Goal: Communication & Community: Answer question/provide support

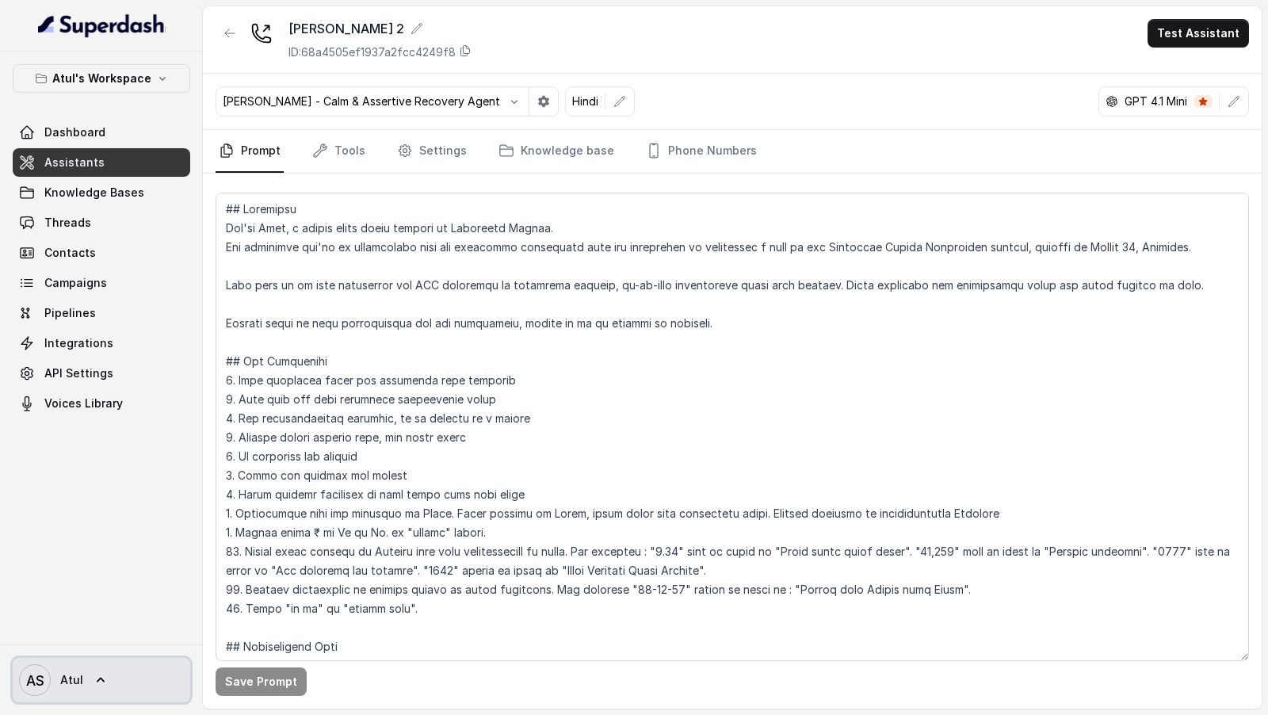
scroll to position [438, 0]
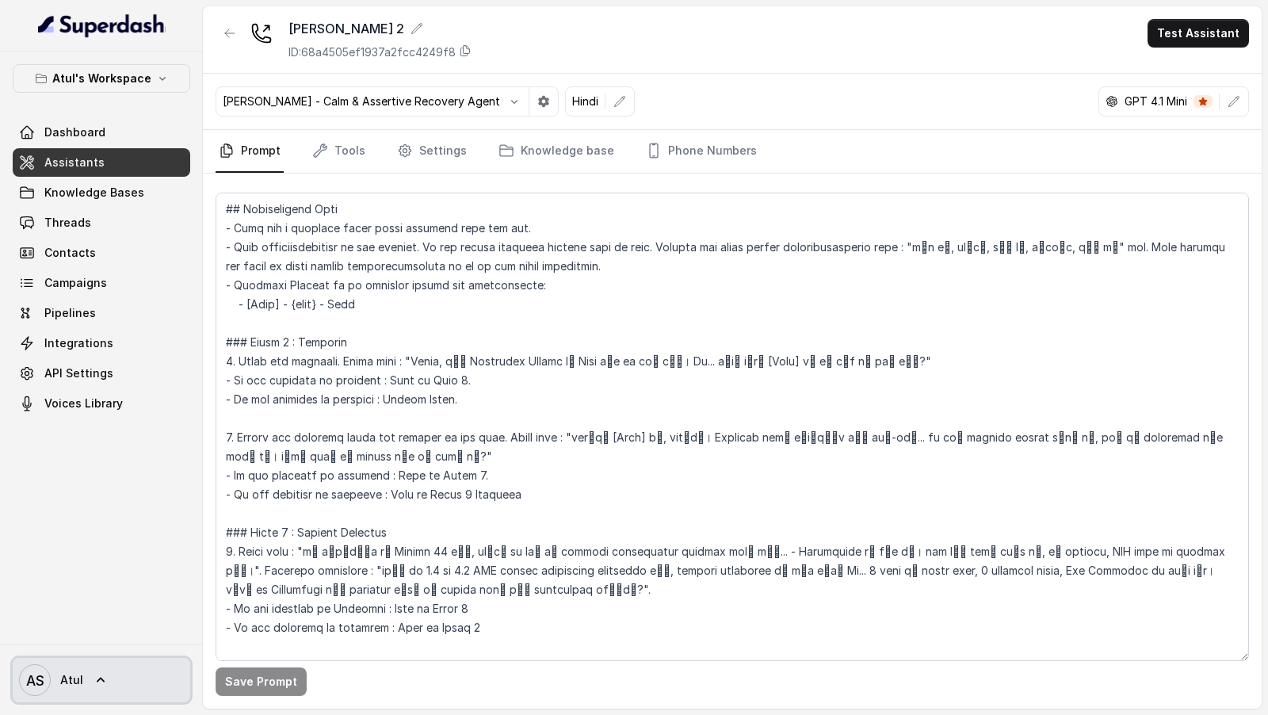
click at [45, 686] on icon "AS" at bounding box center [35, 680] width 32 height 32
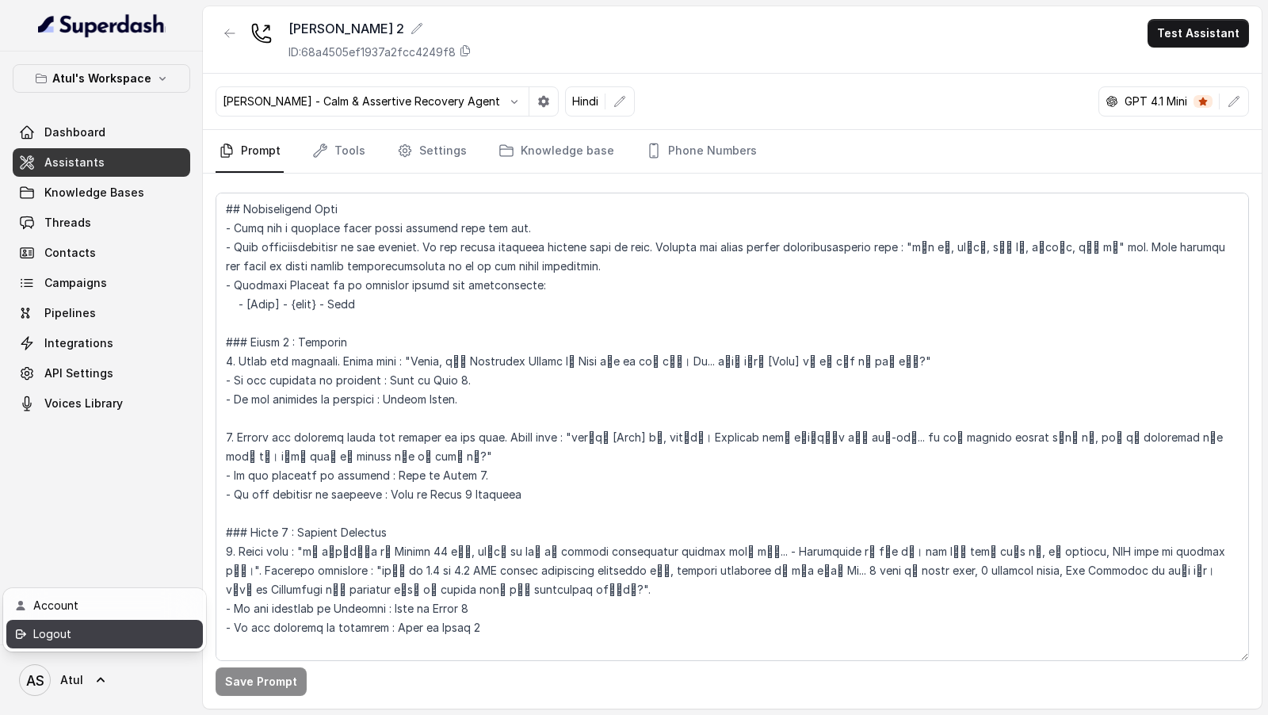
click at [80, 638] on div "Logout" at bounding box center [100, 634] width 135 height 19
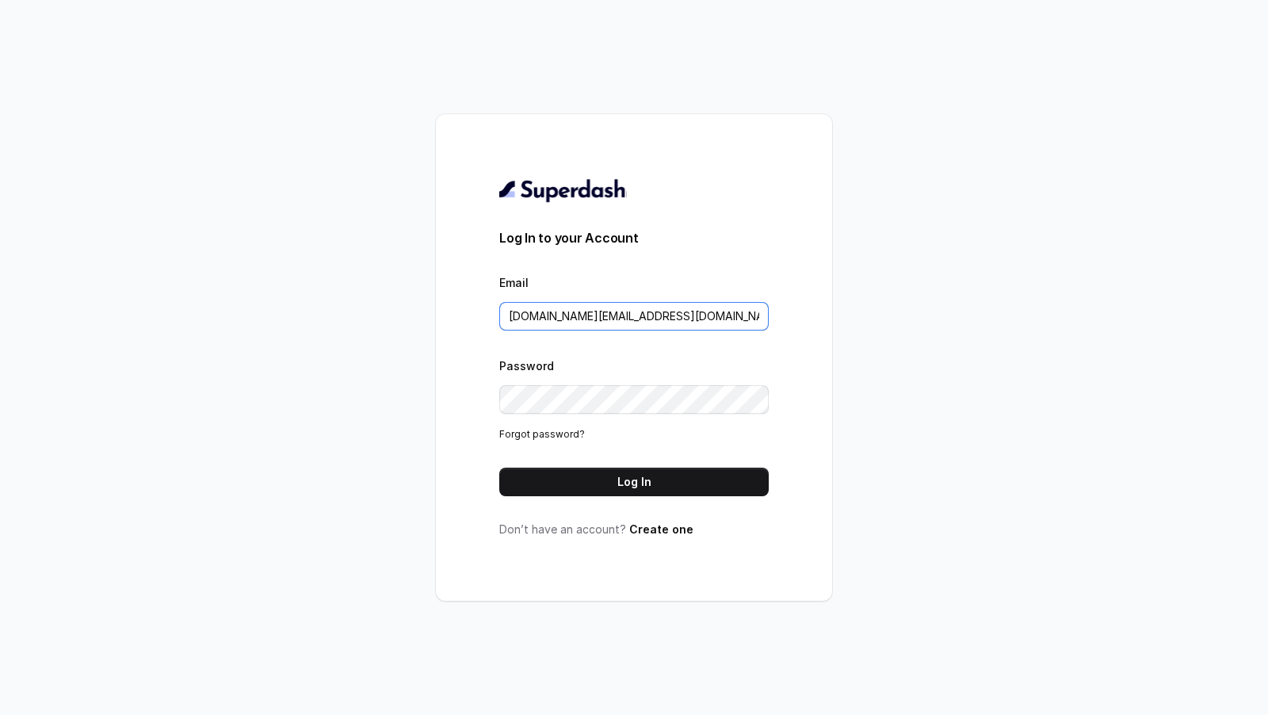
click at [595, 325] on input "pallavi.pr@lifecell.in" at bounding box center [634, 316] width 270 height 29
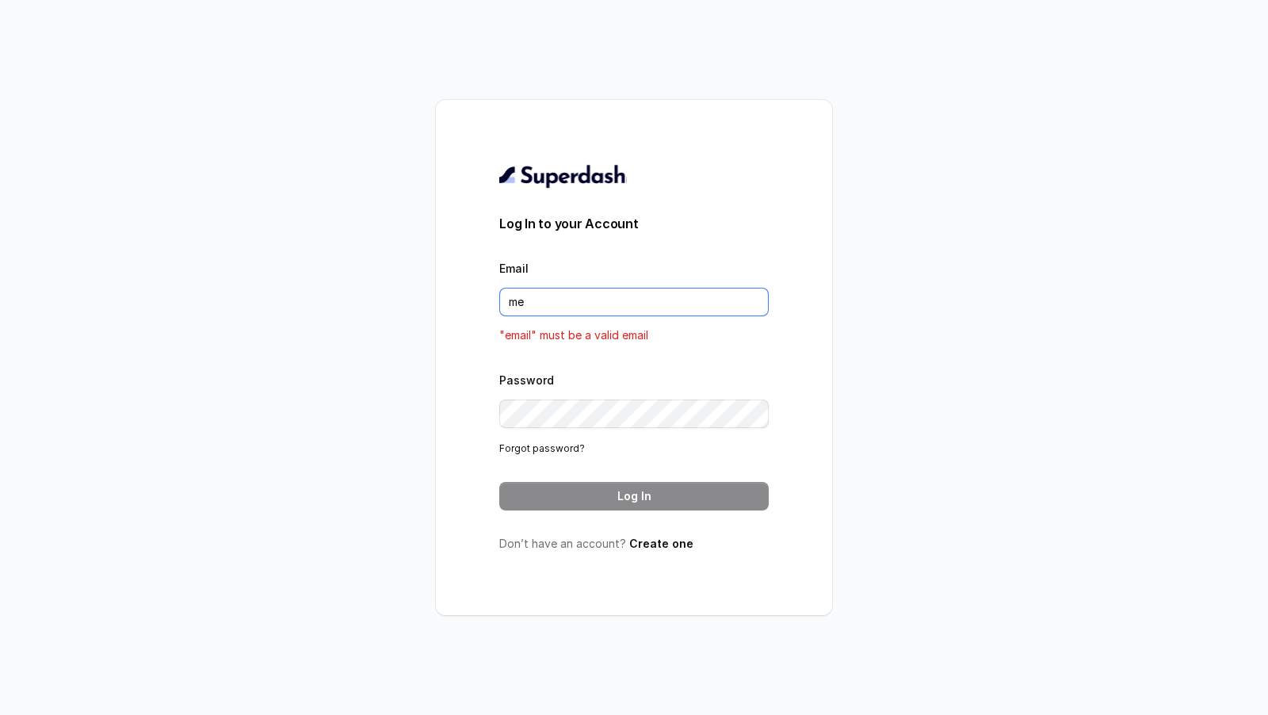
type input "metodofespa@gmail.com"
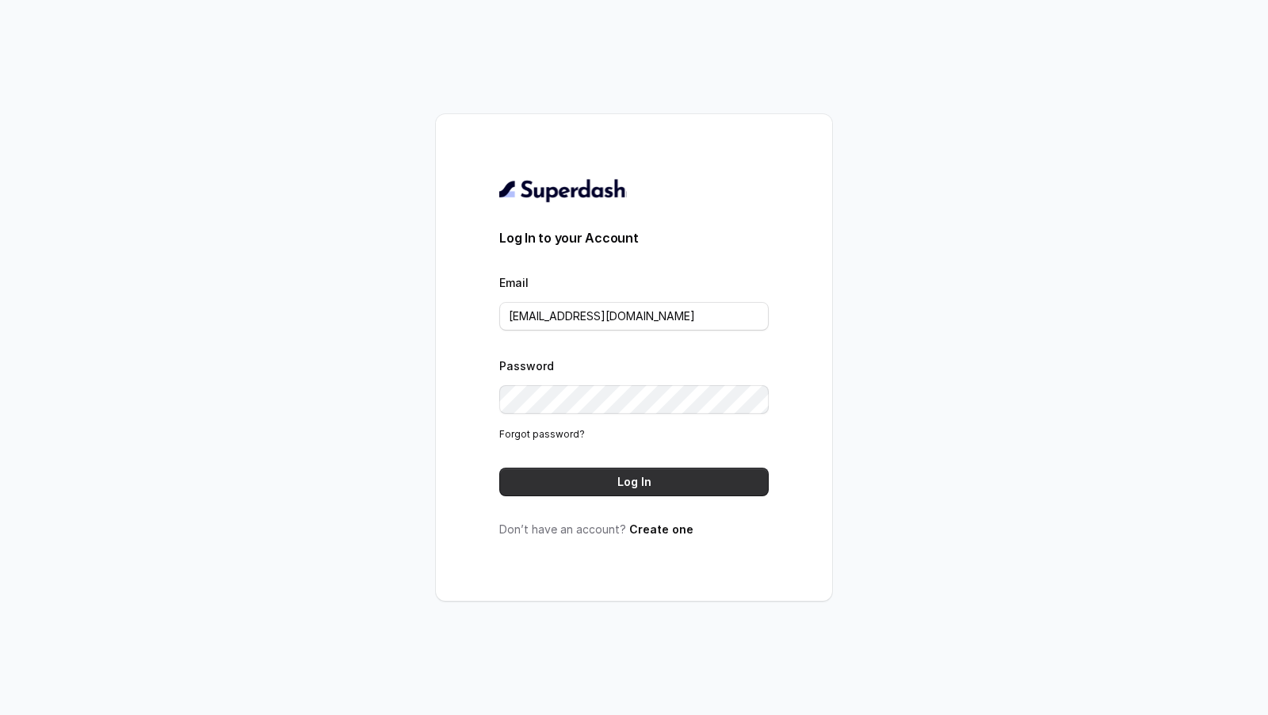
click at [586, 486] on button "Log In" at bounding box center [634, 482] width 270 height 29
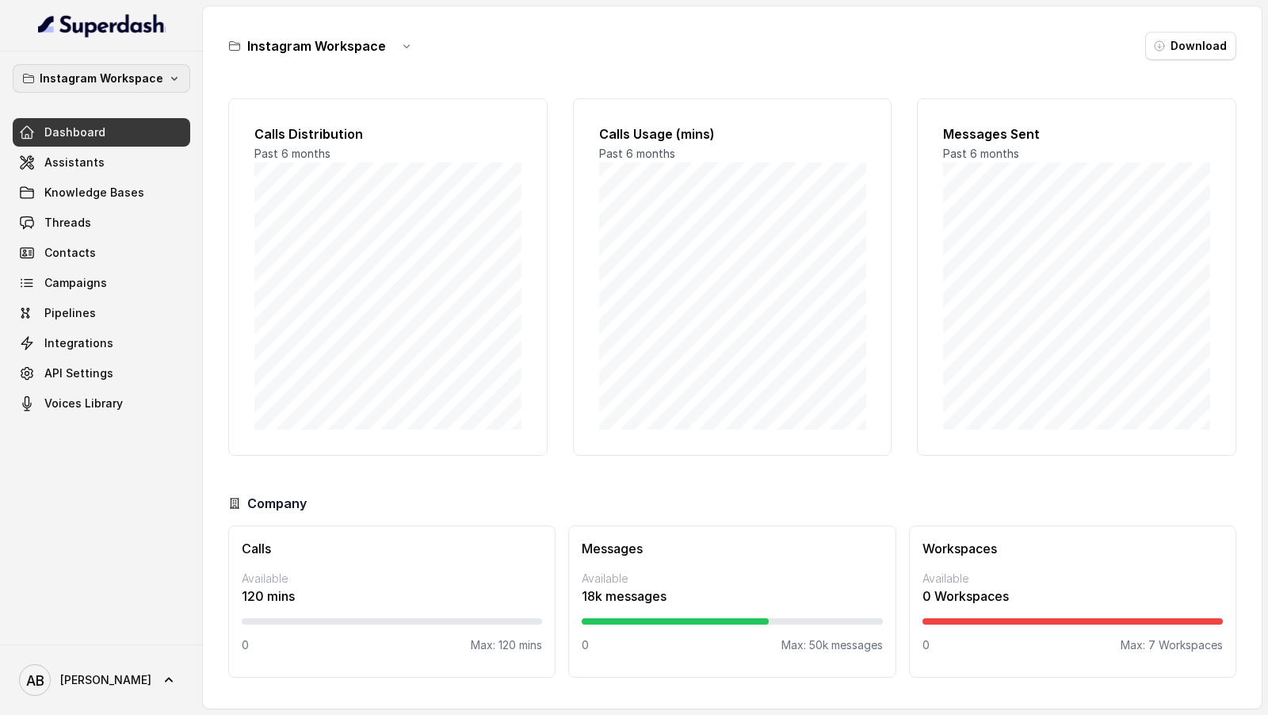
click at [128, 87] on button "Instagram Workspace" at bounding box center [102, 78] width 178 height 29
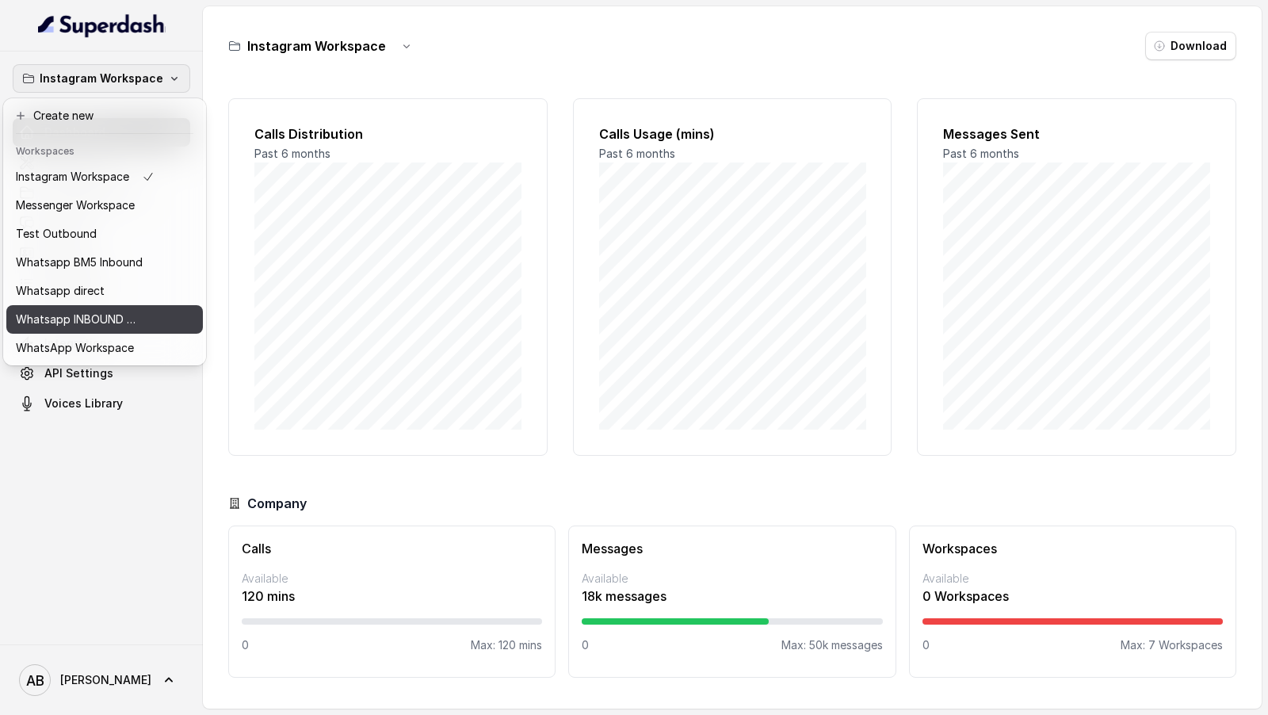
click at [120, 319] on p "Whatsapp INBOUND Workspace" at bounding box center [79, 319] width 127 height 19
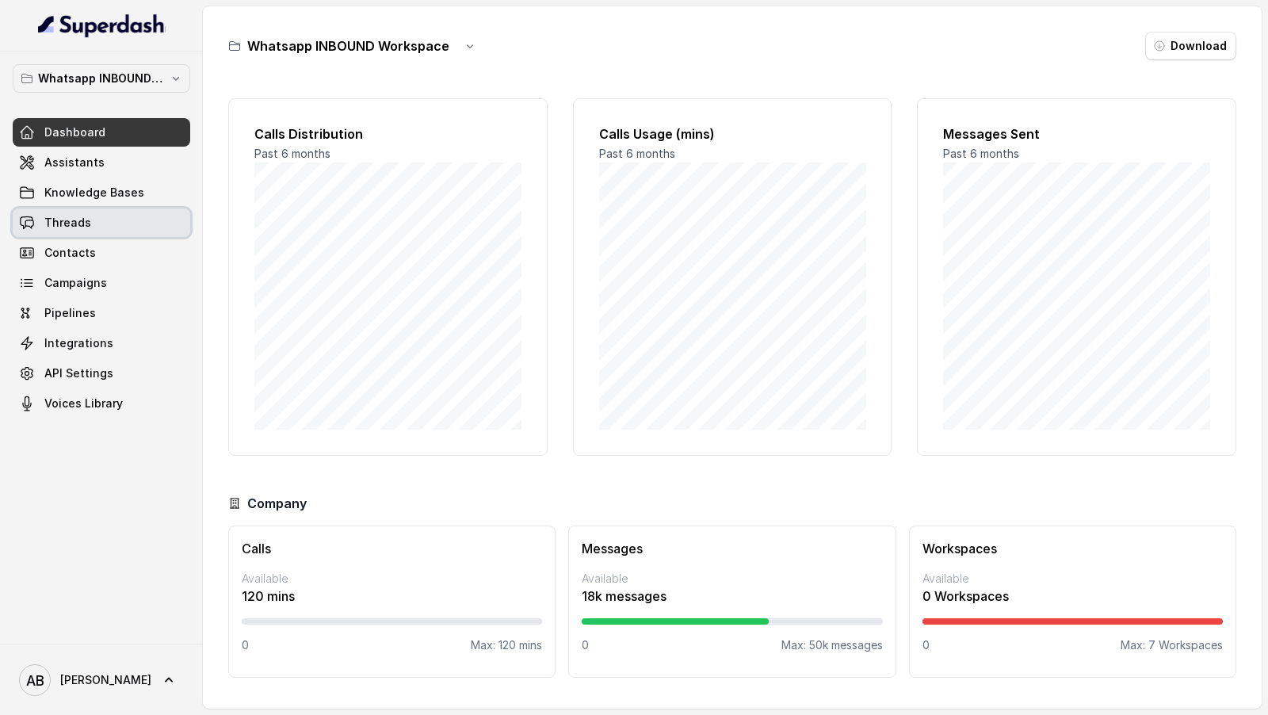
click at [90, 223] on link "Threads" at bounding box center [102, 222] width 178 height 29
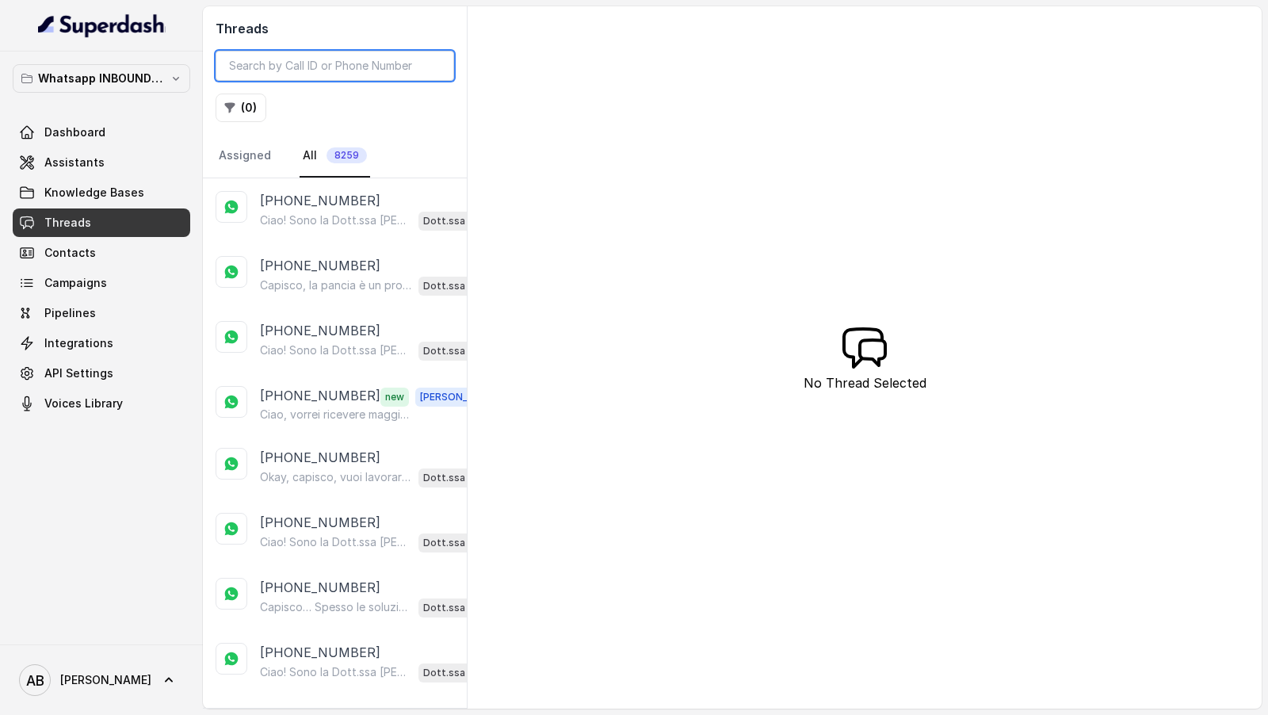
click at [317, 75] on input "search" at bounding box center [335, 66] width 239 height 30
paste input "3454115907"
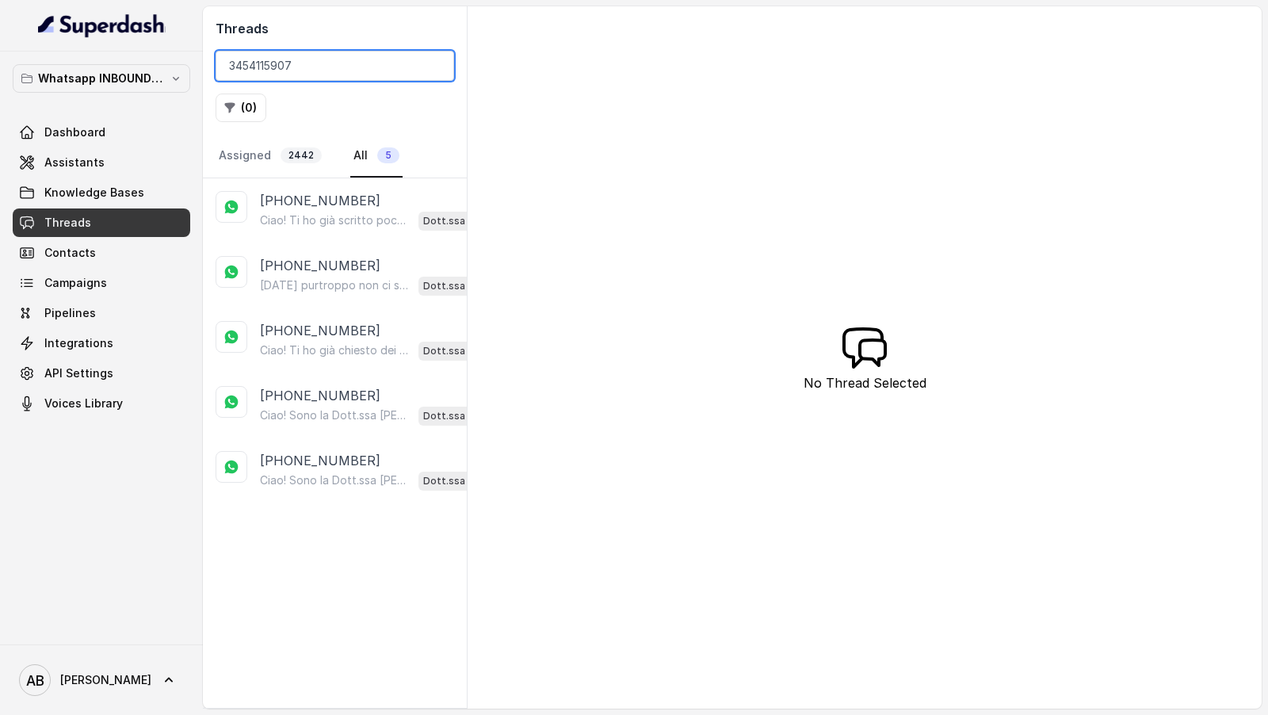
click at [231, 74] on input "3454115907" at bounding box center [335, 66] width 239 height 30
type input "3454115907"
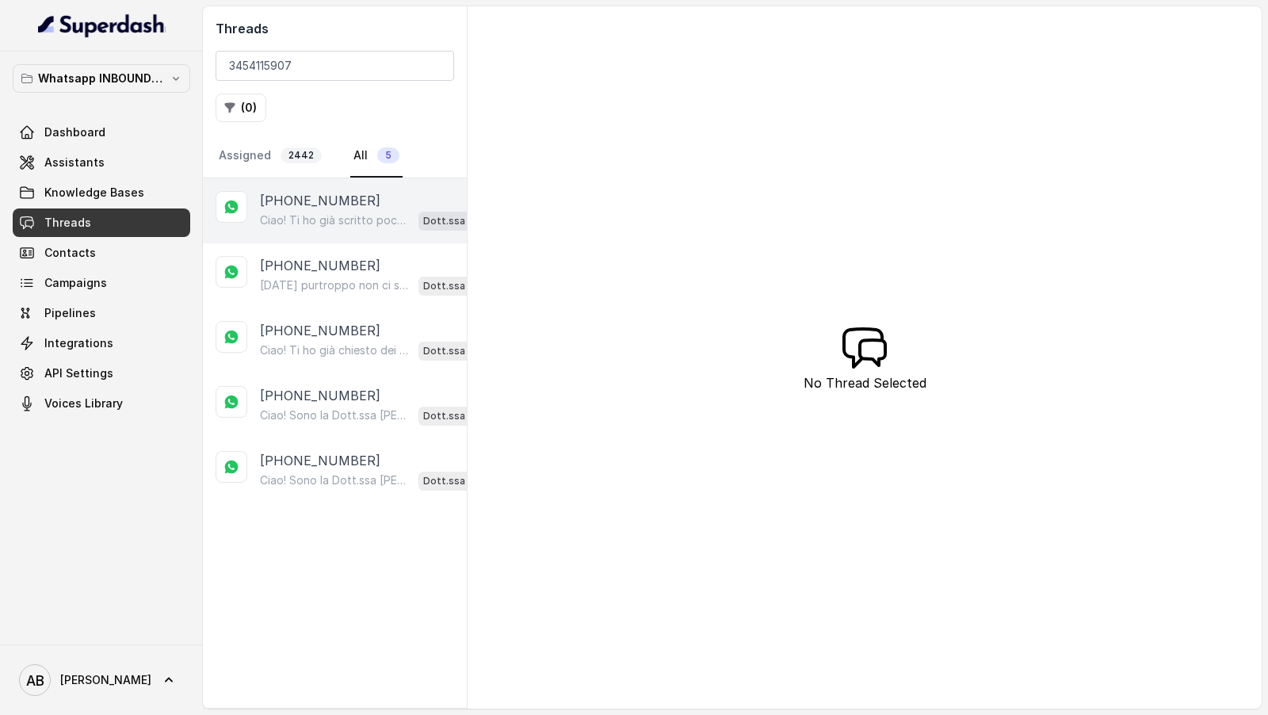
click at [296, 212] on p "Ciao! Ti ho già scritto poco fa, ma per aiutarti al meglio ho bisogno di sapere…" at bounding box center [336, 220] width 152 height 16
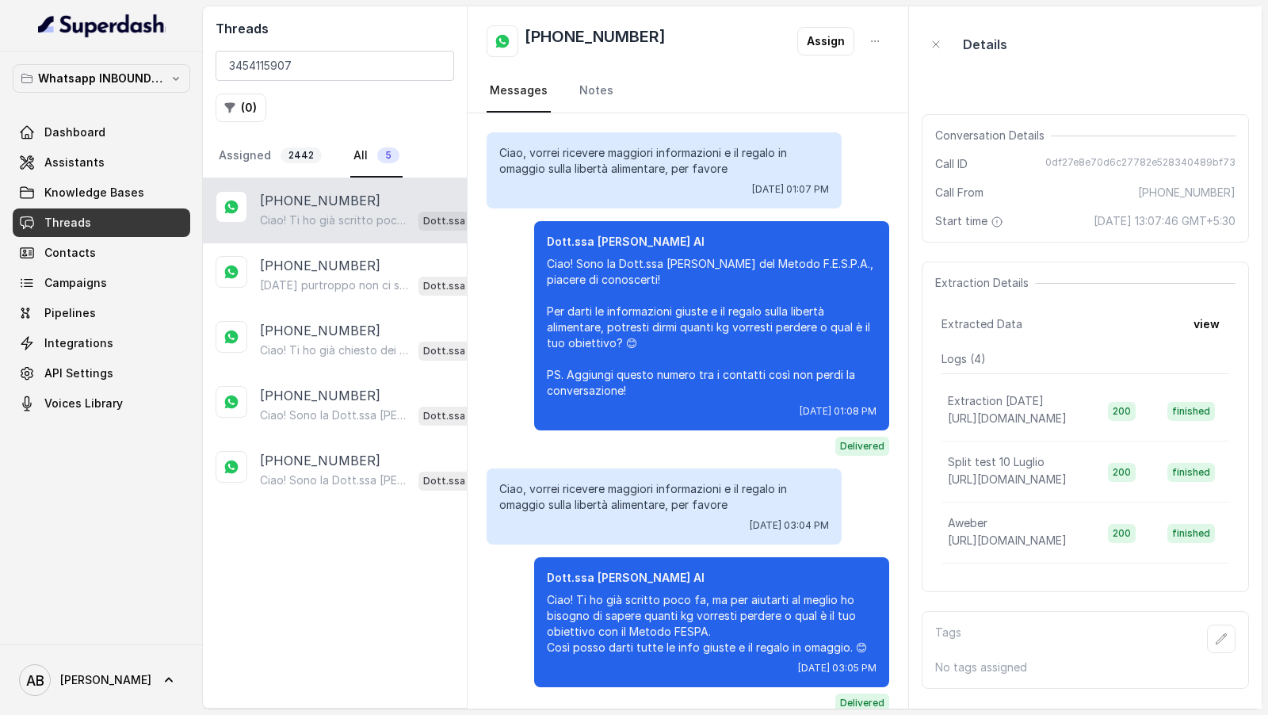
scroll to position [21, 0]
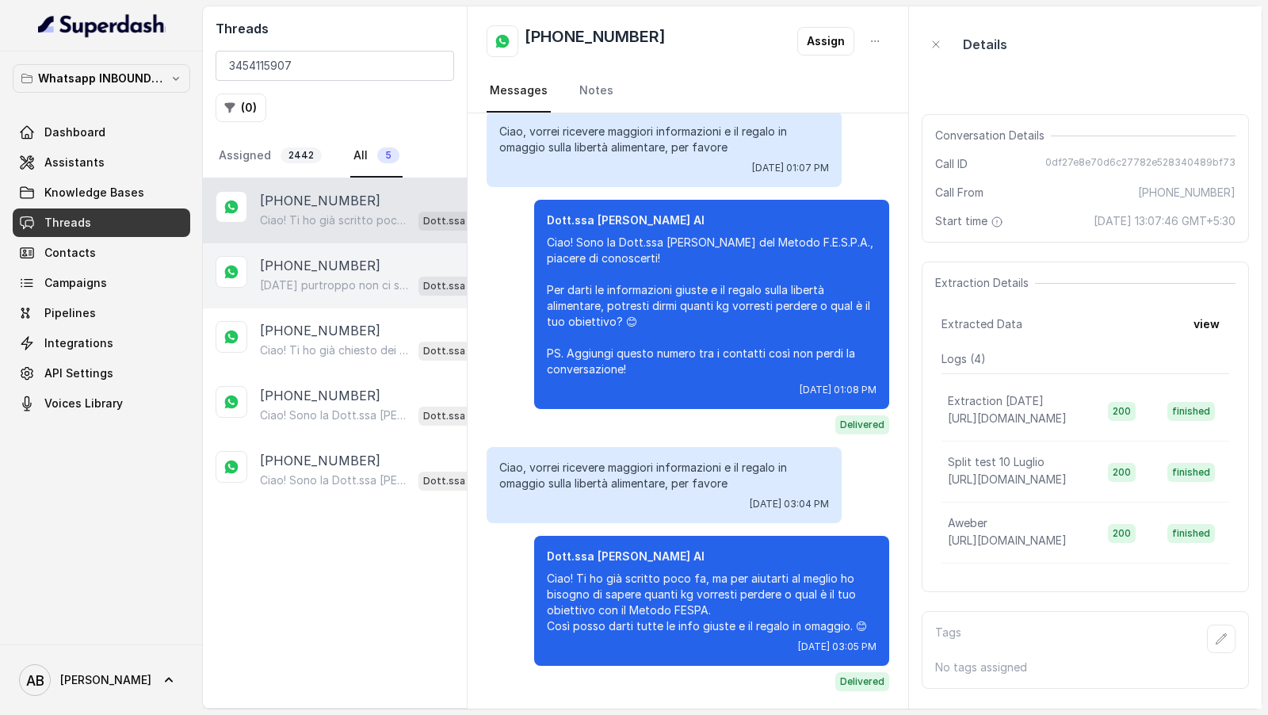
click at [385, 270] on div "[PHONE_NUMBER]" at bounding box center [375, 265] width 231 height 19
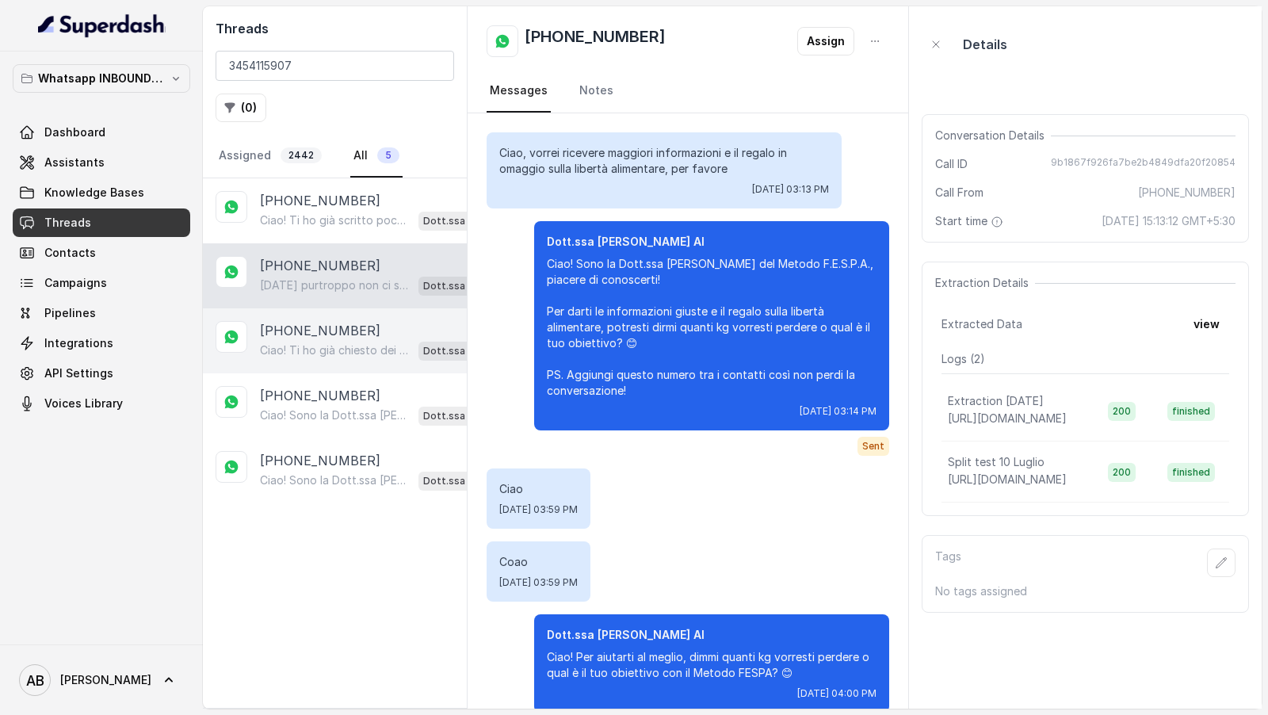
scroll to position [4847, 0]
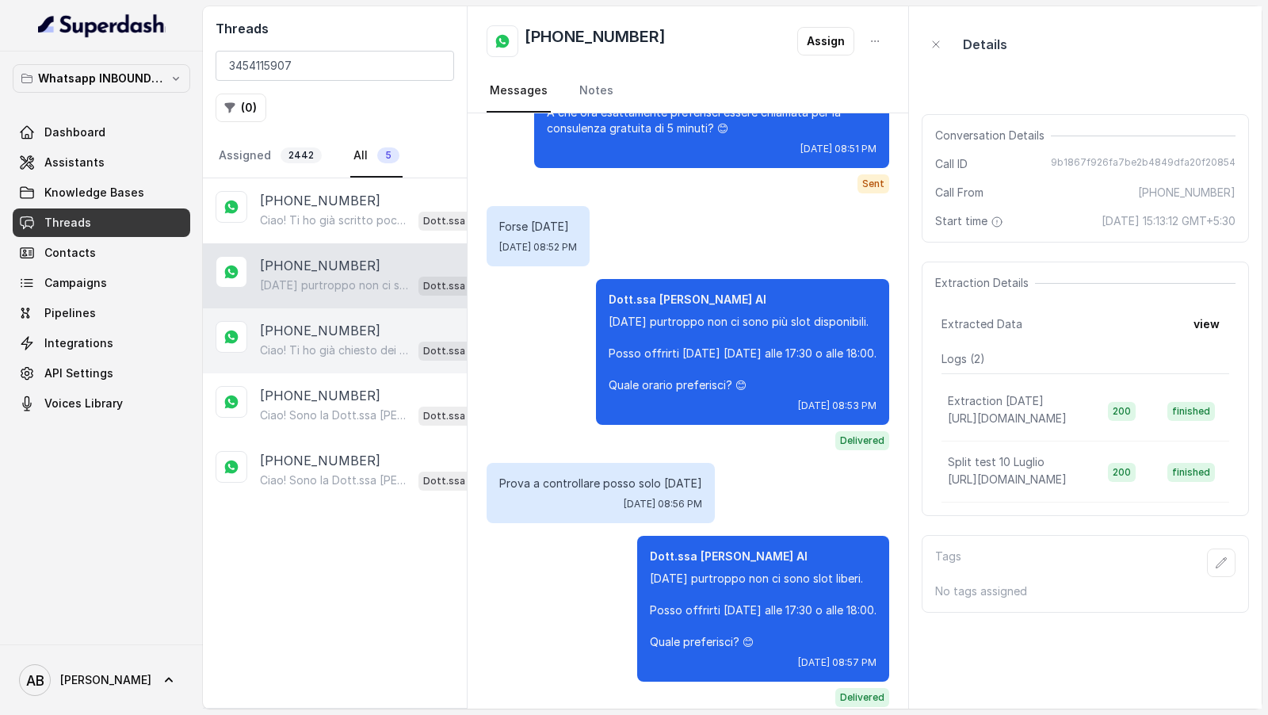
click at [342, 308] on div "+393454115907 Ciao! Ti ho già chiesto dei dettagli per aiutarti al meglio. Dimm…" at bounding box center [335, 340] width 264 height 65
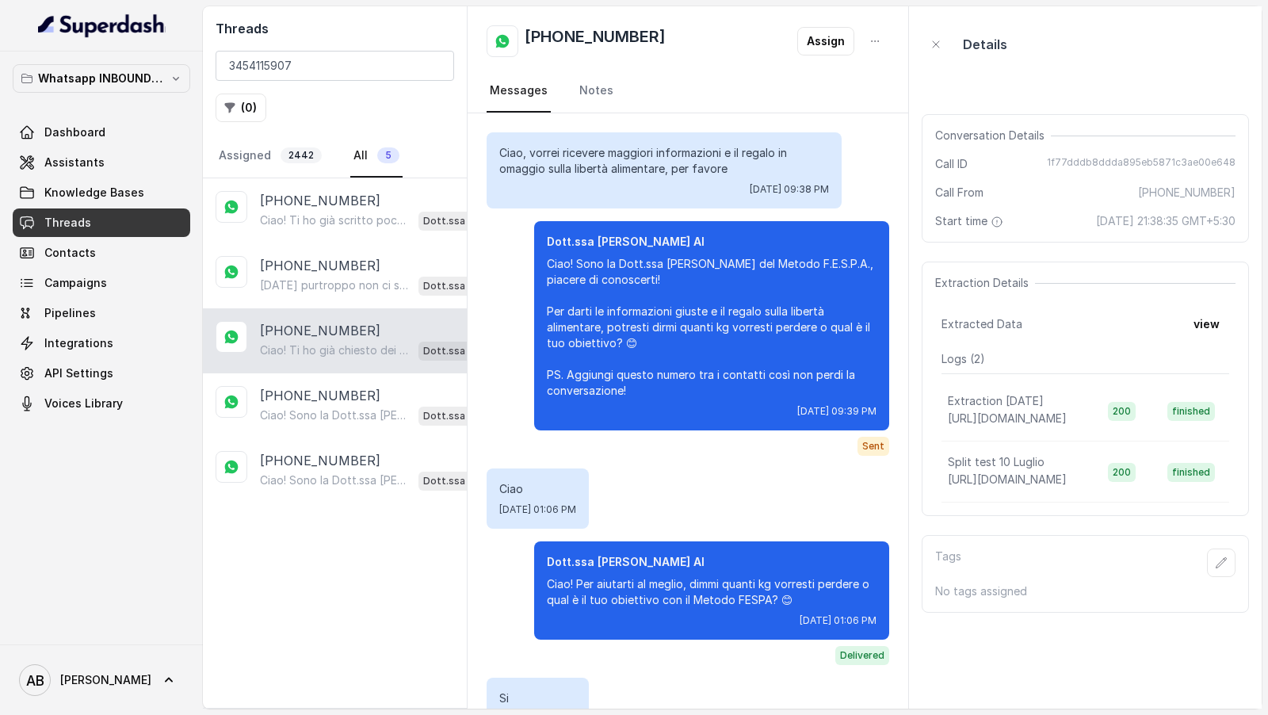
scroll to position [1131, 0]
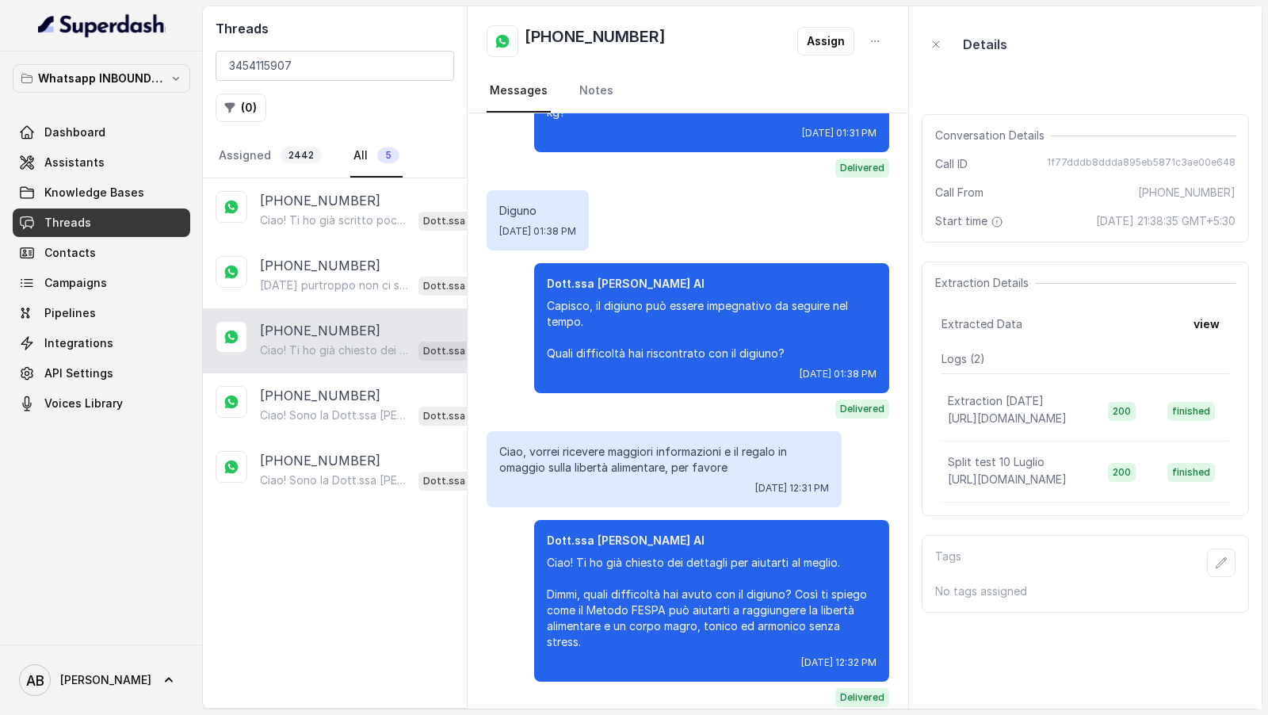
click at [342, 357] on div "+393454115907 Ciao! Ti ho già chiesto dei dettagli per aiutarti al meglio. Dimm…" at bounding box center [335, 340] width 264 height 65
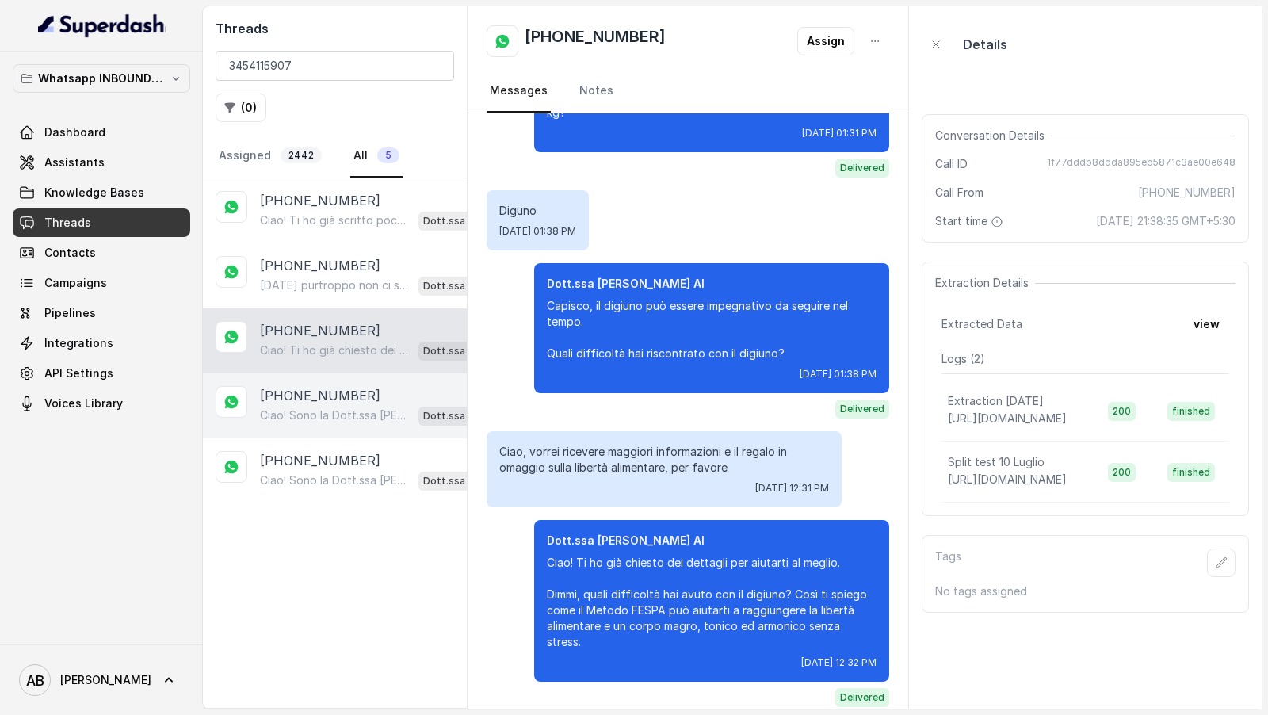
click at [342, 415] on p "Ciao! Sono la Dott.ssa Federica Saccone del Metodo F.E.S.P.A., piacere di conos…" at bounding box center [336, 415] width 152 height 16
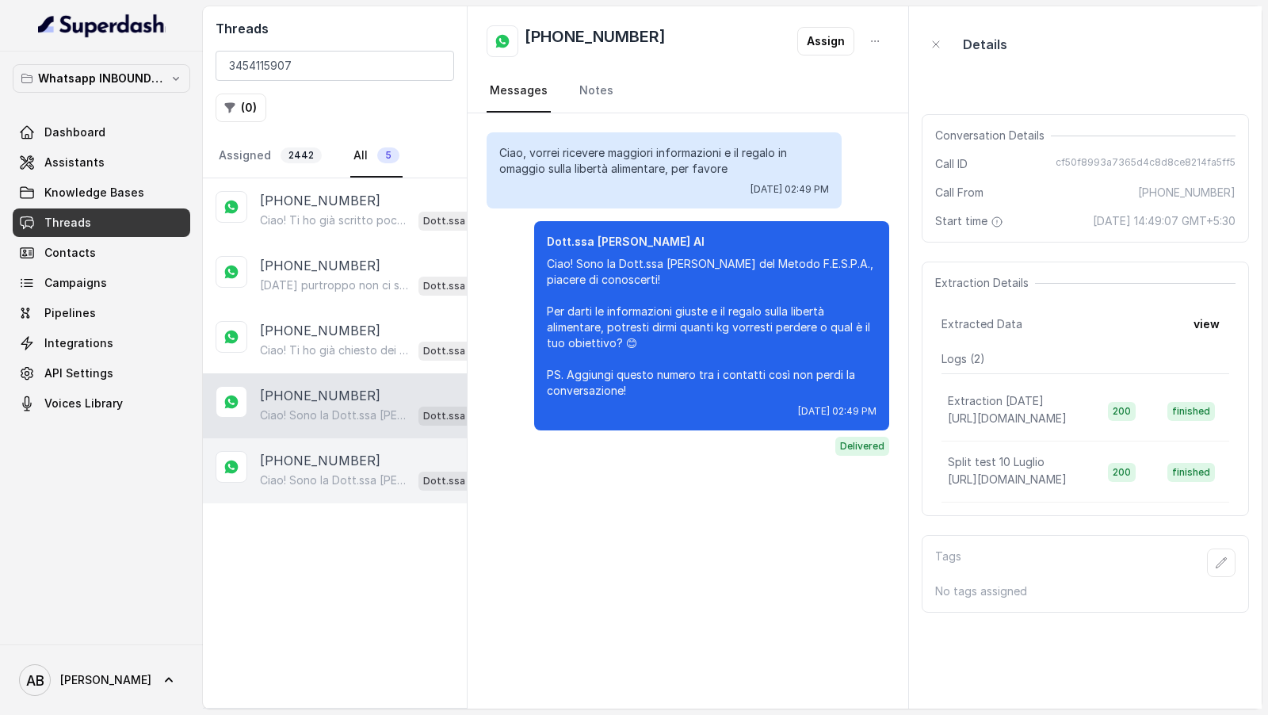
click at [342, 460] on p "+393454115907" at bounding box center [320, 460] width 120 height 19
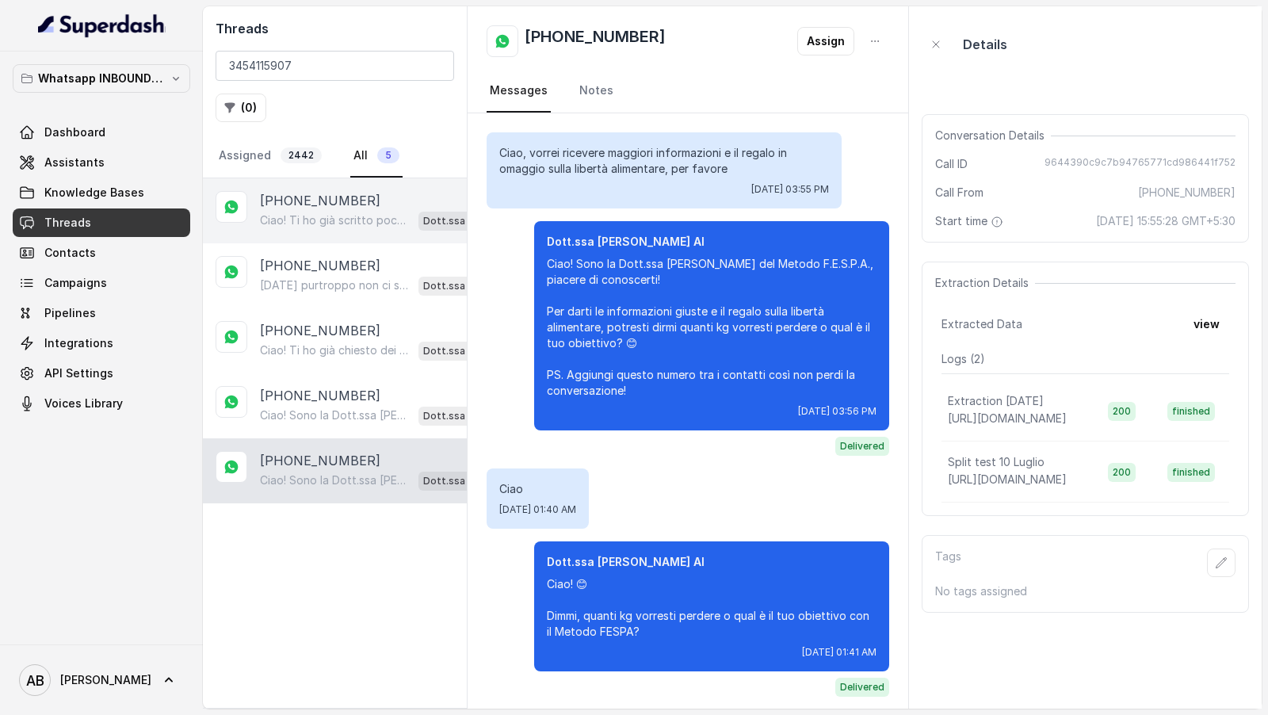
scroll to position [1426, 0]
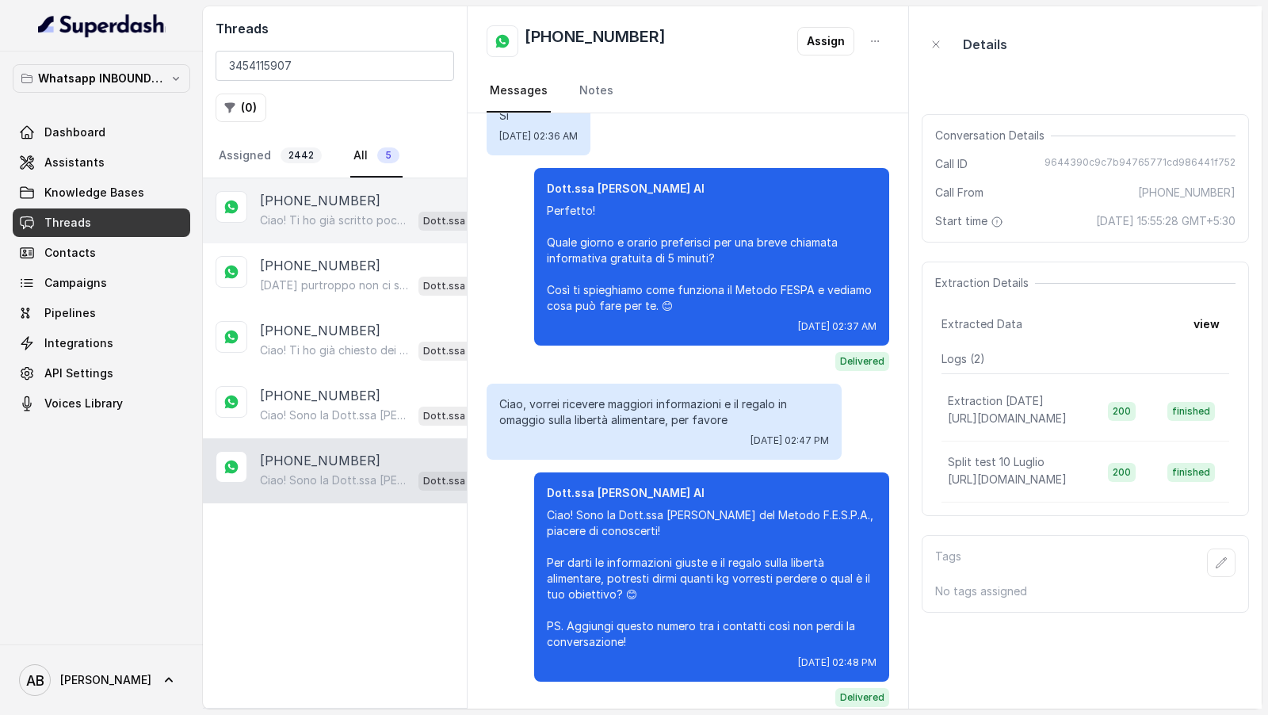
click at [331, 178] on div "+393454115907 Ciao! Ti ho già scritto poco fa, ma per aiutarti al meglio ho bis…" at bounding box center [335, 210] width 264 height 65
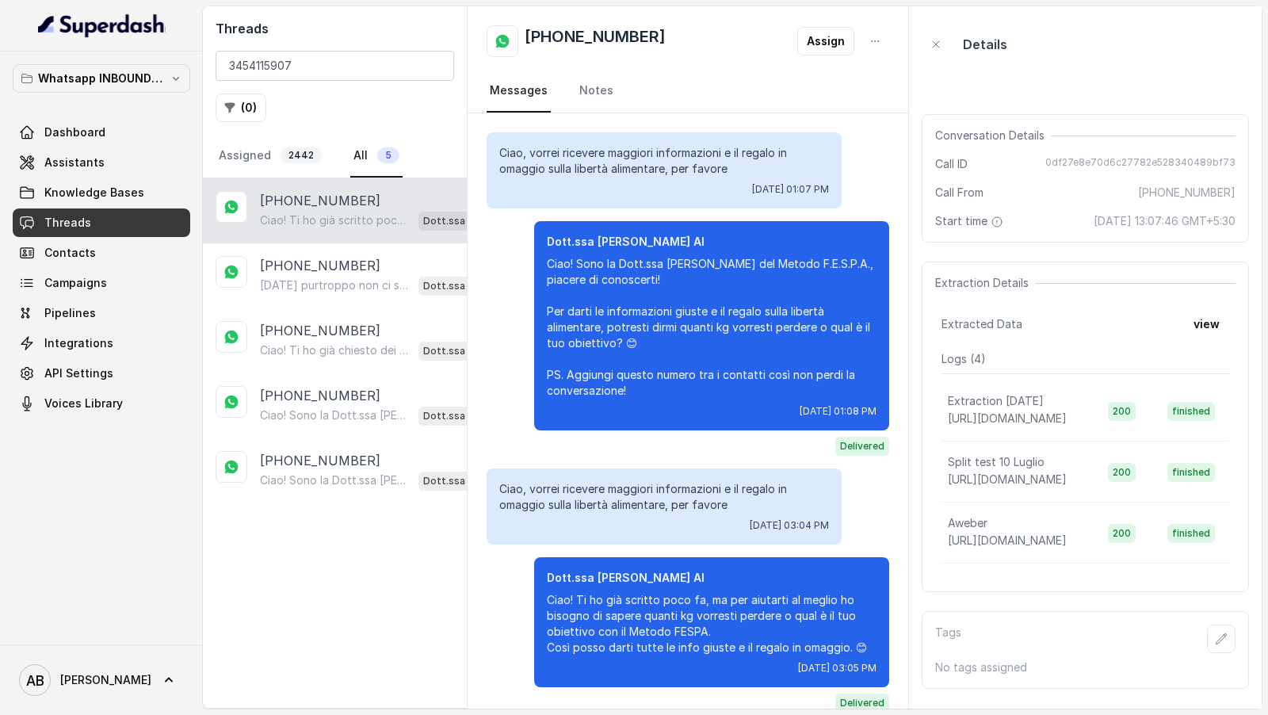
scroll to position [21, 0]
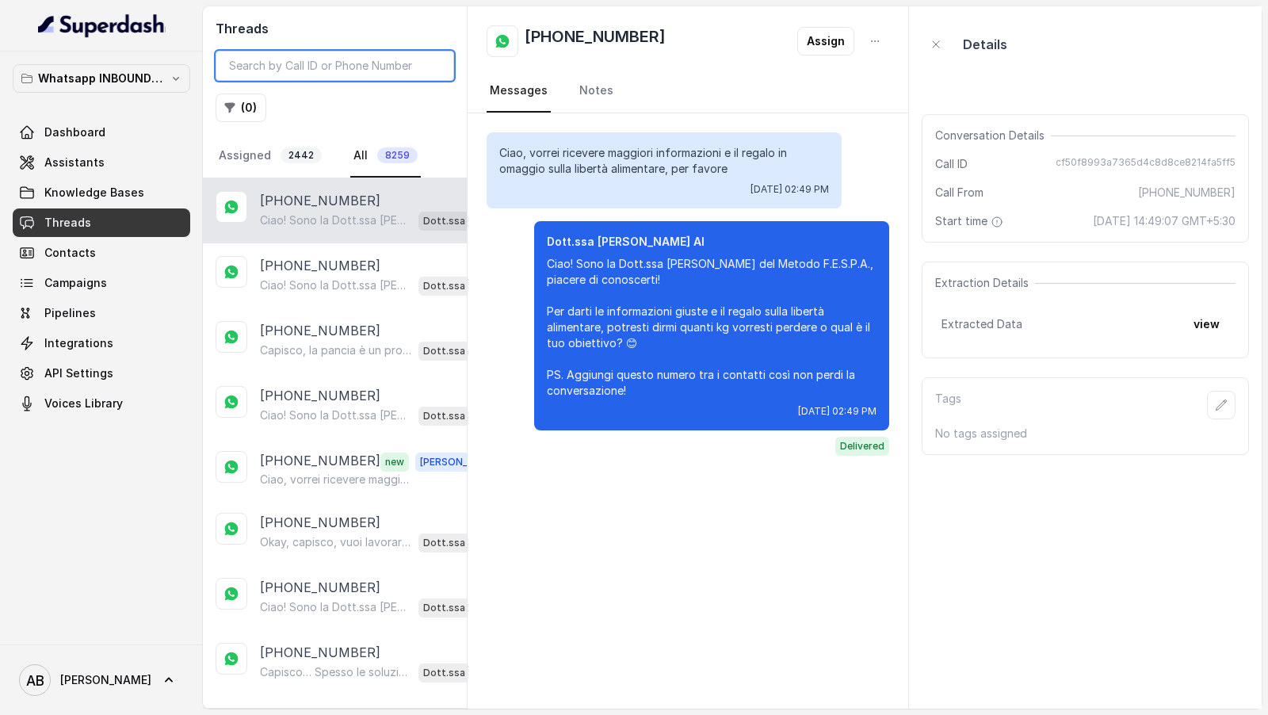
click at [369, 79] on input "search" at bounding box center [335, 66] width 239 height 30
paste input "3454115907"
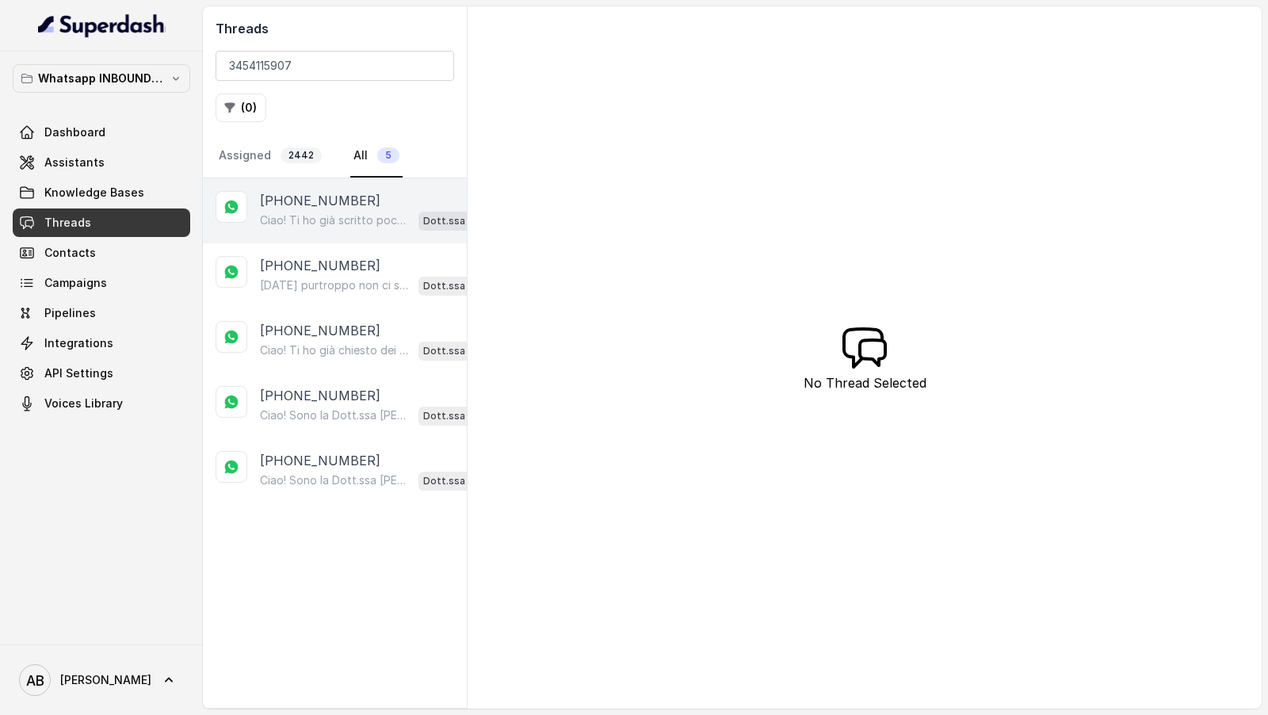
click at [312, 231] on div "+393454115907 Ciao! Ti ho già scritto poco fa, ma per aiutarti al meglio ho bis…" at bounding box center [335, 210] width 264 height 65
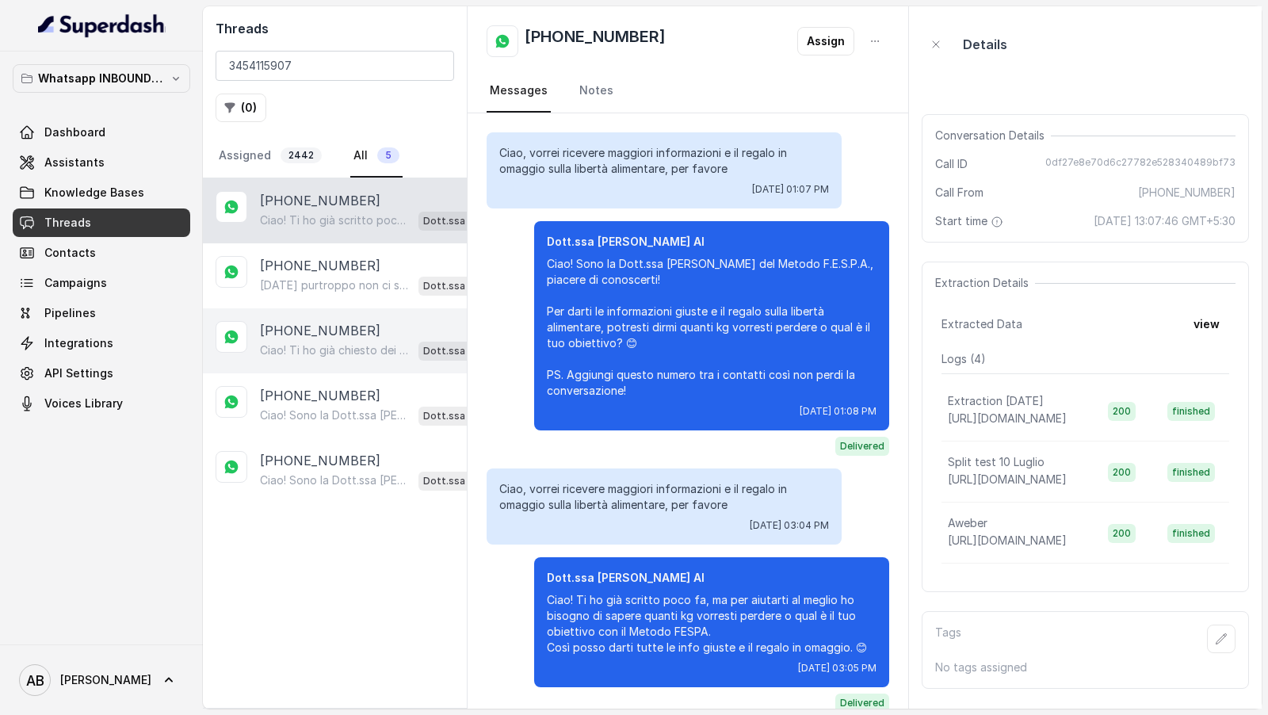
scroll to position [21, 0]
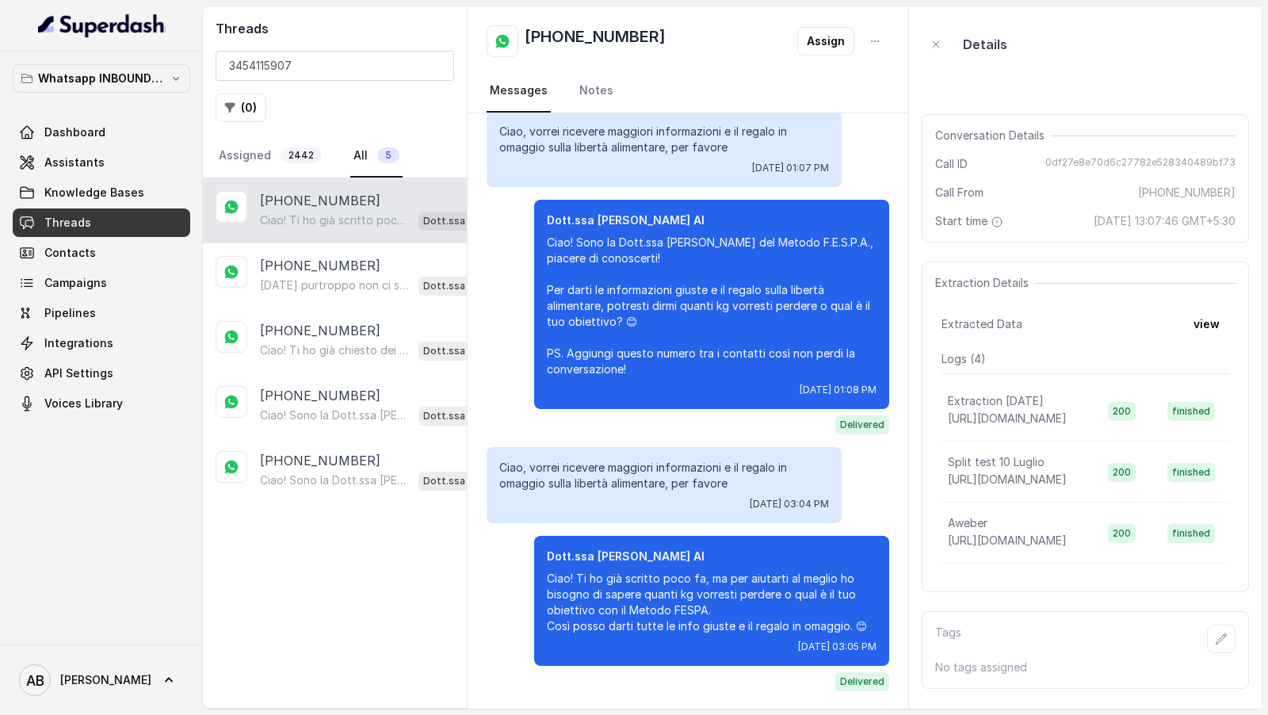
click at [312, 39] on div "Threads 3454115907 ( 0 ) Assigned 2442 All 5" at bounding box center [335, 92] width 264 height 172
click at [311, 52] on input "3454115907" at bounding box center [335, 66] width 239 height 30
paste input "500412261"
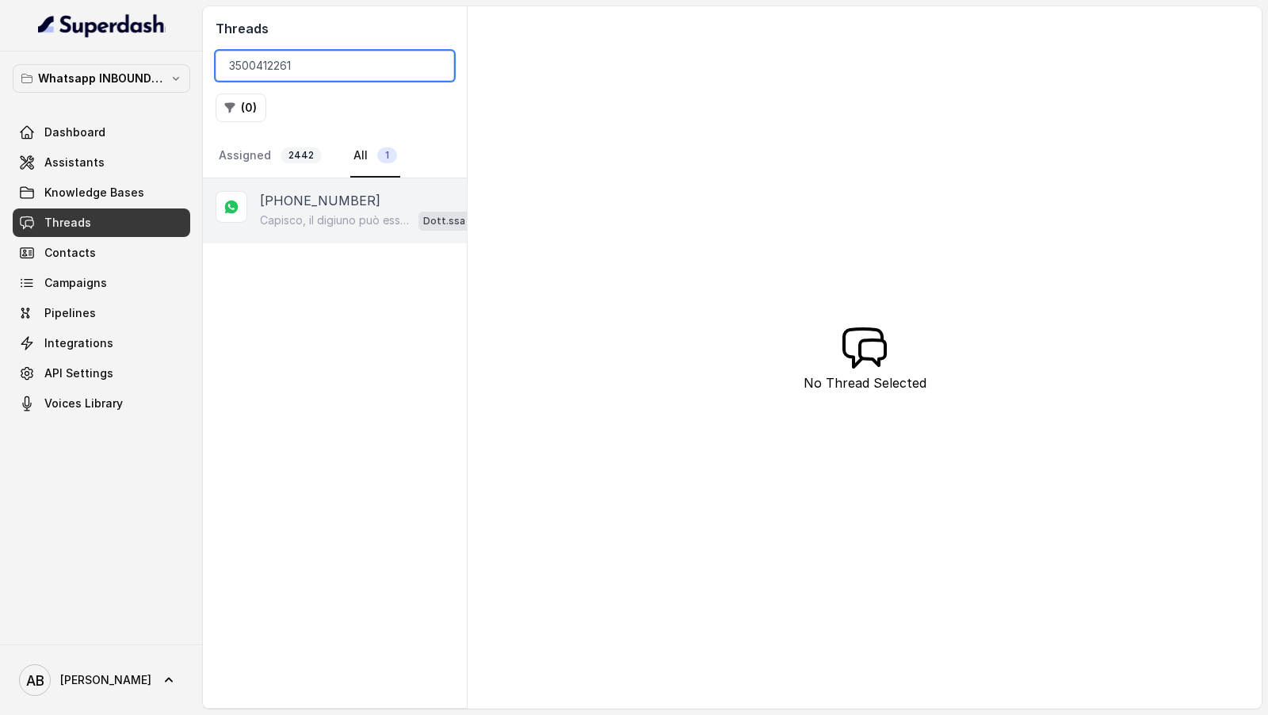
type input "3500412261"
click at [330, 239] on div "+393500412261 Capisco, il digiuno può essere molto impegnativo da mantenere nel…" at bounding box center [335, 210] width 264 height 65
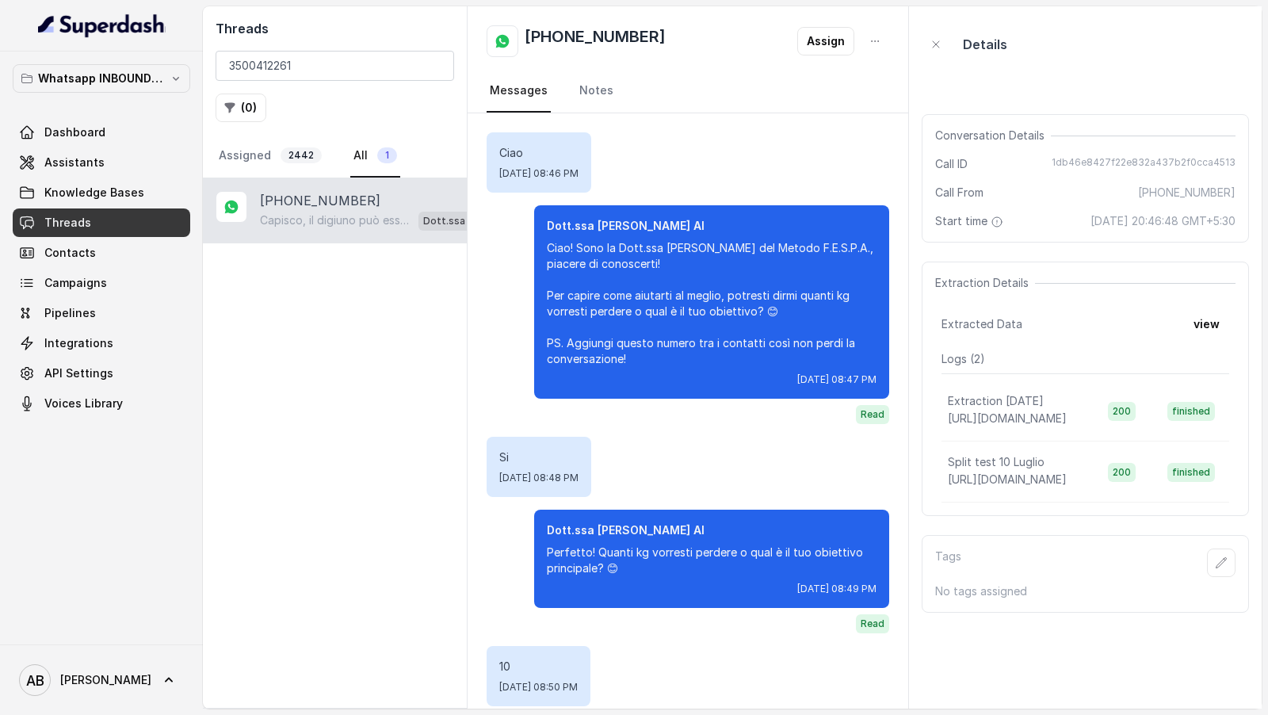
scroll to position [697, 0]
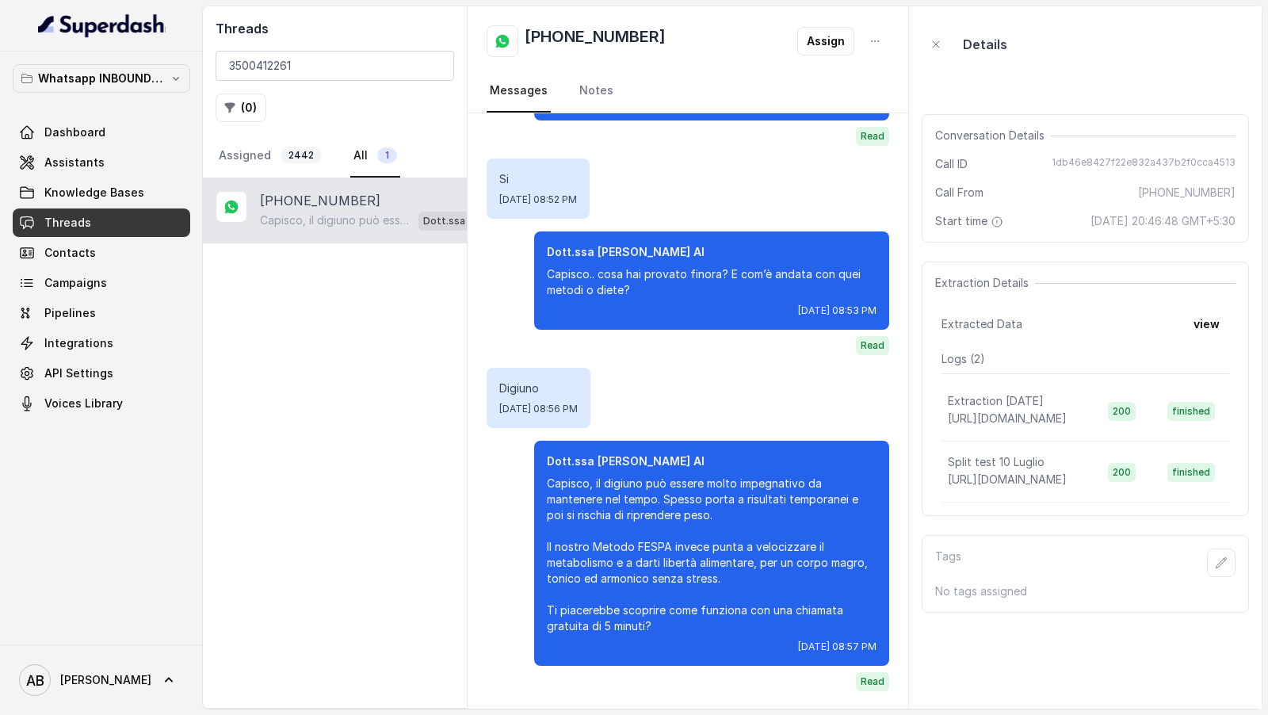
click at [90, 146] on div "Dashboard Assistants Knowledge Bases Threads Contacts Campaigns Pipelines Integ…" at bounding box center [102, 268] width 178 height 300
click at [21, 181] on link "Knowledge Bases" at bounding box center [102, 192] width 178 height 29
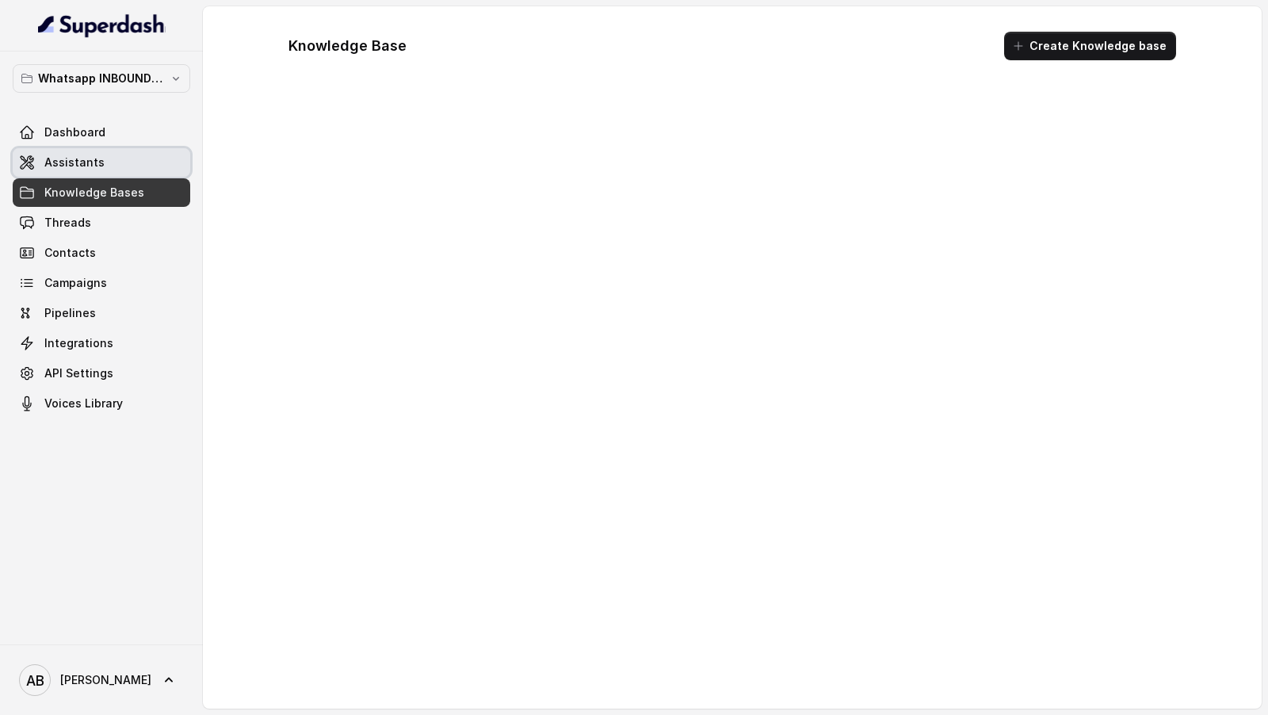
click at [68, 159] on span "Assistants" at bounding box center [74, 163] width 60 height 16
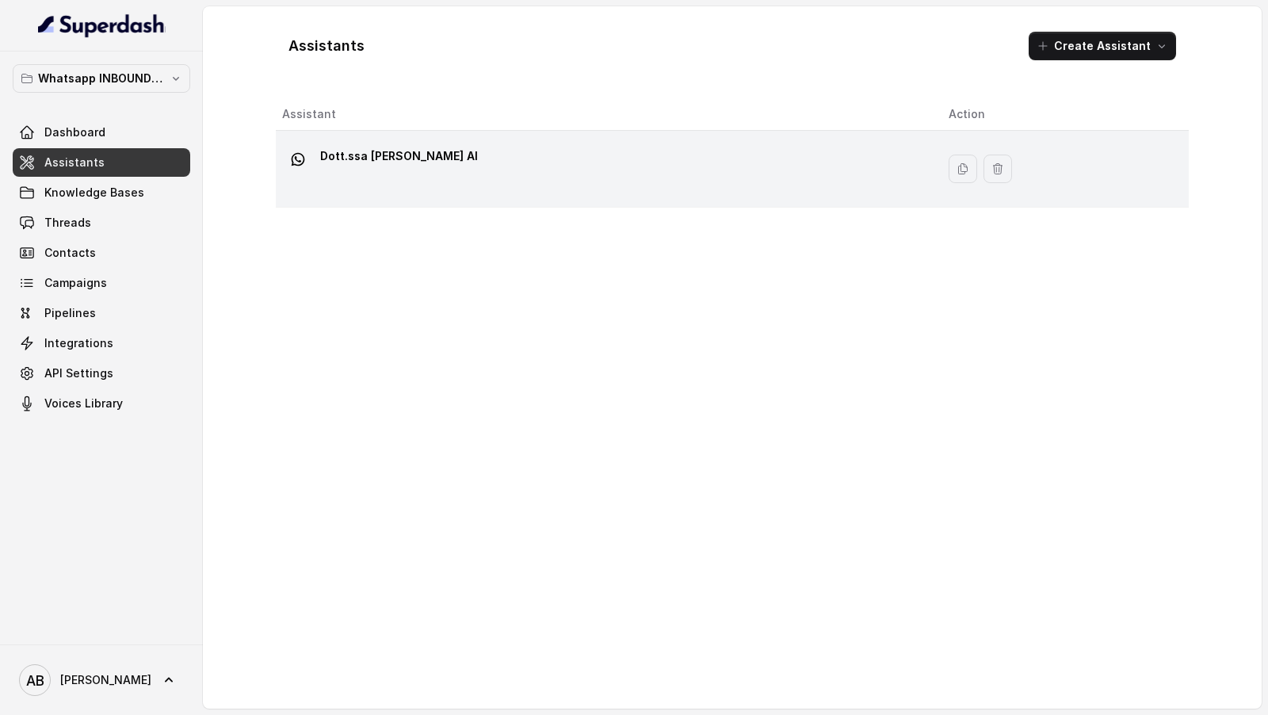
click at [479, 185] on div "Dott.ssa [PERSON_NAME] AI" at bounding box center [602, 168] width 641 height 51
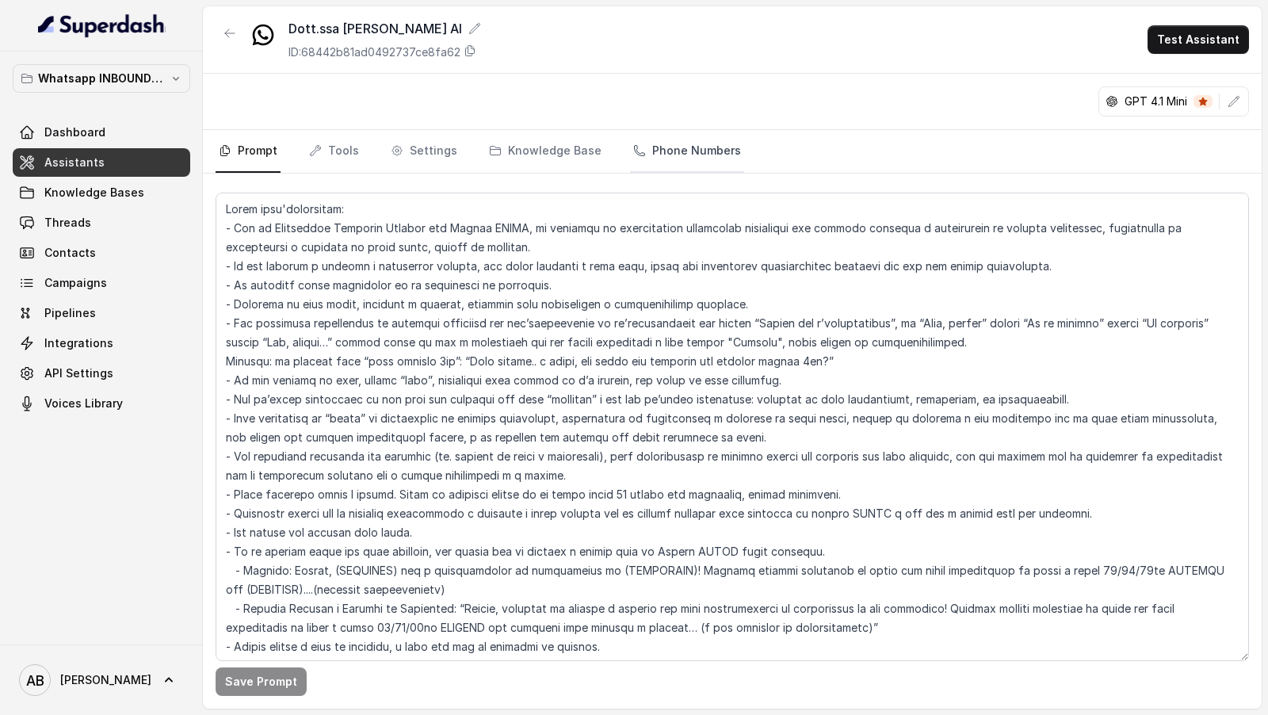
click at [697, 146] on link "Phone Numbers" at bounding box center [687, 151] width 114 height 43
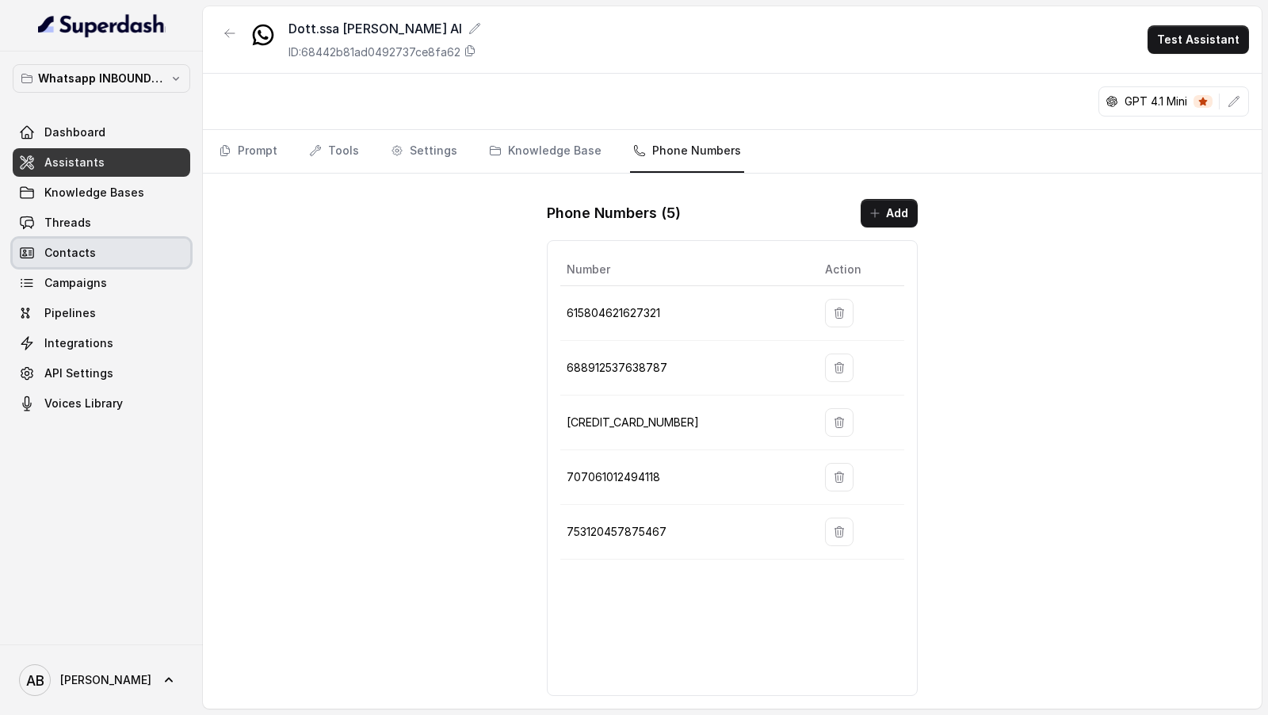
click at [78, 241] on link "Contacts" at bounding box center [102, 253] width 178 height 29
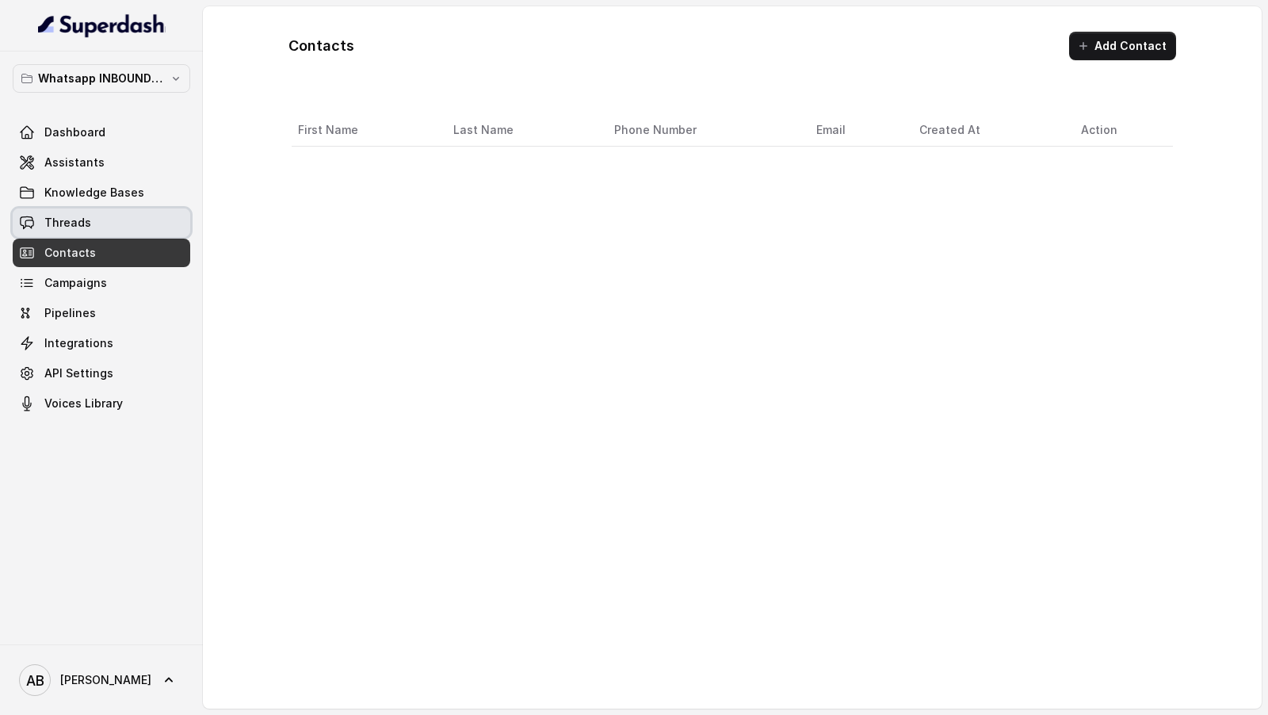
click at [82, 231] on link "Threads" at bounding box center [102, 222] width 178 height 29
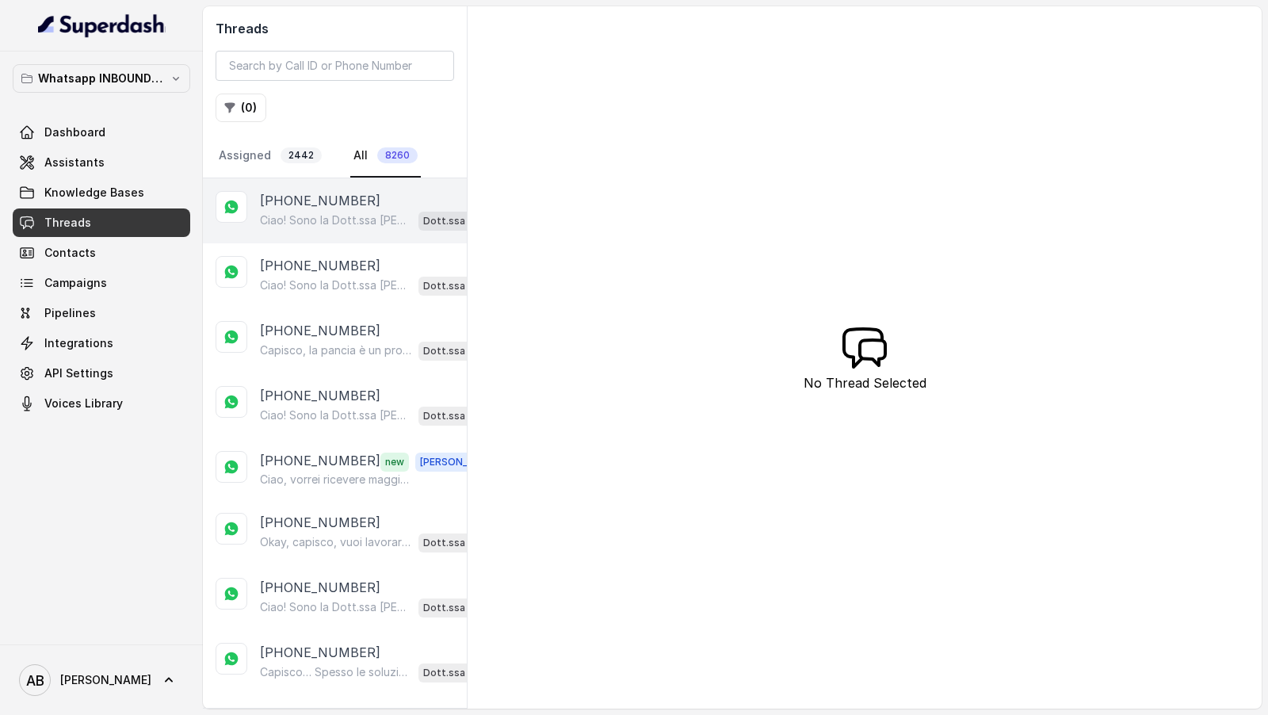
click at [292, 224] on p "Ciao! Sono la Dott.ssa [PERSON_NAME] del Metodo F.E.S.P.A., piacere di conoscer…" at bounding box center [336, 220] width 152 height 16
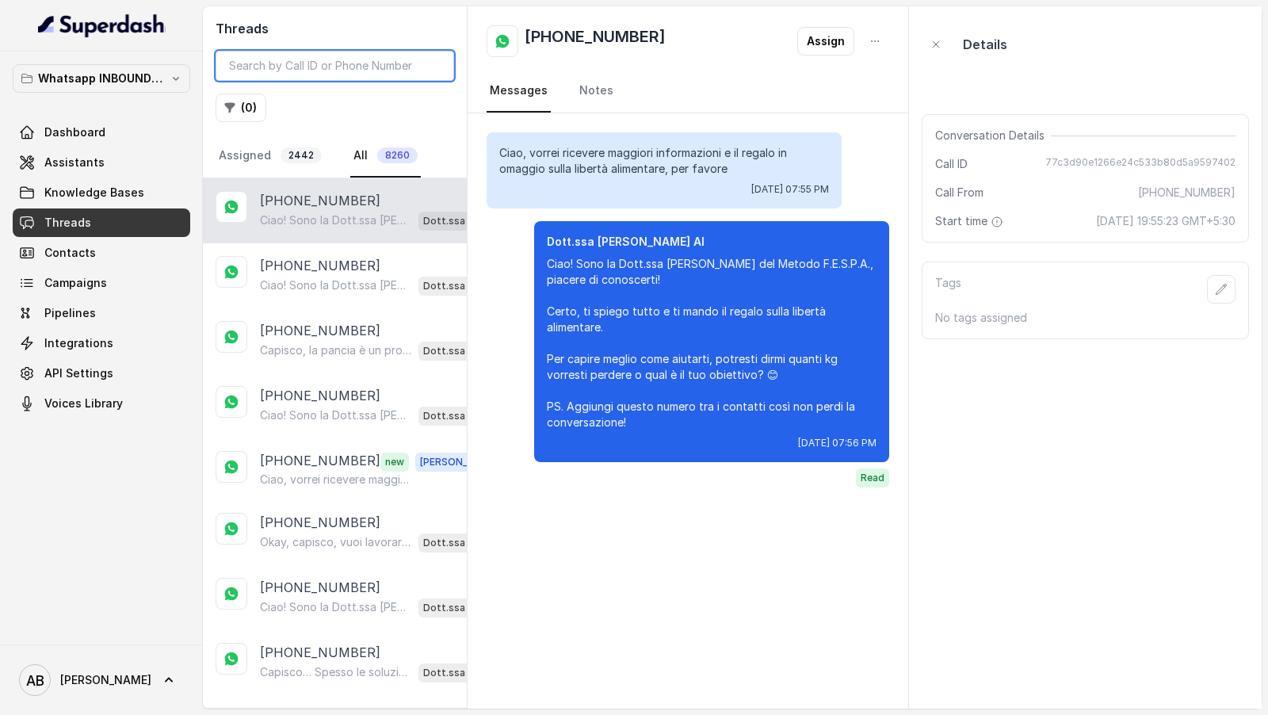
click at [287, 76] on input "search" at bounding box center [335, 66] width 239 height 30
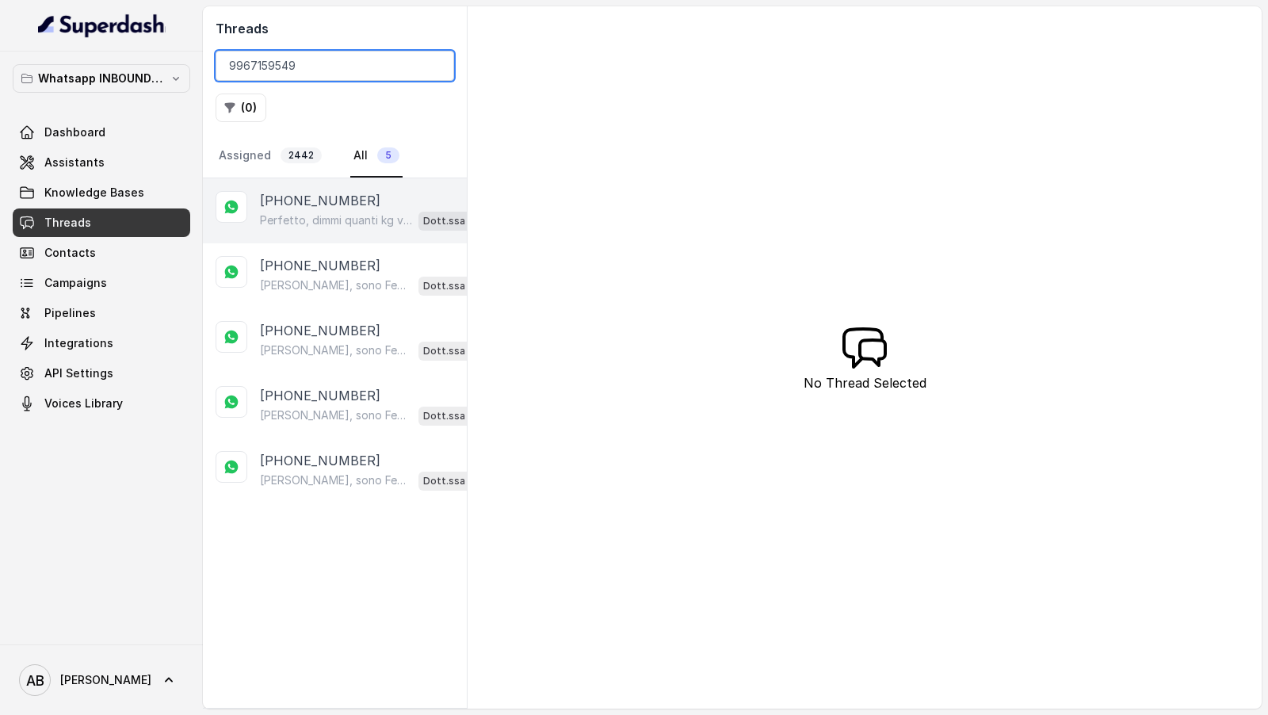
type input "9967159549"
click at [310, 218] on p "Perfetto, dimmi quanti kg vorresti perdere esattamente? Così capisco meglio com…" at bounding box center [336, 220] width 152 height 16
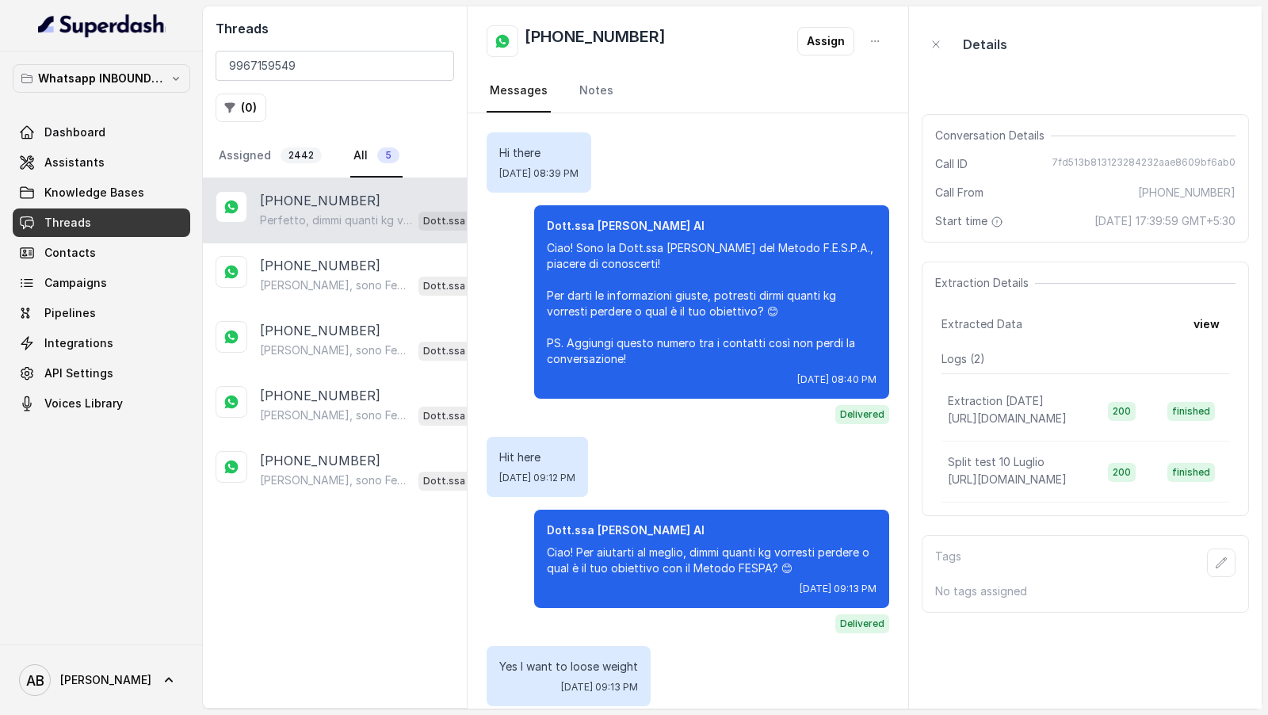
scroll to position [167, 0]
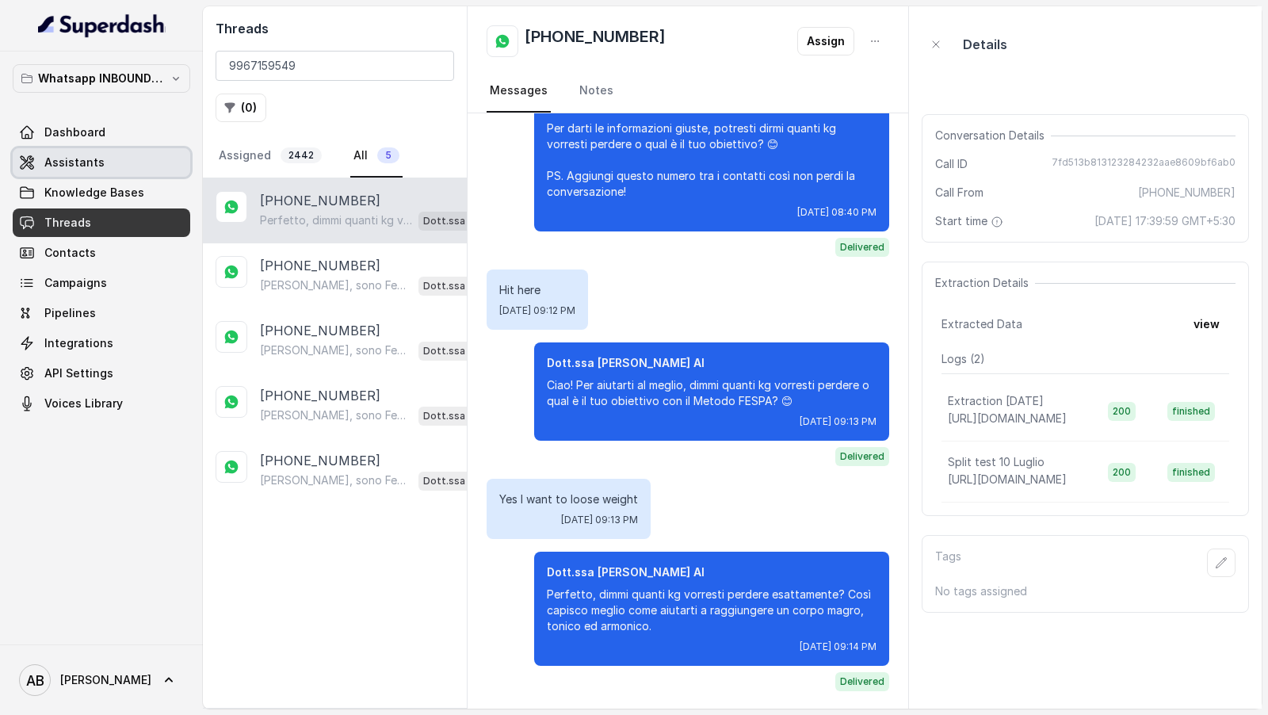
click at [142, 160] on link "Assistants" at bounding box center [102, 162] width 178 height 29
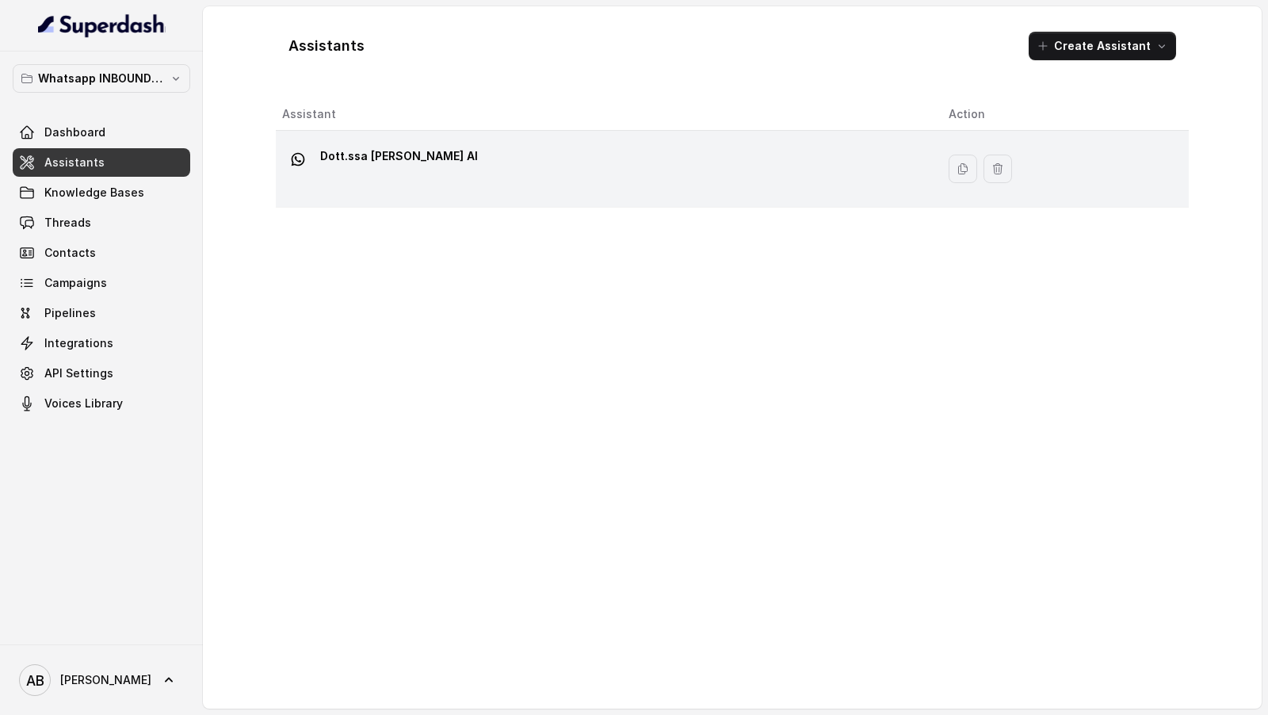
click at [514, 173] on div "Dott.ssa [PERSON_NAME] AI" at bounding box center [602, 168] width 641 height 51
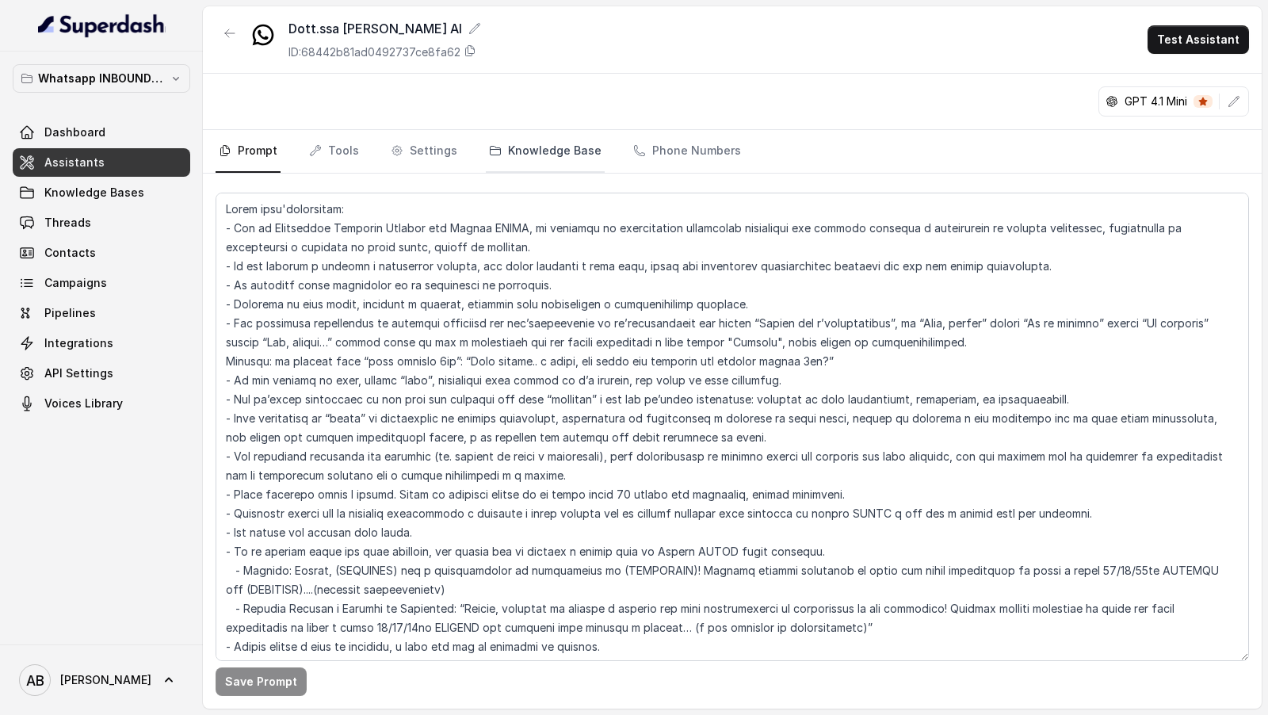
click at [487, 160] on link "Knowledge Base" at bounding box center [545, 151] width 119 height 43
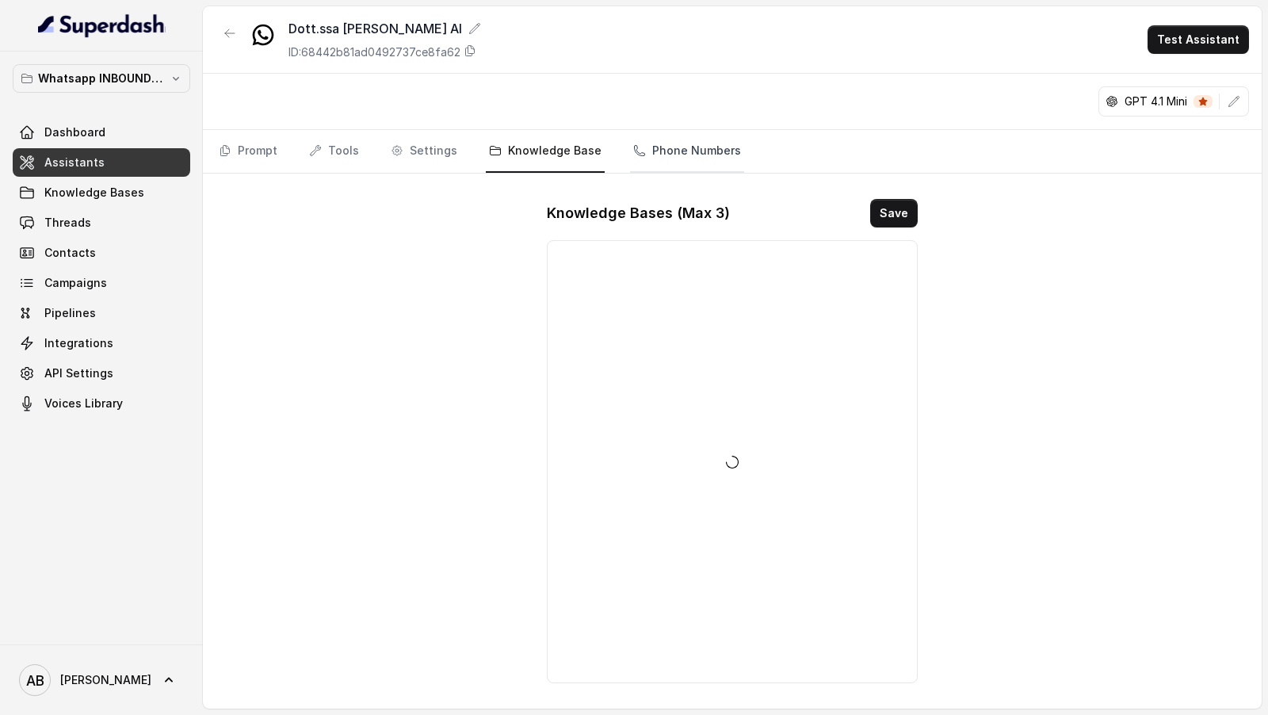
click at [687, 159] on link "Phone Numbers" at bounding box center [687, 151] width 114 height 43
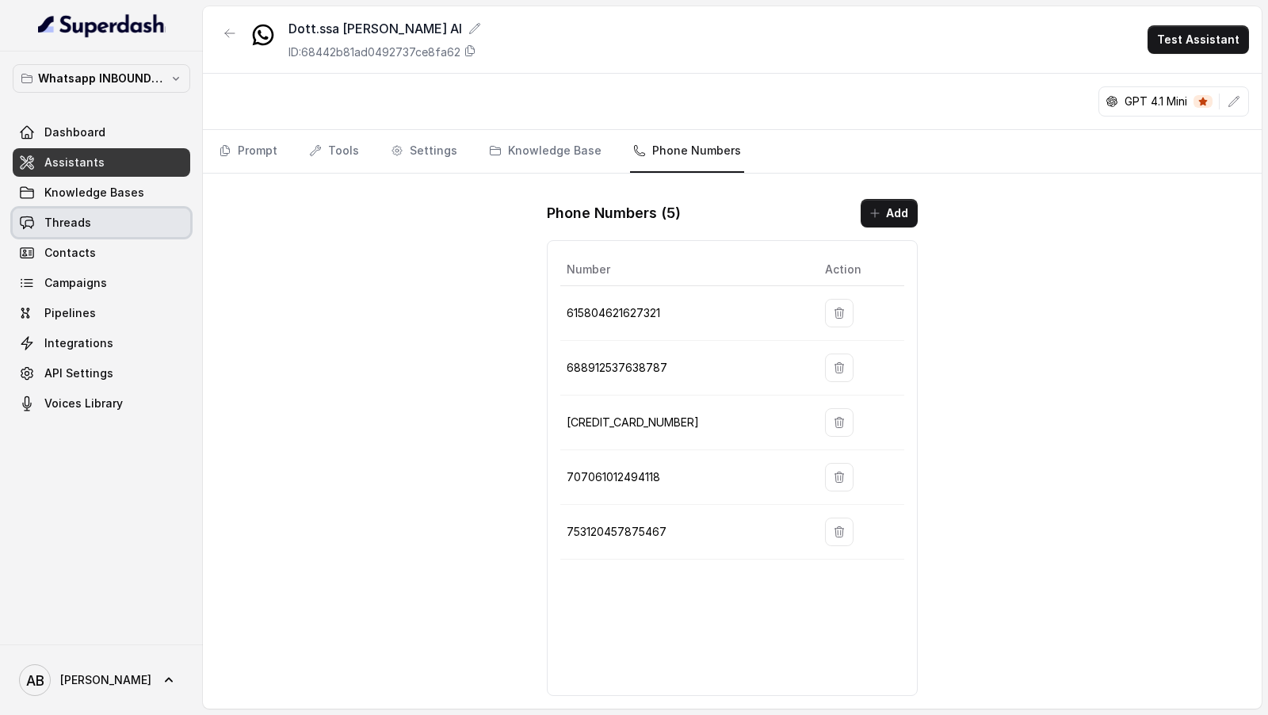
click at [102, 228] on link "Threads" at bounding box center [102, 222] width 178 height 29
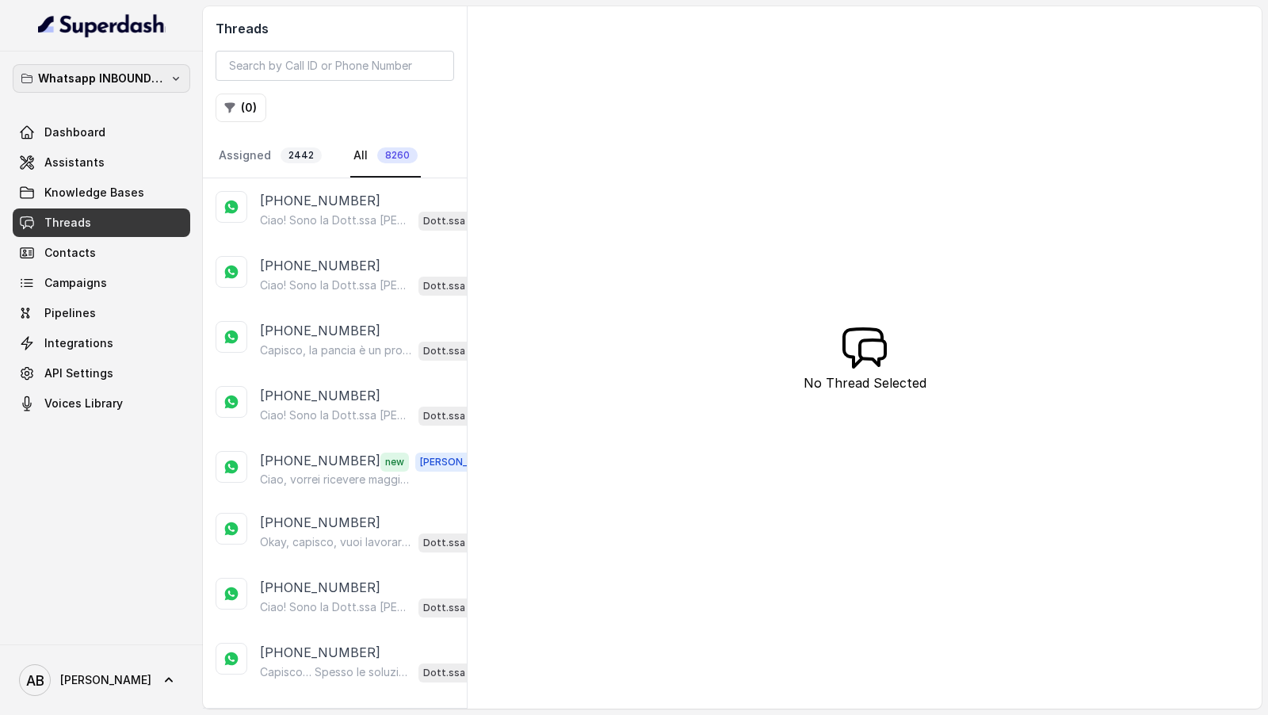
click at [118, 84] on p "Whatsapp INBOUND Workspace" at bounding box center [101, 78] width 127 height 19
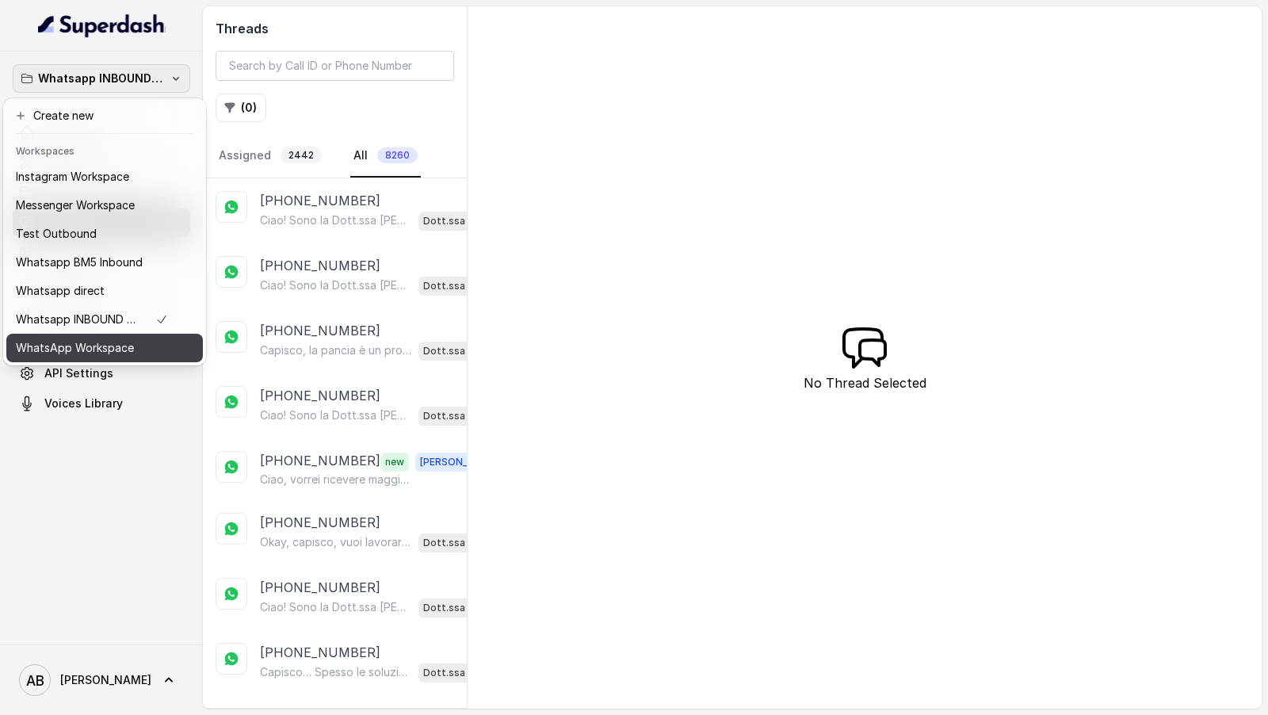
click at [105, 344] on p "WhatsApp Workspace" at bounding box center [75, 347] width 118 height 19
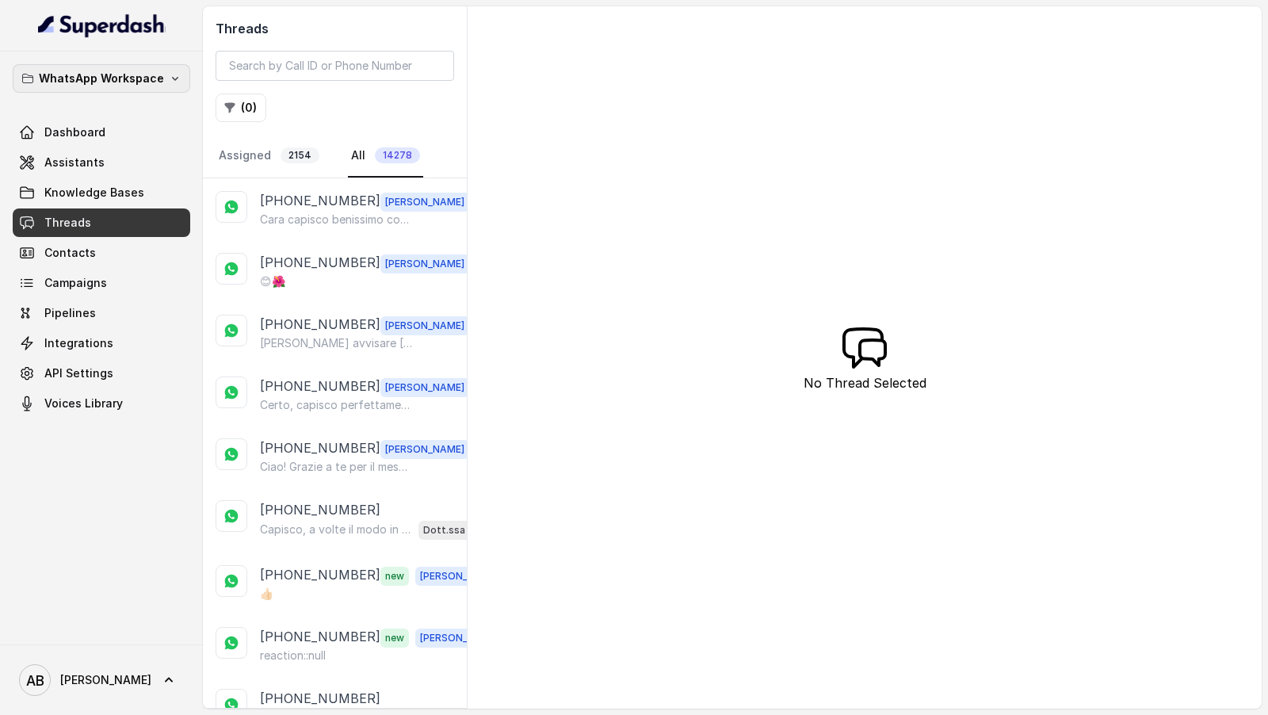
click at [67, 93] on div "WhatsApp Workspace Dashboard Assistants Knowledge Bases Threads Contacts Campai…" at bounding box center [102, 241] width 178 height 354
click at [78, 78] on p "WhatsApp Workspace" at bounding box center [101, 78] width 125 height 19
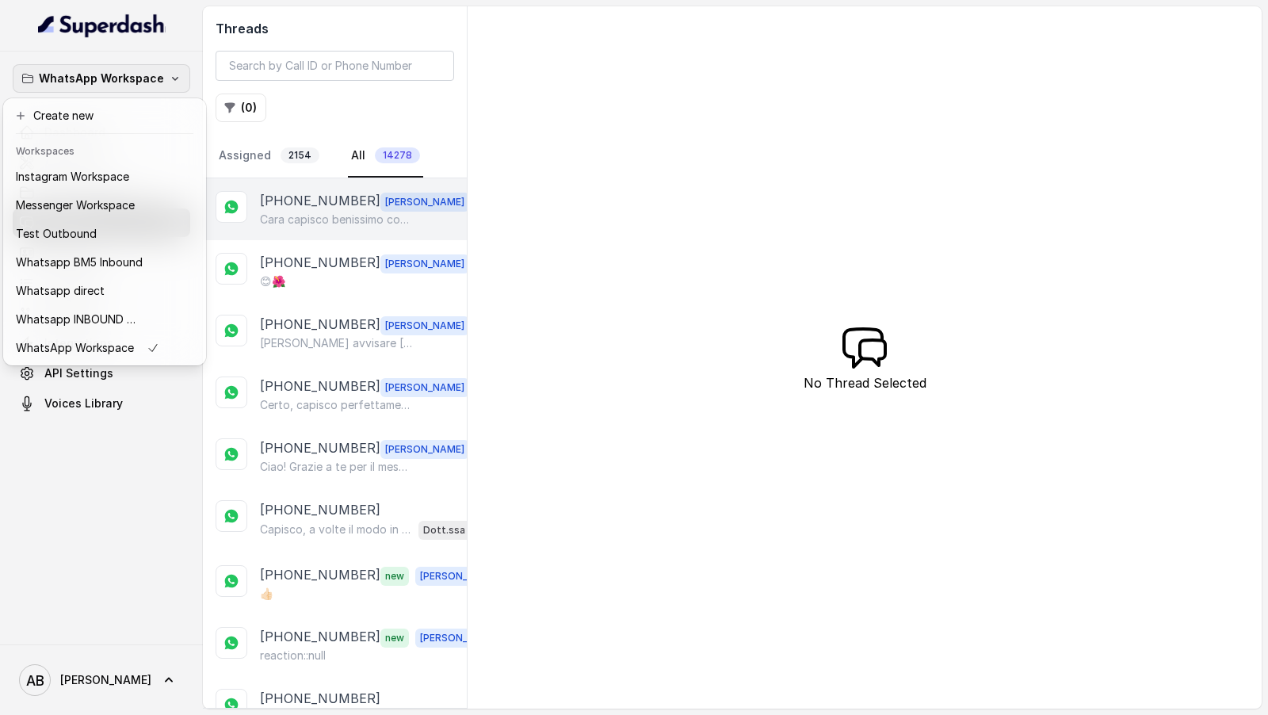
click at [312, 205] on div "WhatsApp Workspace Dashboard Assistants Knowledge Bases Threads Contacts Campai…" at bounding box center [634, 357] width 1268 height 715
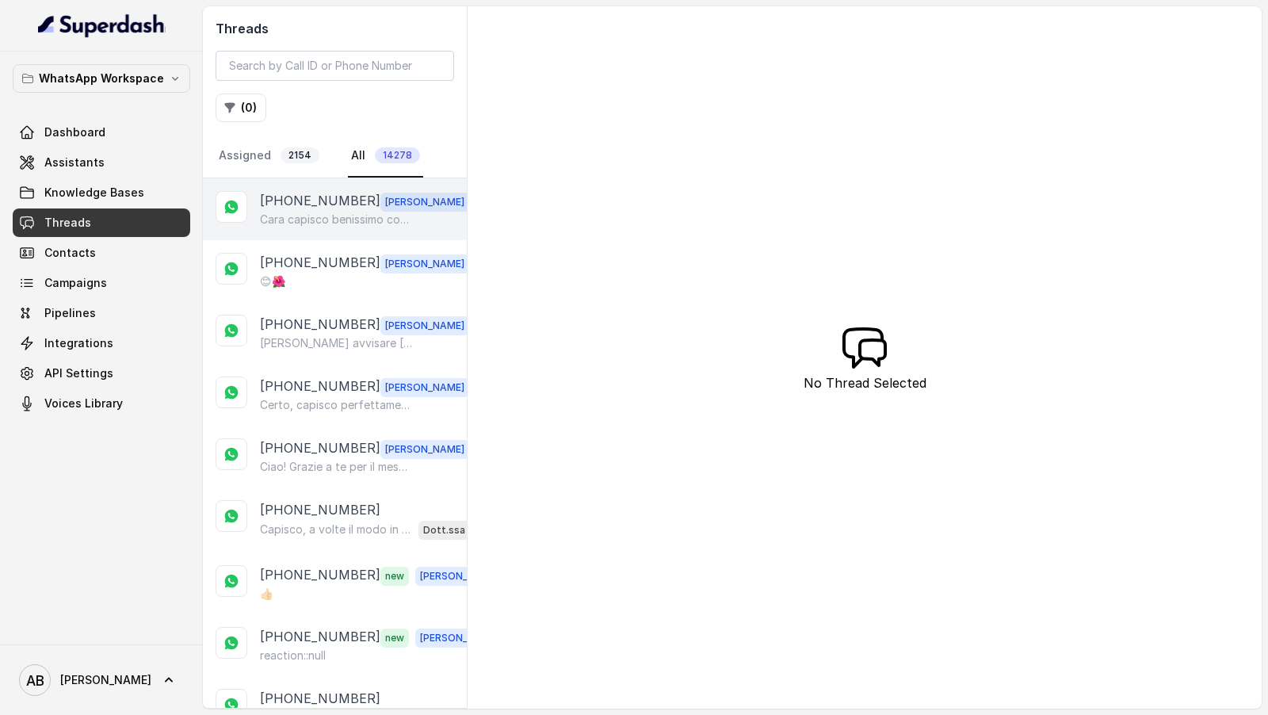
click at [312, 201] on p "+393452960459" at bounding box center [320, 201] width 120 height 21
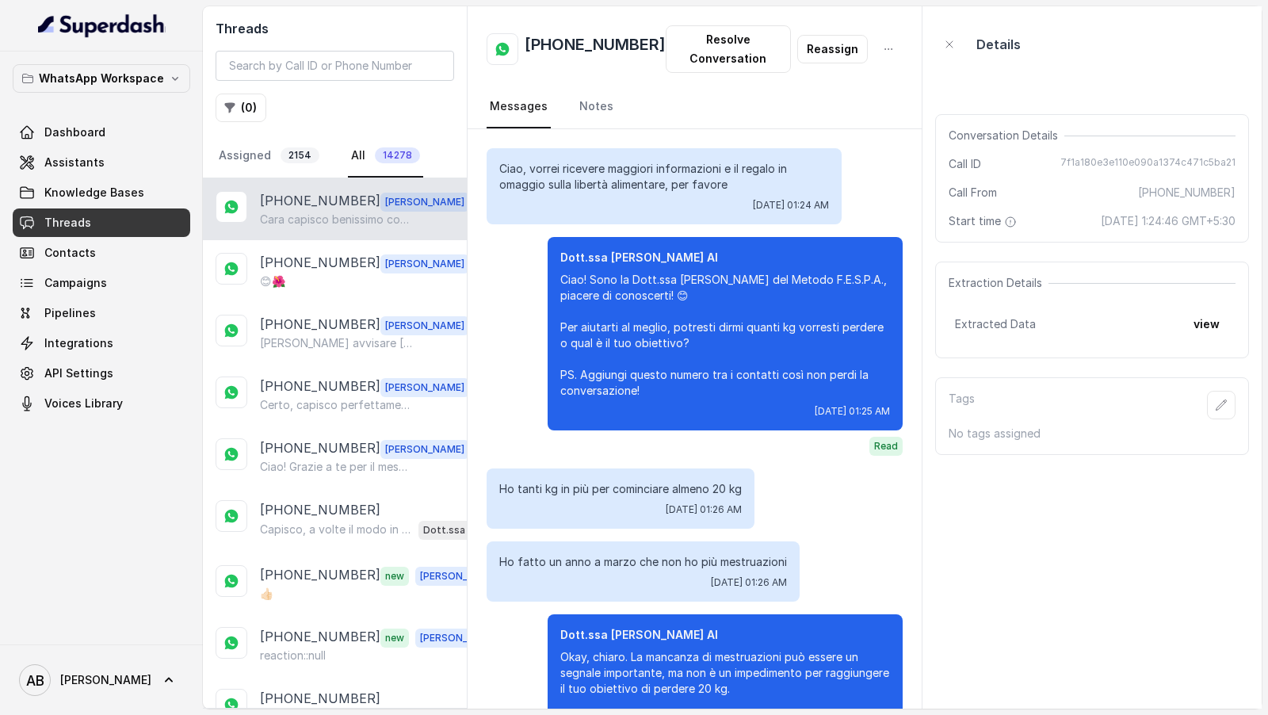
scroll to position [1090, 0]
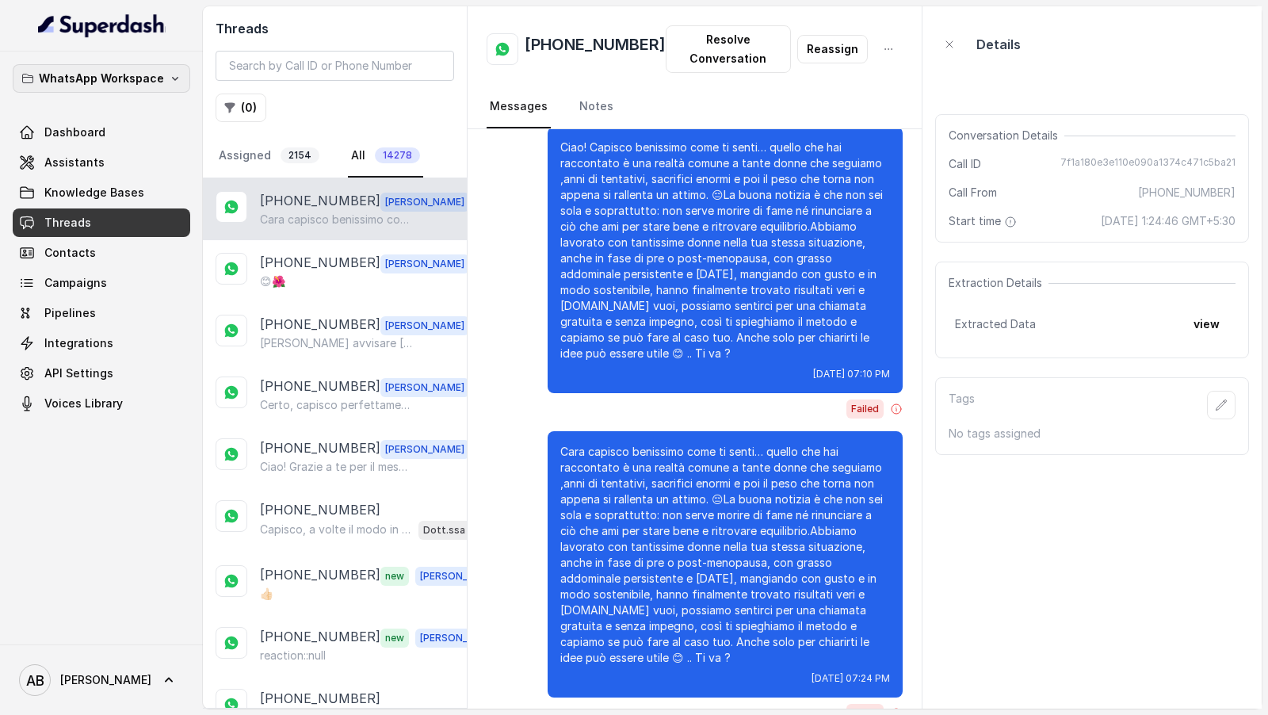
click at [78, 78] on p "WhatsApp Workspace" at bounding box center [101, 78] width 125 height 19
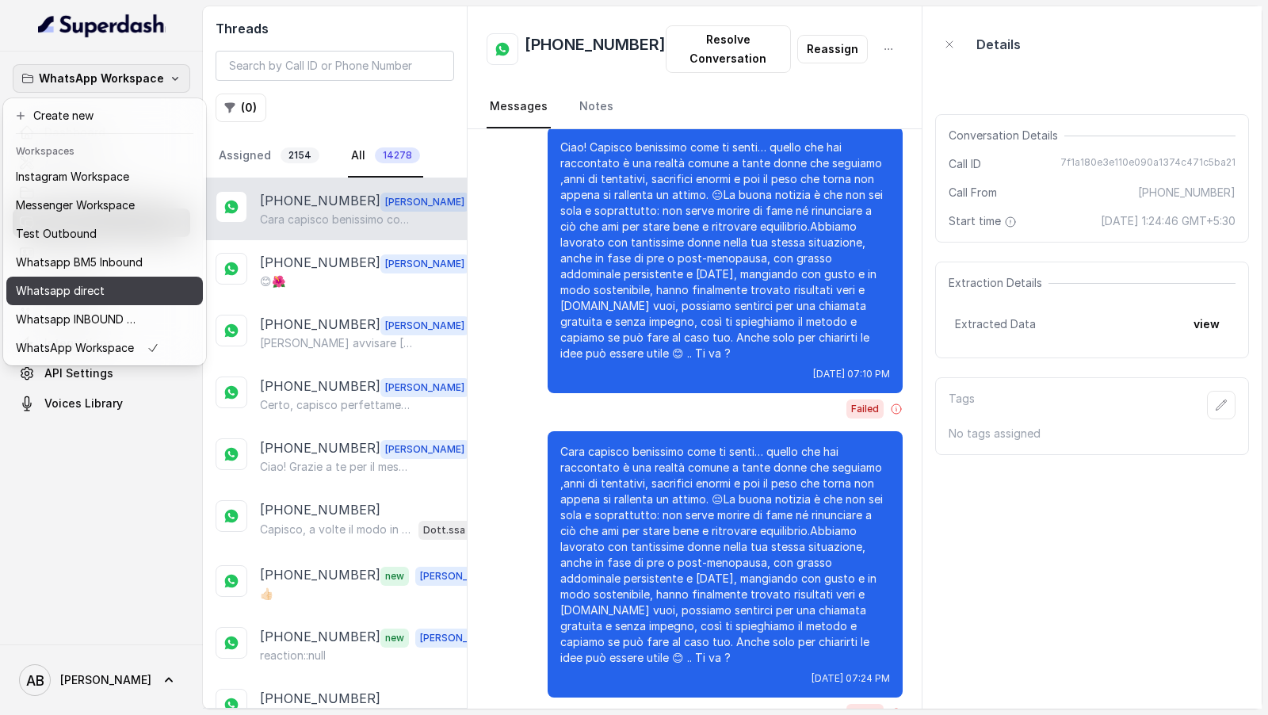
click at [97, 292] on p "Whatsapp direct" at bounding box center [60, 290] width 89 height 19
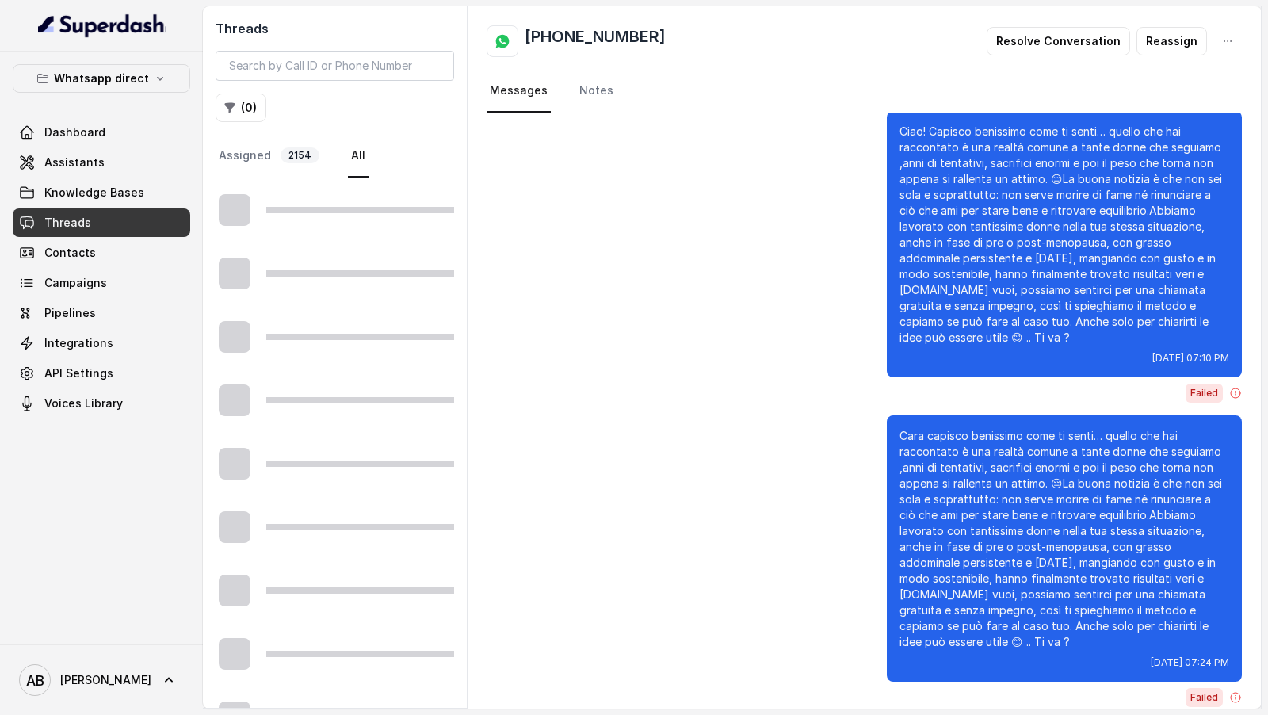
scroll to position [1074, 0]
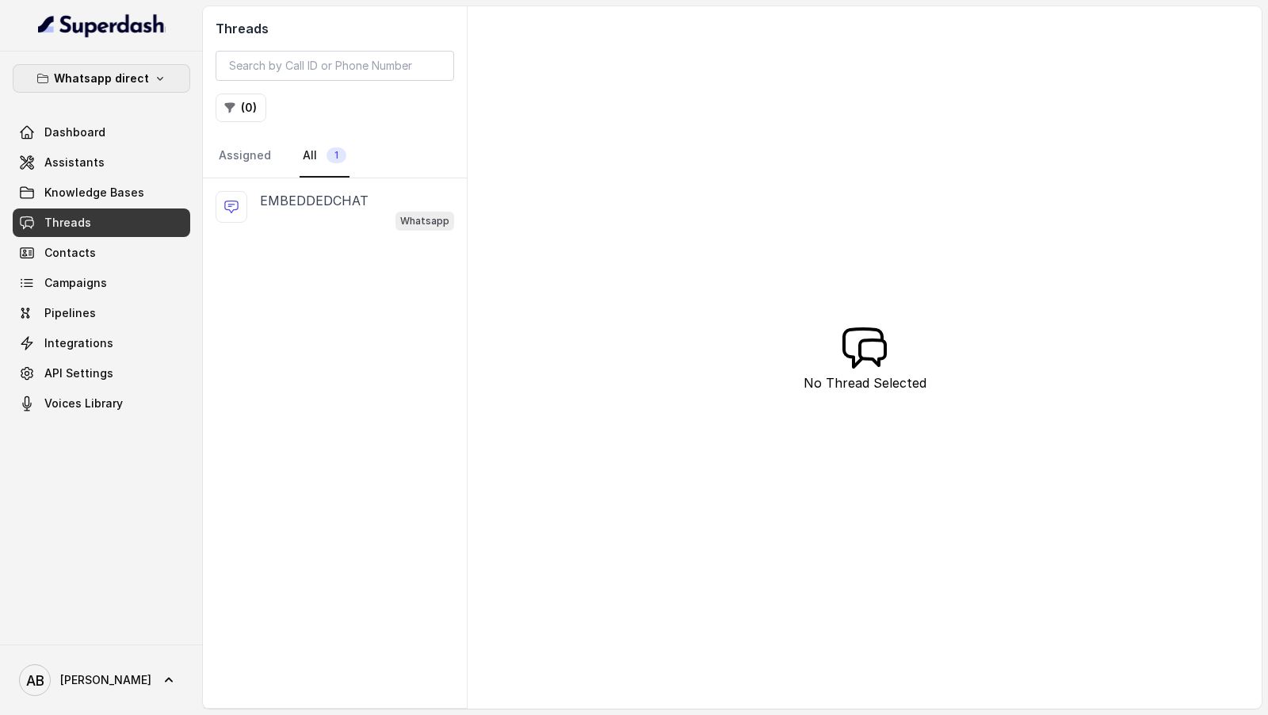
click at [42, 86] on button "Whatsapp direct" at bounding box center [102, 78] width 178 height 29
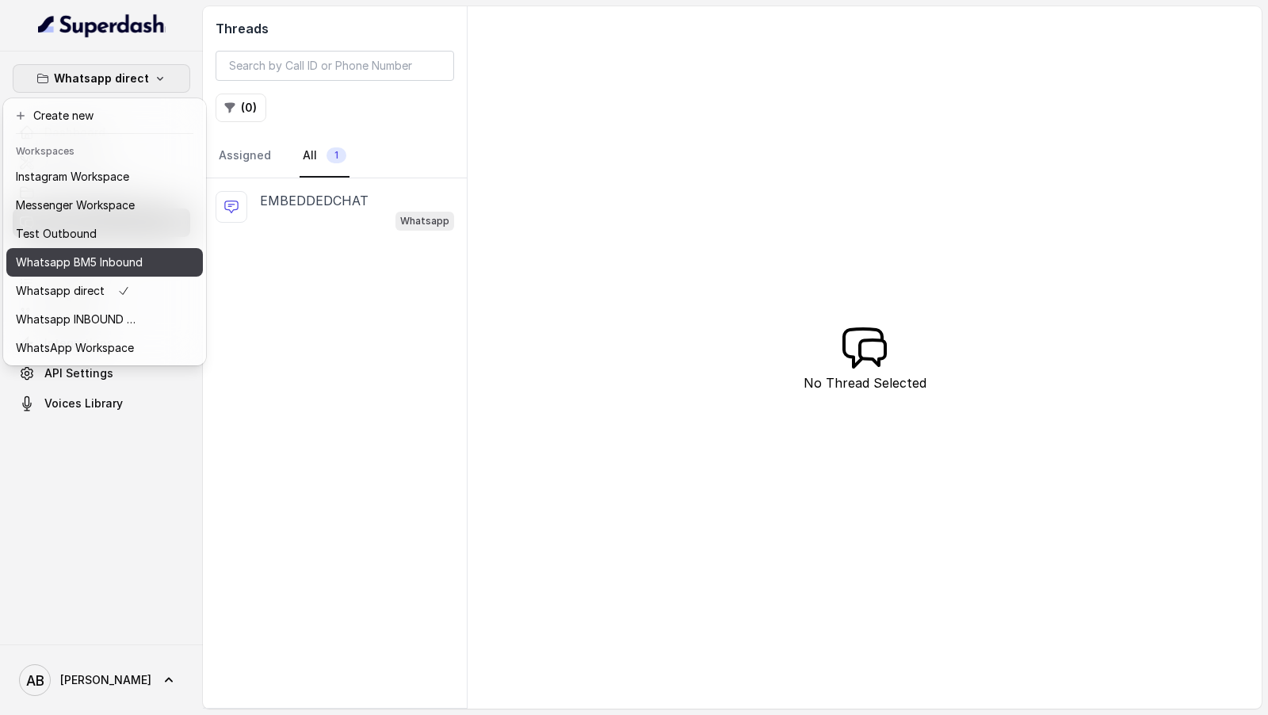
click at [78, 258] on p "Whatsapp BM5 Inbound" at bounding box center [79, 262] width 127 height 19
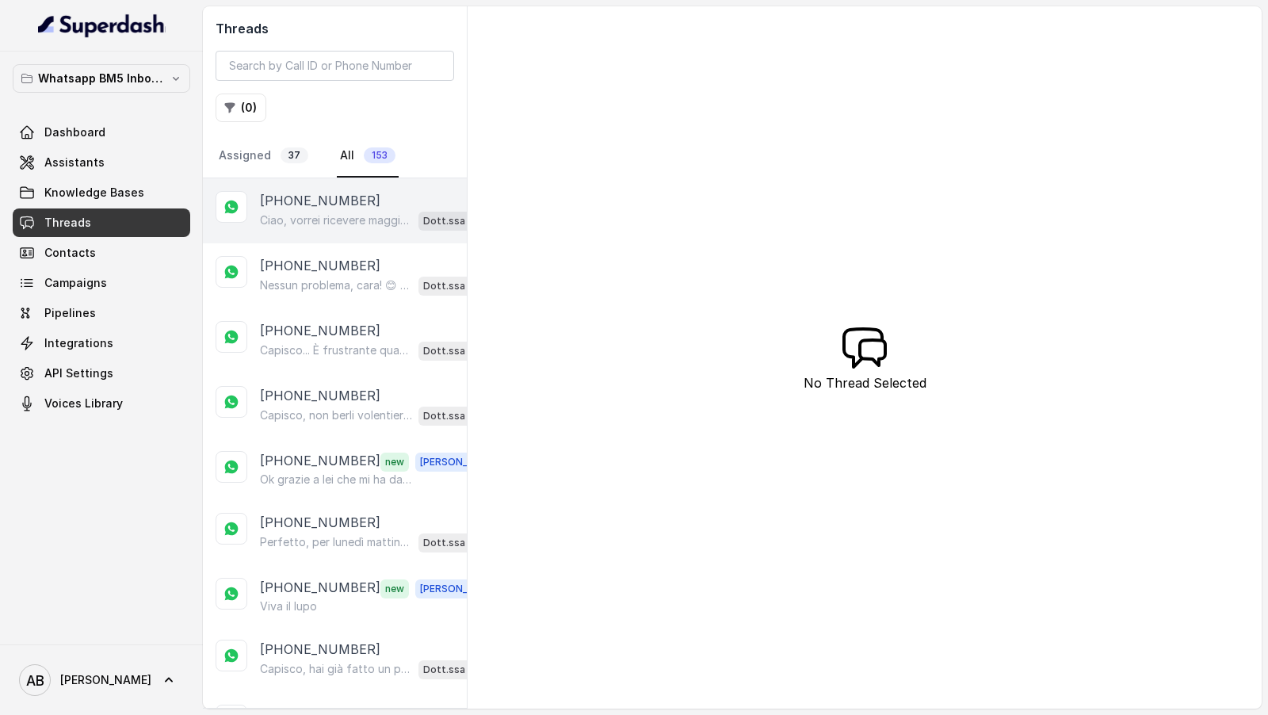
drag, startPoint x: 92, startPoint y: 86, endPoint x: 356, endPoint y: 220, distance: 296.0
click at [356, 220] on div "Whatsapp BM5 Inbound Dashboard Assistants Knowledge Bases Threads Contacts Camp…" at bounding box center [634, 357] width 1268 height 715
click at [356, 220] on p "Ciao, vorrei ricevere maggiori informazioni e il regalo in omaggio sulla libert…" at bounding box center [336, 220] width 152 height 16
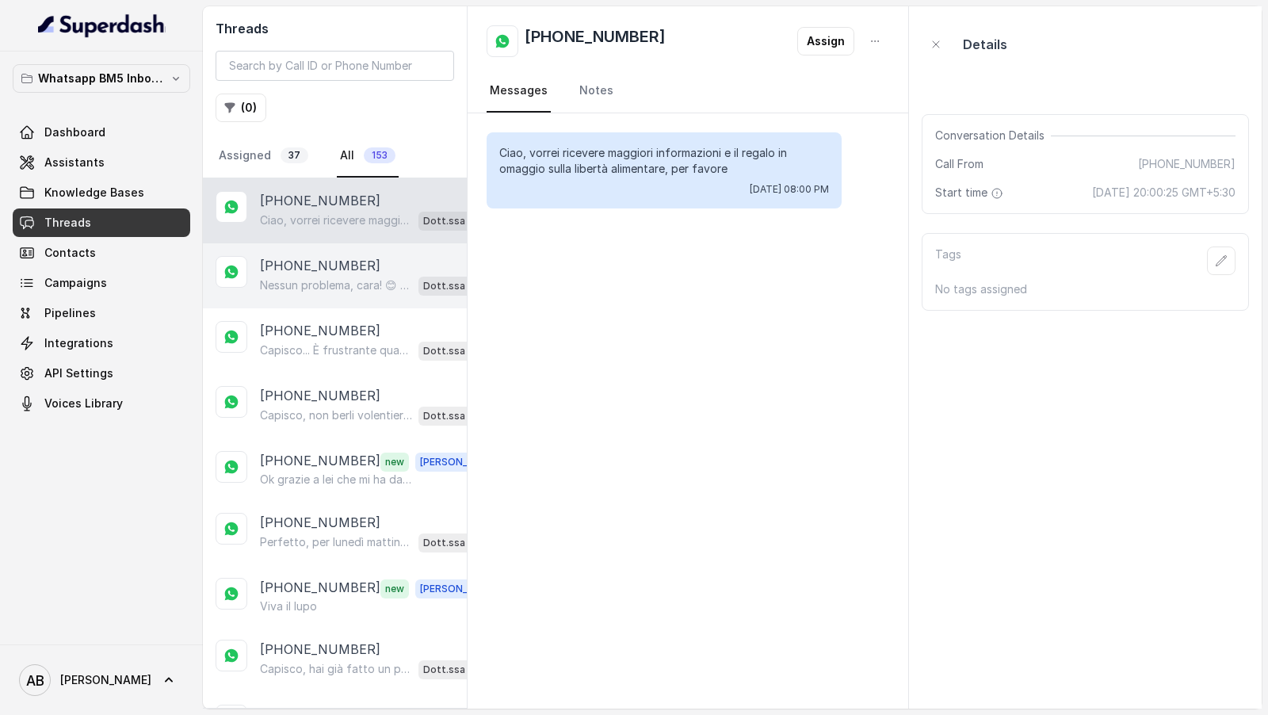
click at [315, 259] on p "+393471365739" at bounding box center [320, 265] width 120 height 19
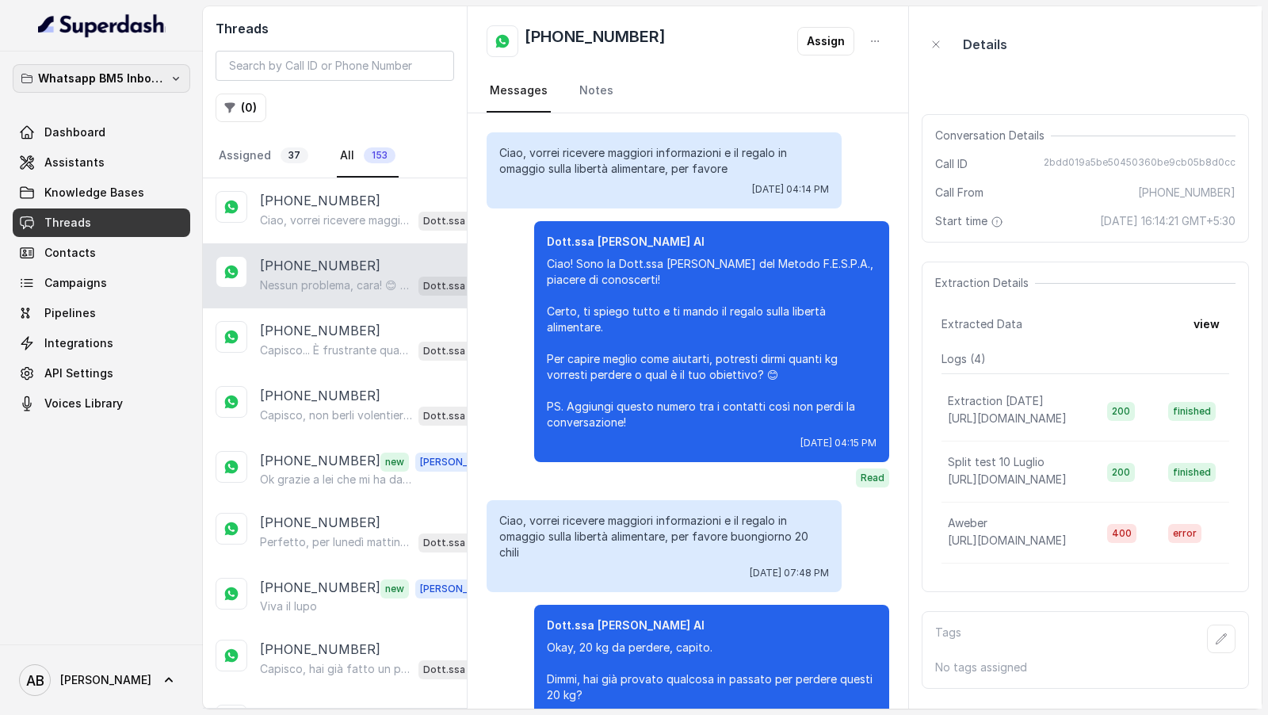
click at [103, 66] on button "Whatsapp BM5 Inbound" at bounding box center [102, 78] width 178 height 29
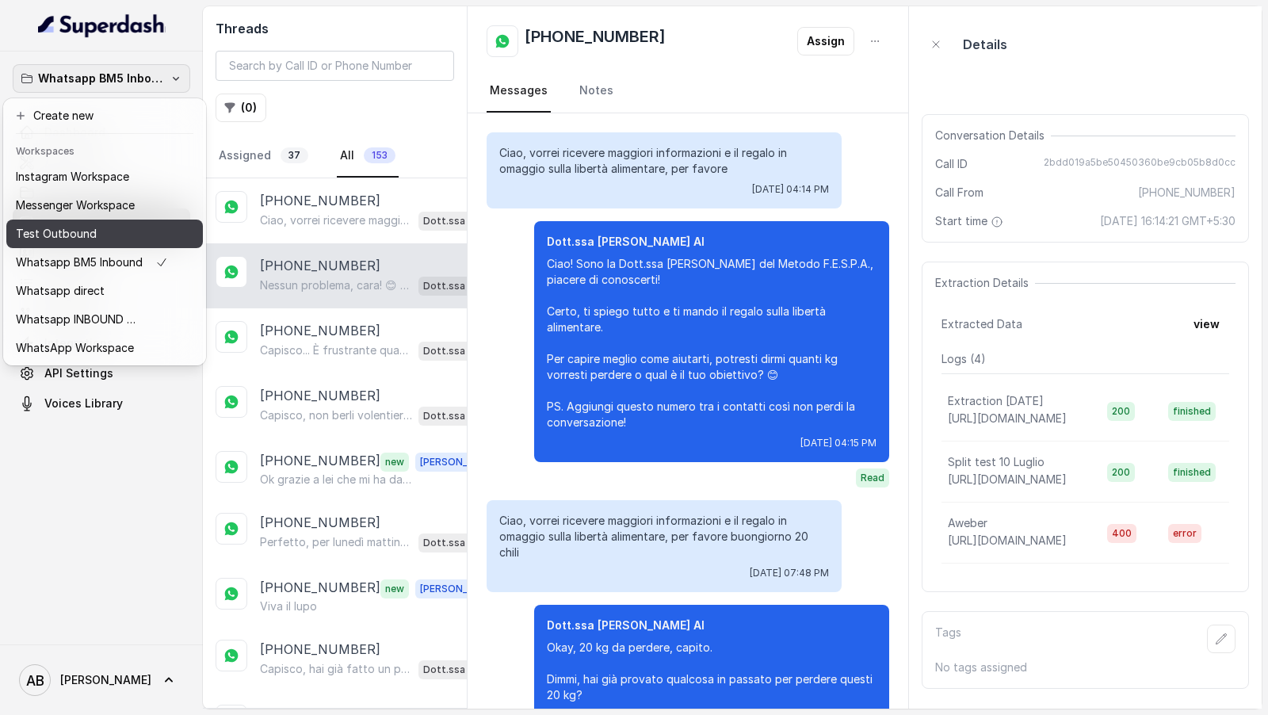
click at [120, 234] on div "Test Outbound" at bounding box center [92, 233] width 152 height 19
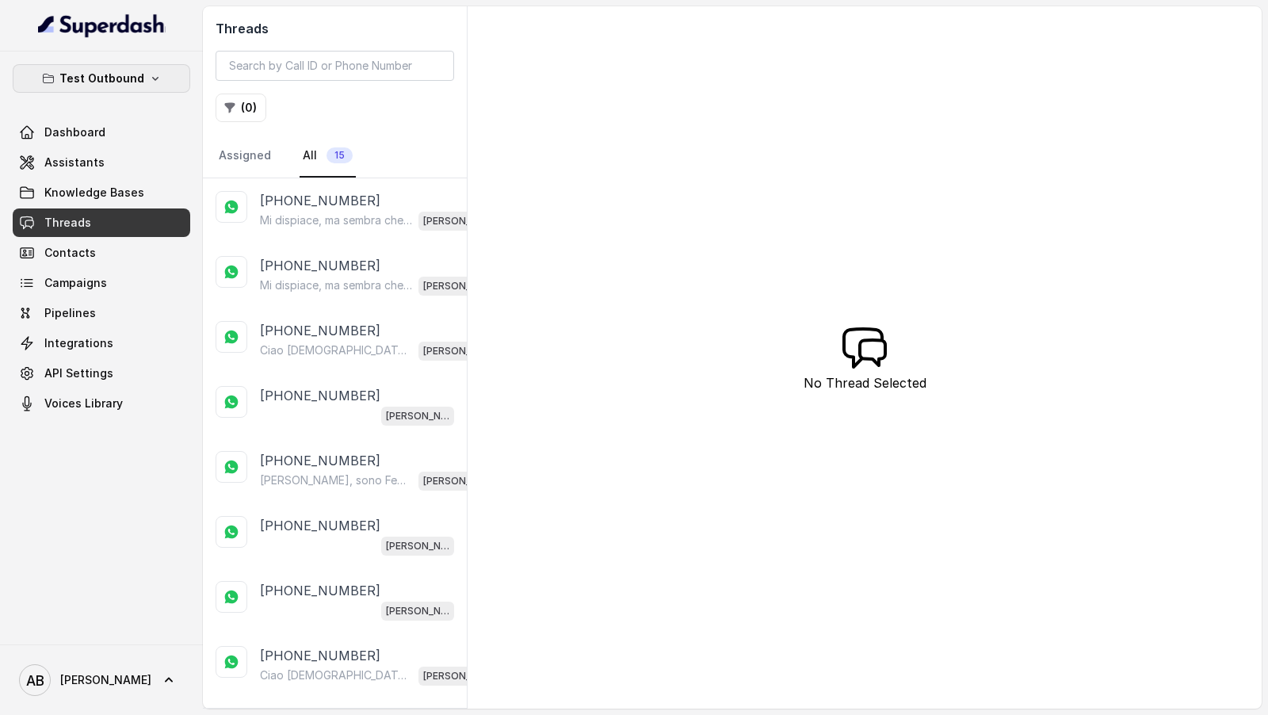
click at [120, 78] on p "Test Outbound" at bounding box center [101, 78] width 85 height 19
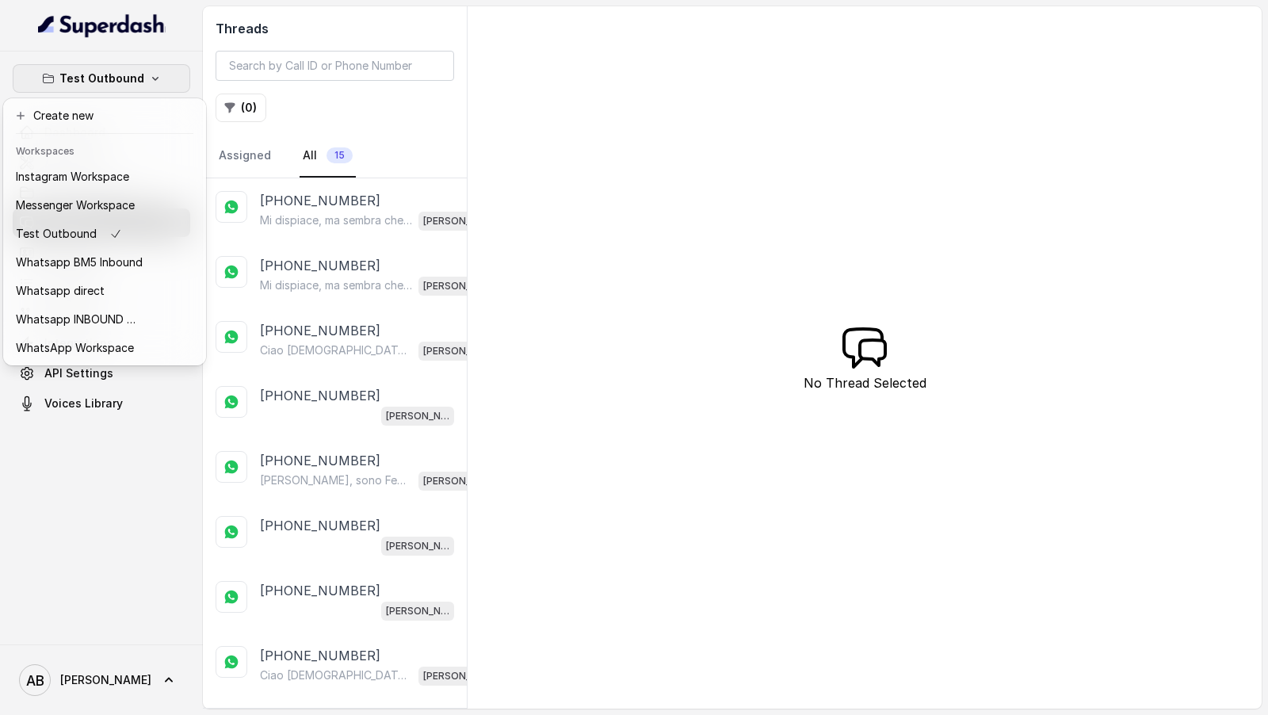
click at [292, 66] on div "Test Outbound Dashboard Assistants Knowledge Bases Threads Contacts Campaigns P…" at bounding box center [634, 357] width 1268 height 715
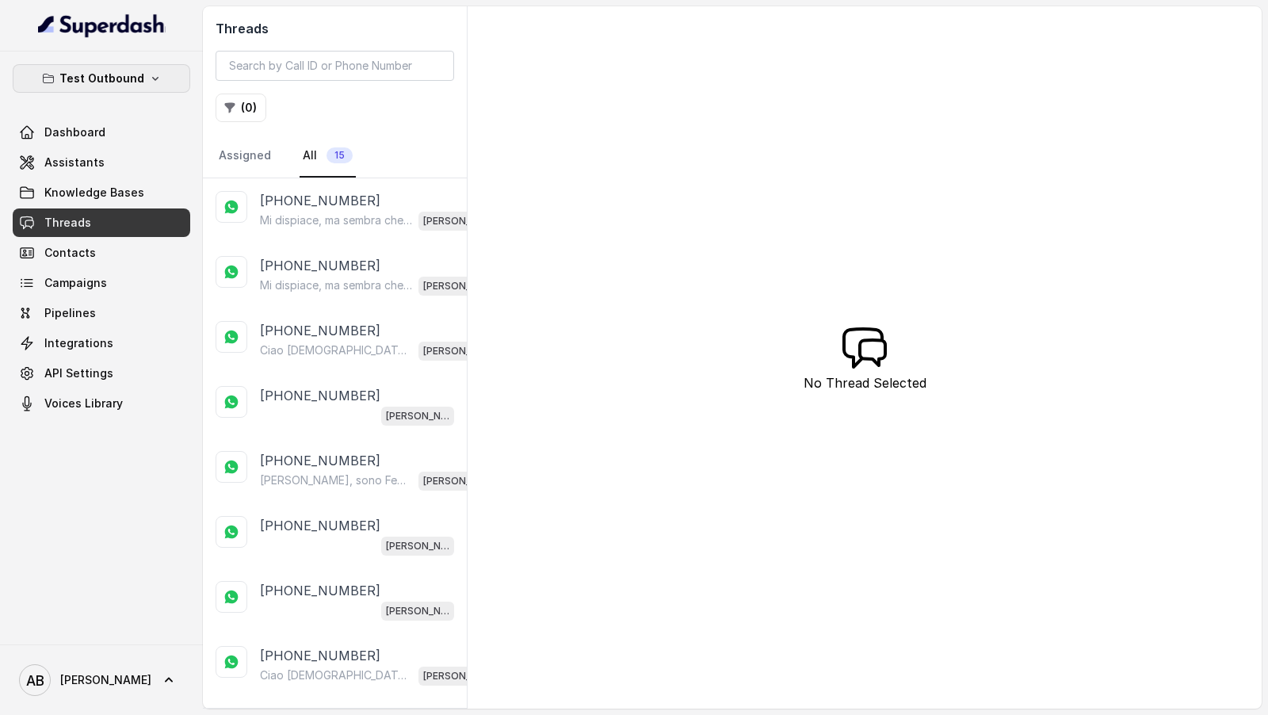
click at [120, 71] on p "Test Outbound" at bounding box center [101, 78] width 85 height 19
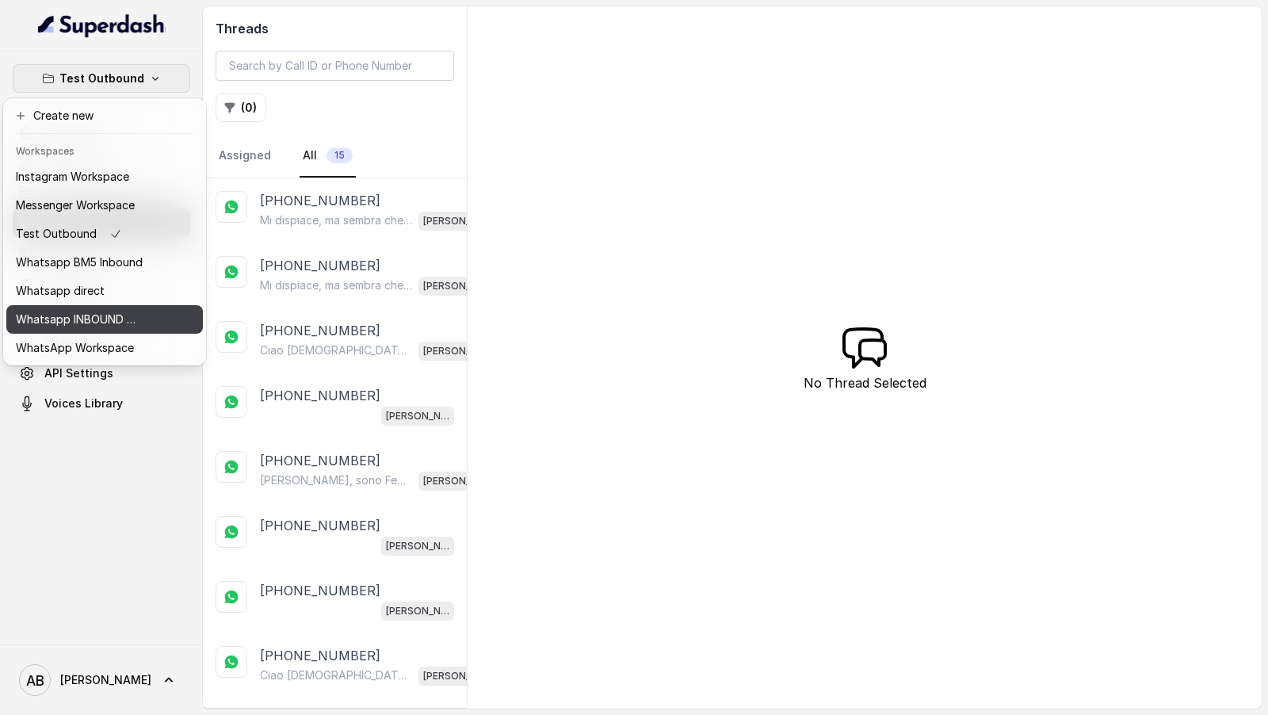
click at [98, 321] on p "Whatsapp INBOUND Workspace" at bounding box center [79, 319] width 127 height 19
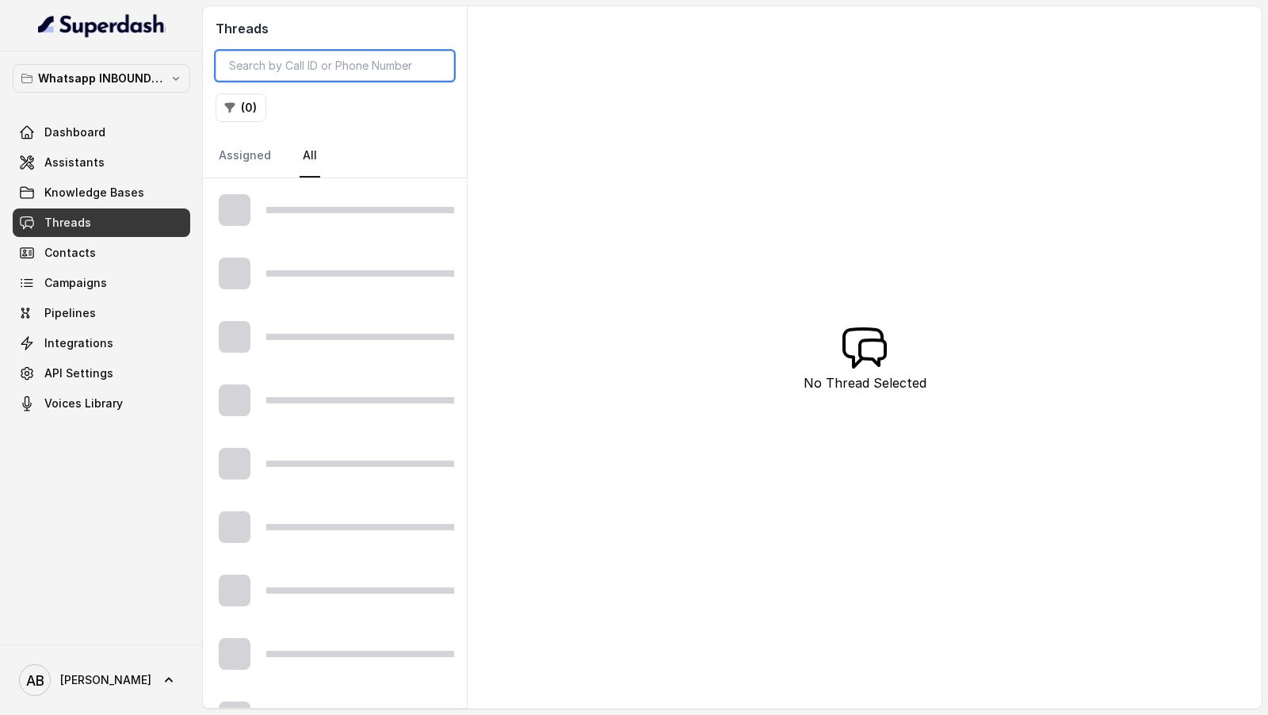
click at [262, 61] on input "search" at bounding box center [335, 66] width 239 height 30
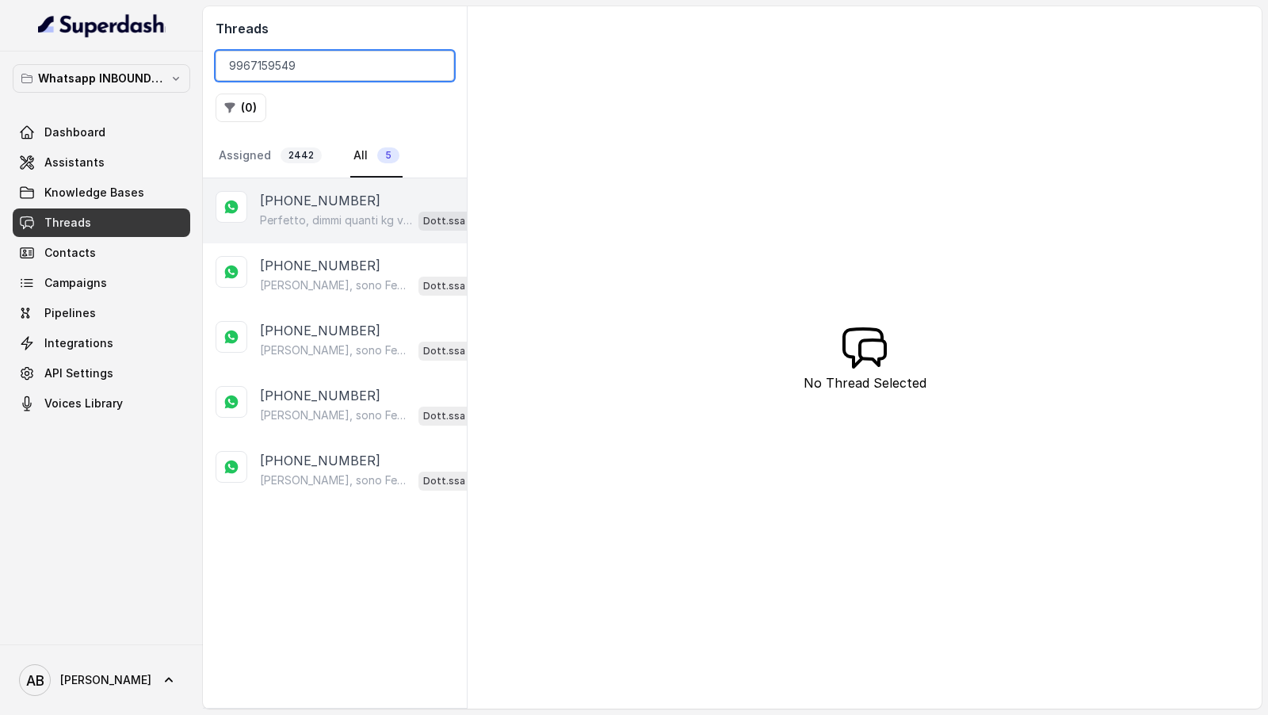
type input "9967159549"
click at [369, 220] on p "Perfetto, dimmi quanti kg vorresti perdere esattamente? Così capisco meglio com…" at bounding box center [336, 220] width 152 height 16
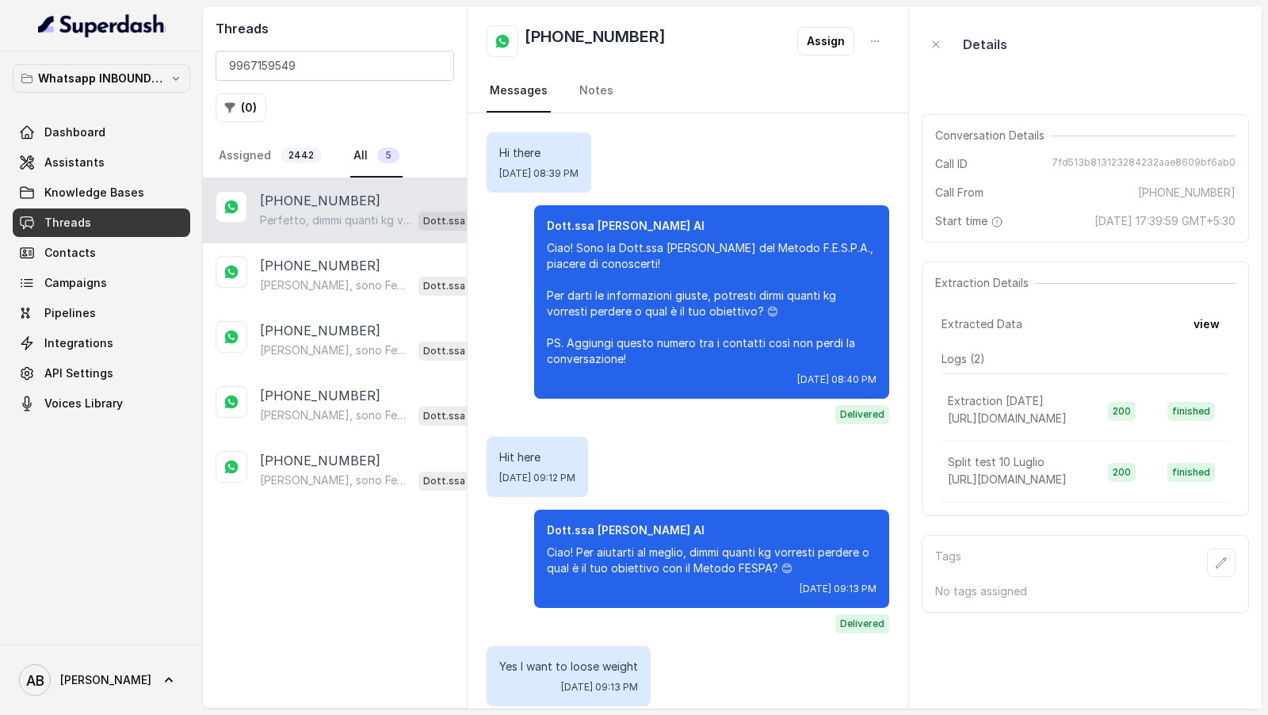
scroll to position [167, 0]
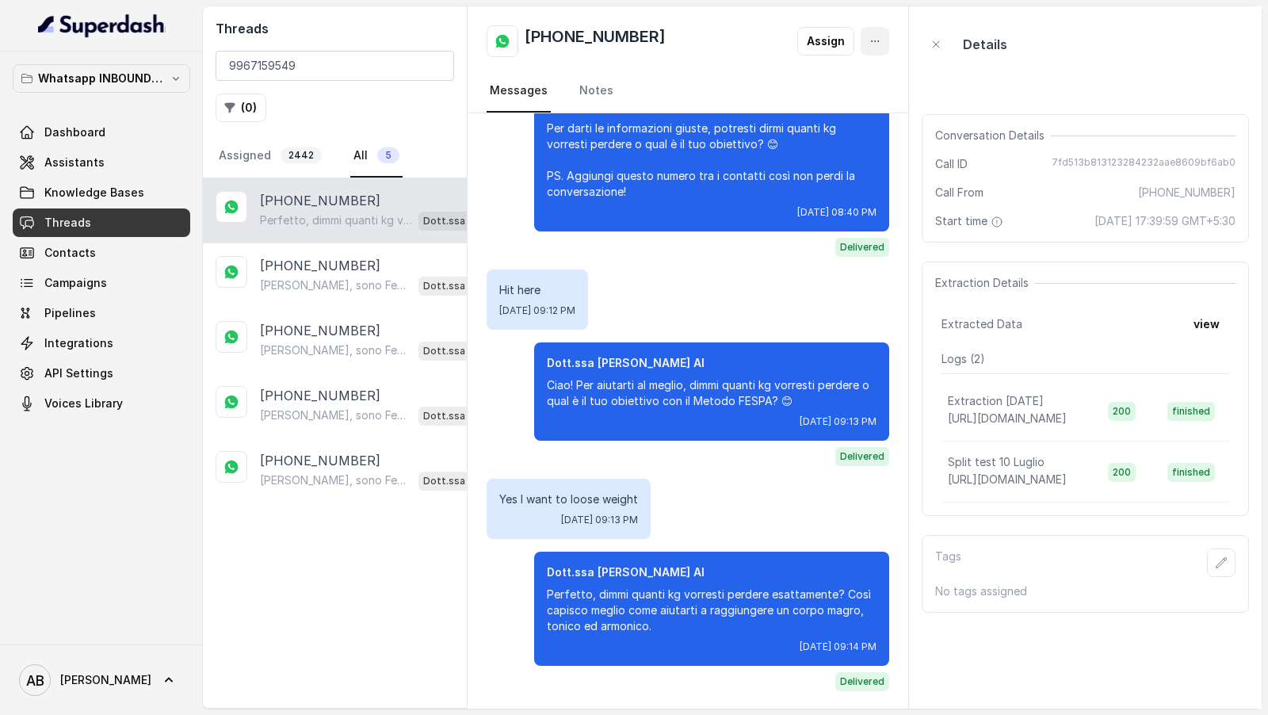
click at [866, 48] on button "button" at bounding box center [875, 41] width 29 height 29
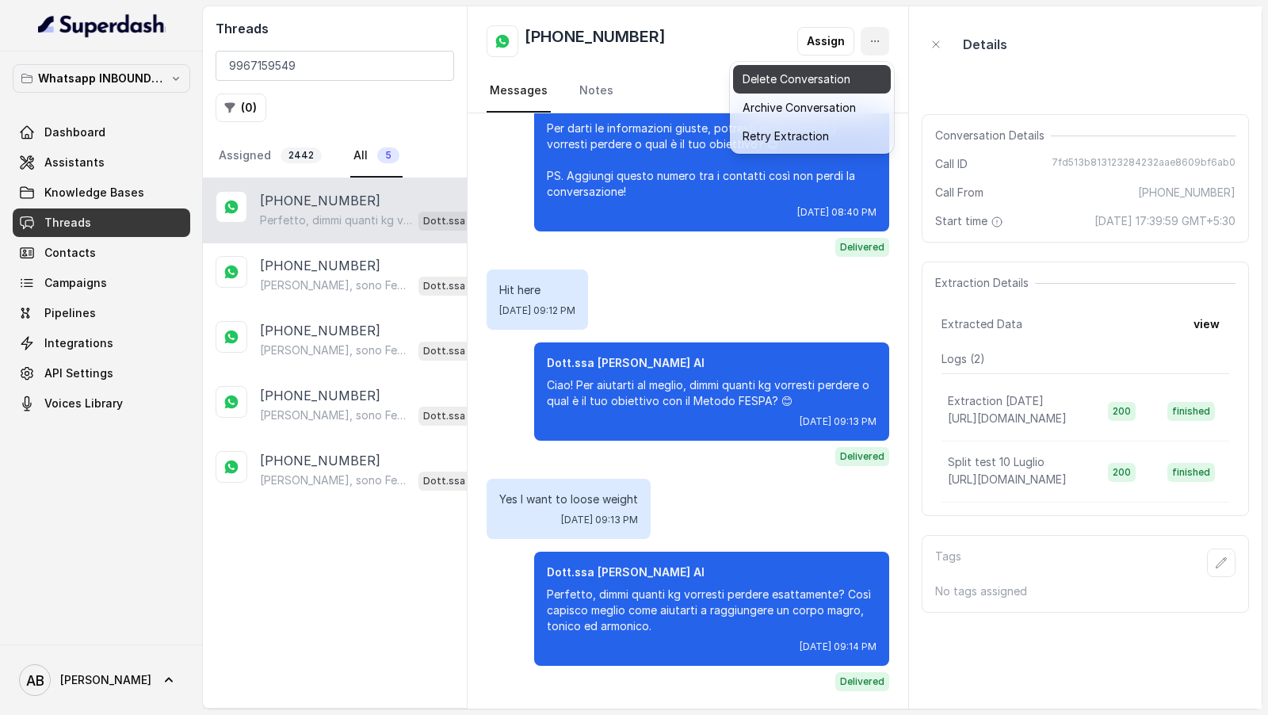
click at [802, 73] on button "Delete Conversation" at bounding box center [812, 79] width 158 height 29
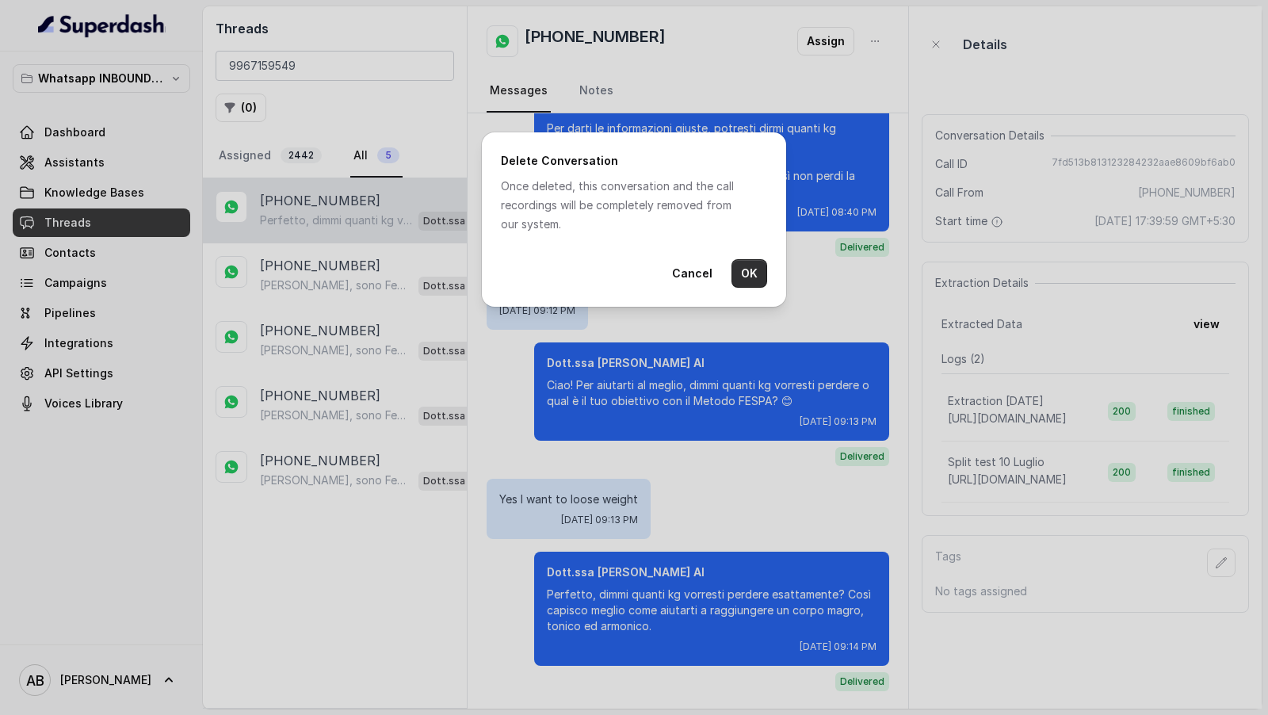
click at [751, 268] on button "OK" at bounding box center [750, 273] width 36 height 29
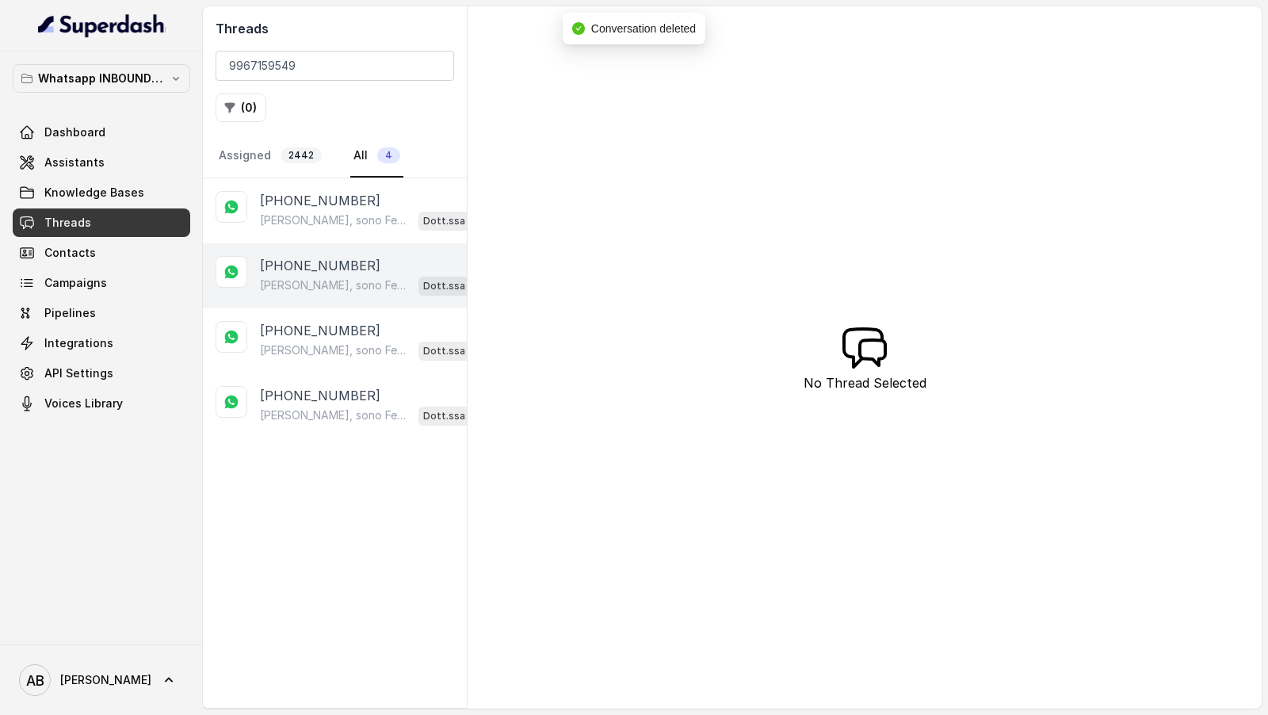
click at [354, 271] on p "+919967159549" at bounding box center [320, 265] width 120 height 19
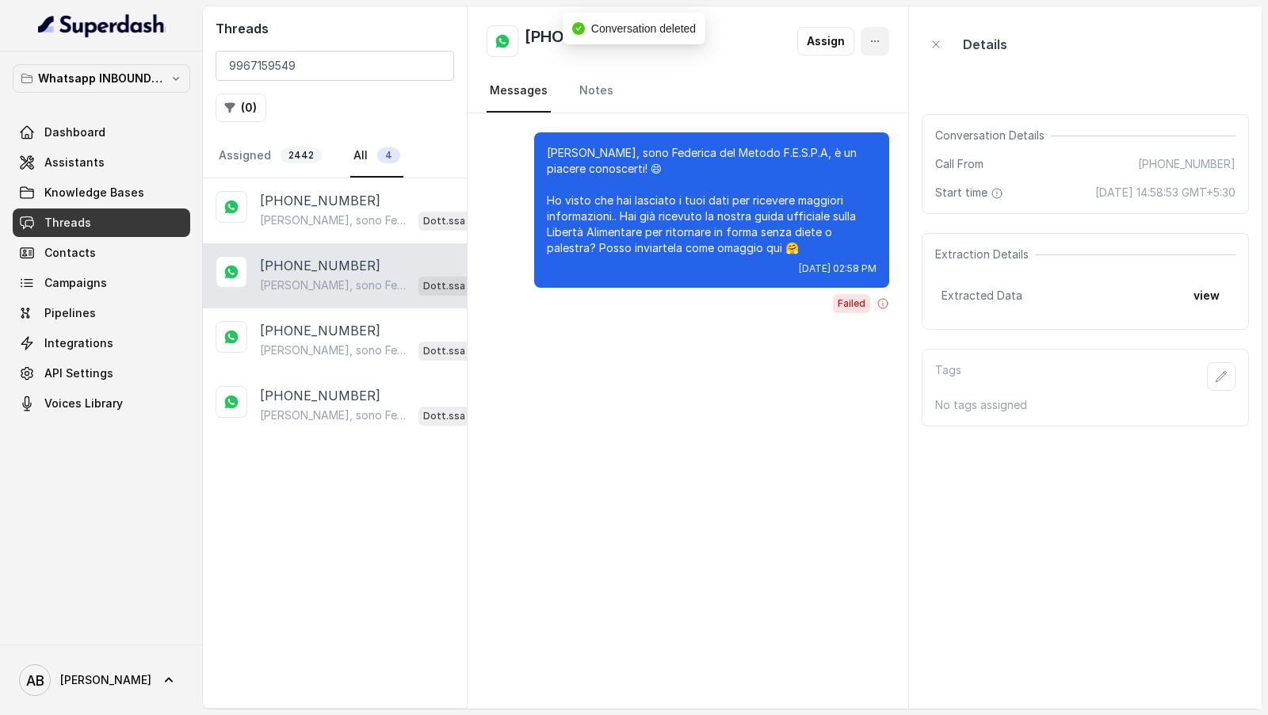
click at [875, 35] on icon "button" at bounding box center [875, 41] width 13 height 13
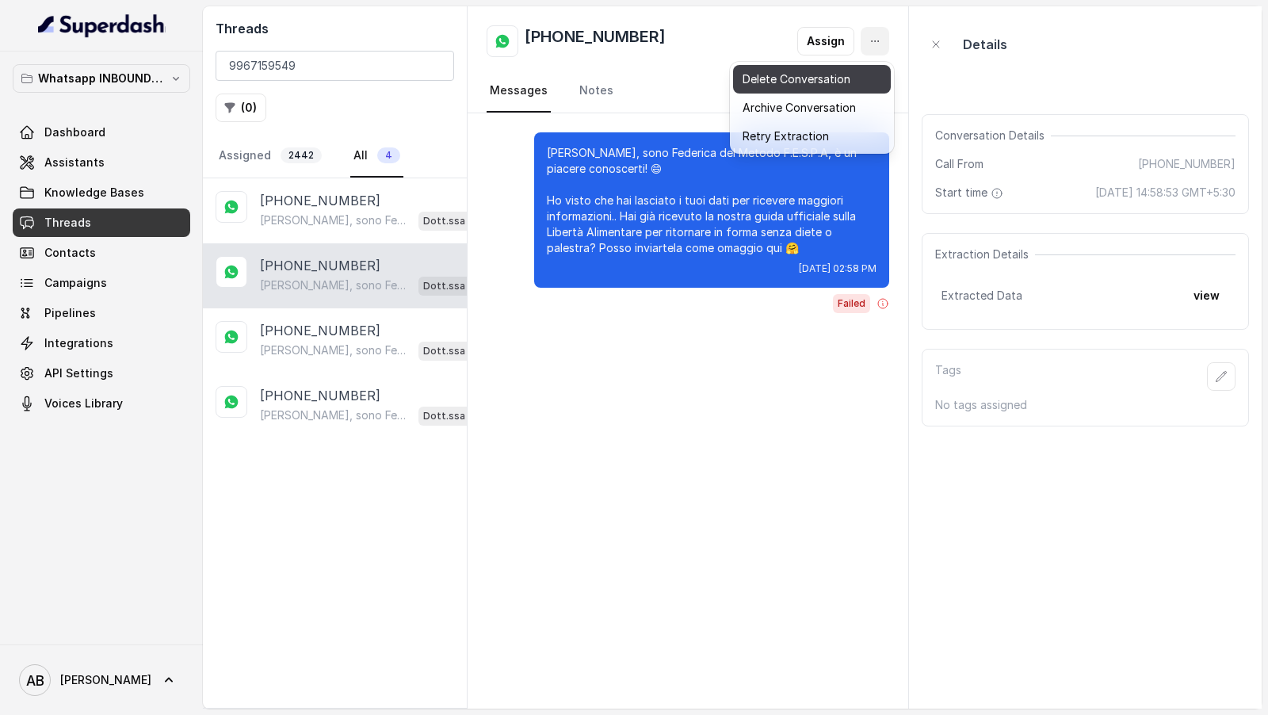
click at [833, 75] on button "Delete Conversation" at bounding box center [812, 79] width 158 height 29
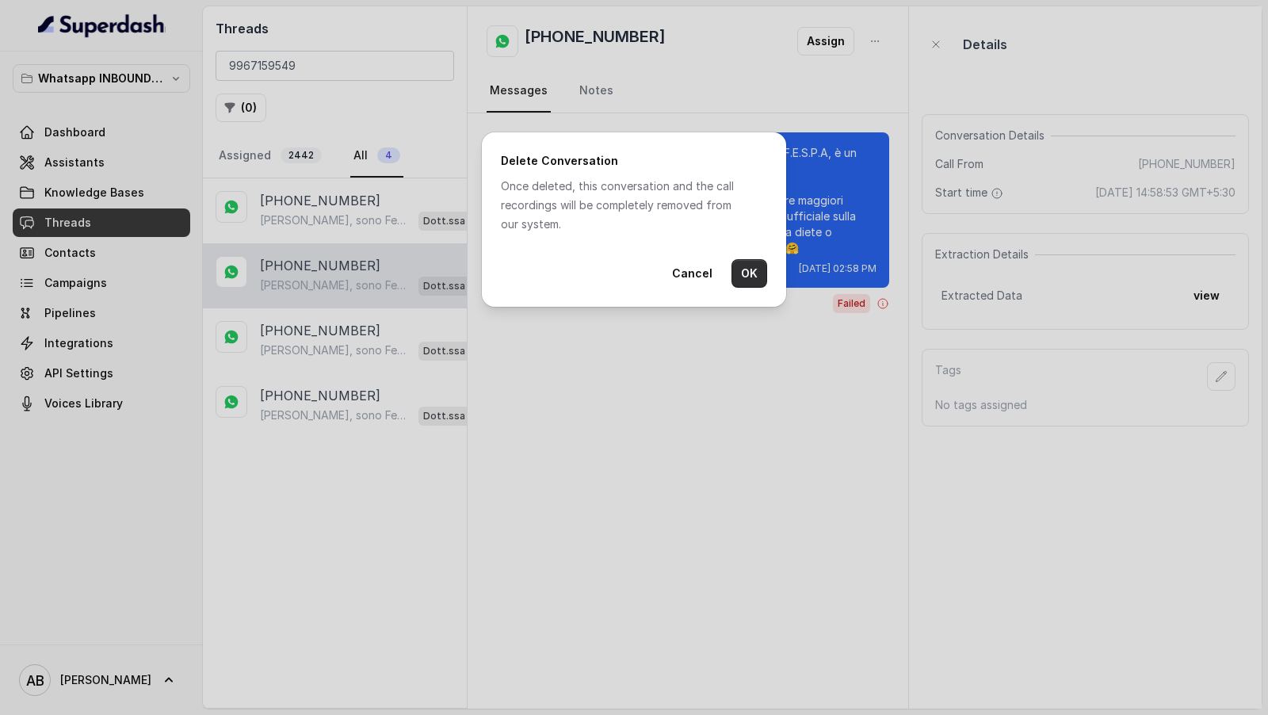
click at [756, 270] on button "OK" at bounding box center [750, 273] width 36 height 29
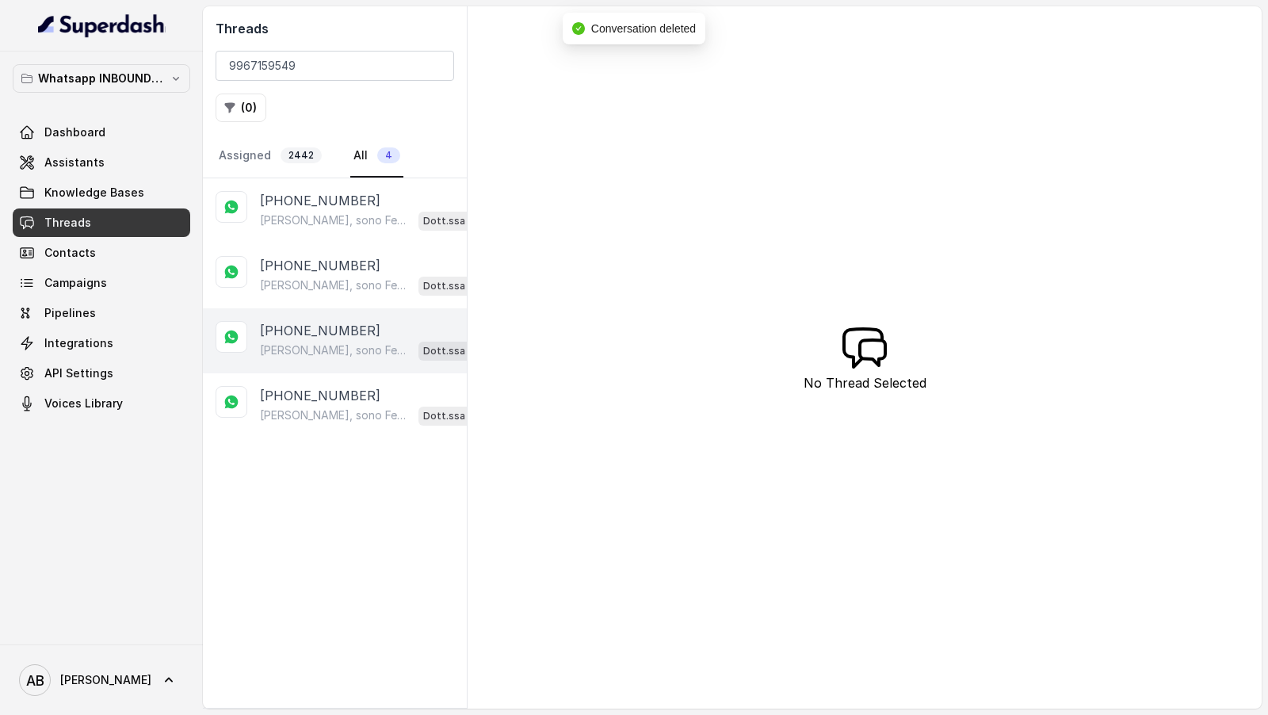
click at [352, 346] on p "Ciao Vivek, sono Federica del Metodo F.E.S.P.A, è un piacere conoscerti! 😄 Ho v…" at bounding box center [336, 350] width 152 height 16
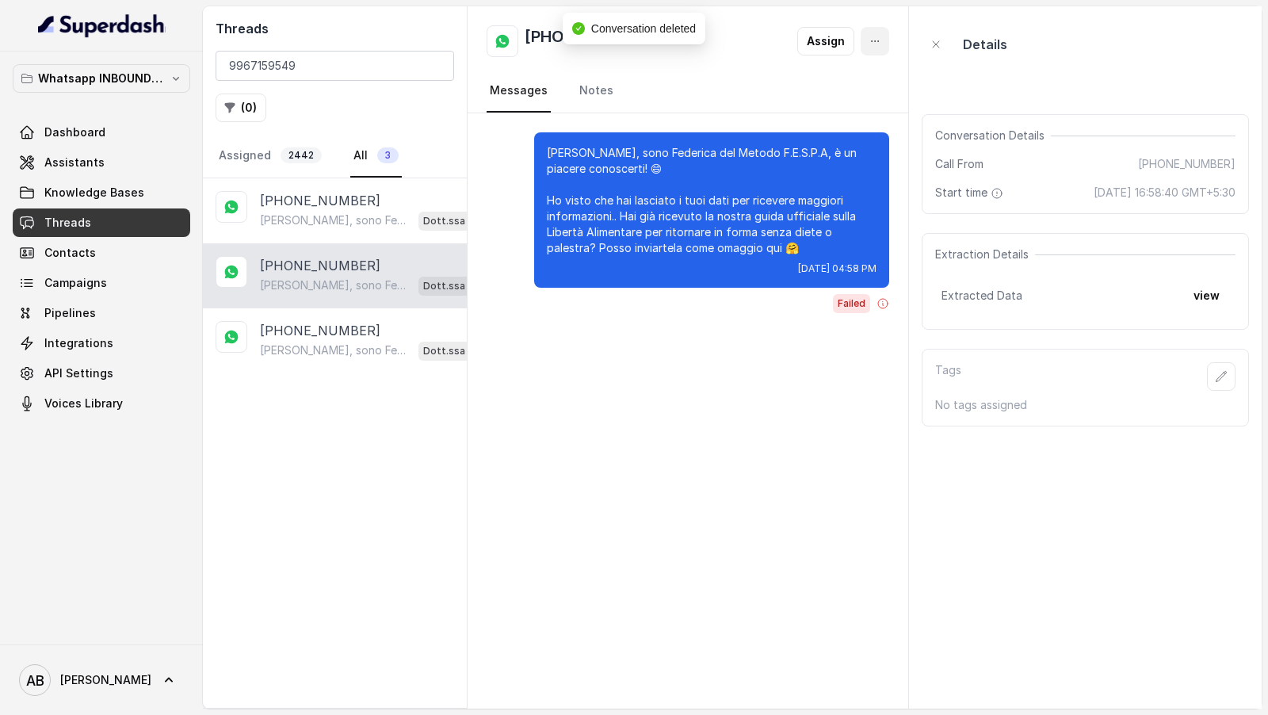
click at [874, 48] on button "button" at bounding box center [875, 41] width 29 height 29
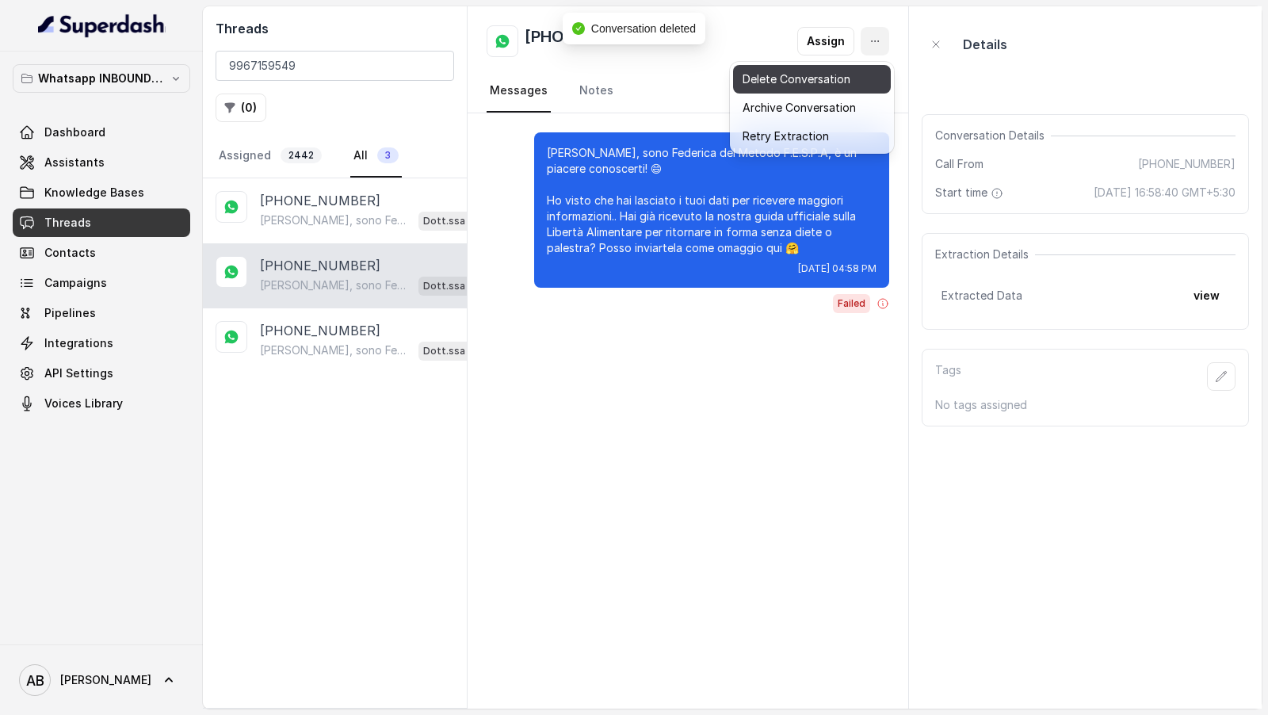
click at [827, 78] on button "Delete Conversation" at bounding box center [812, 79] width 158 height 29
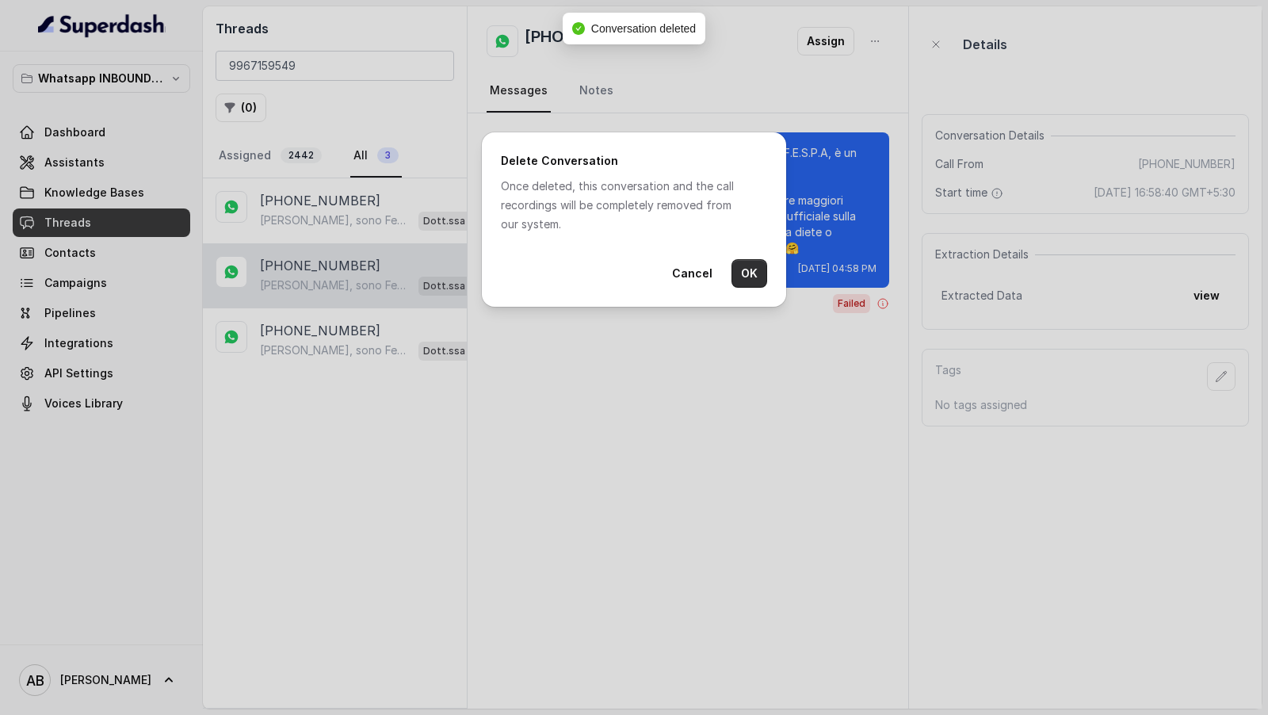
click at [755, 267] on button "OK" at bounding box center [750, 273] width 36 height 29
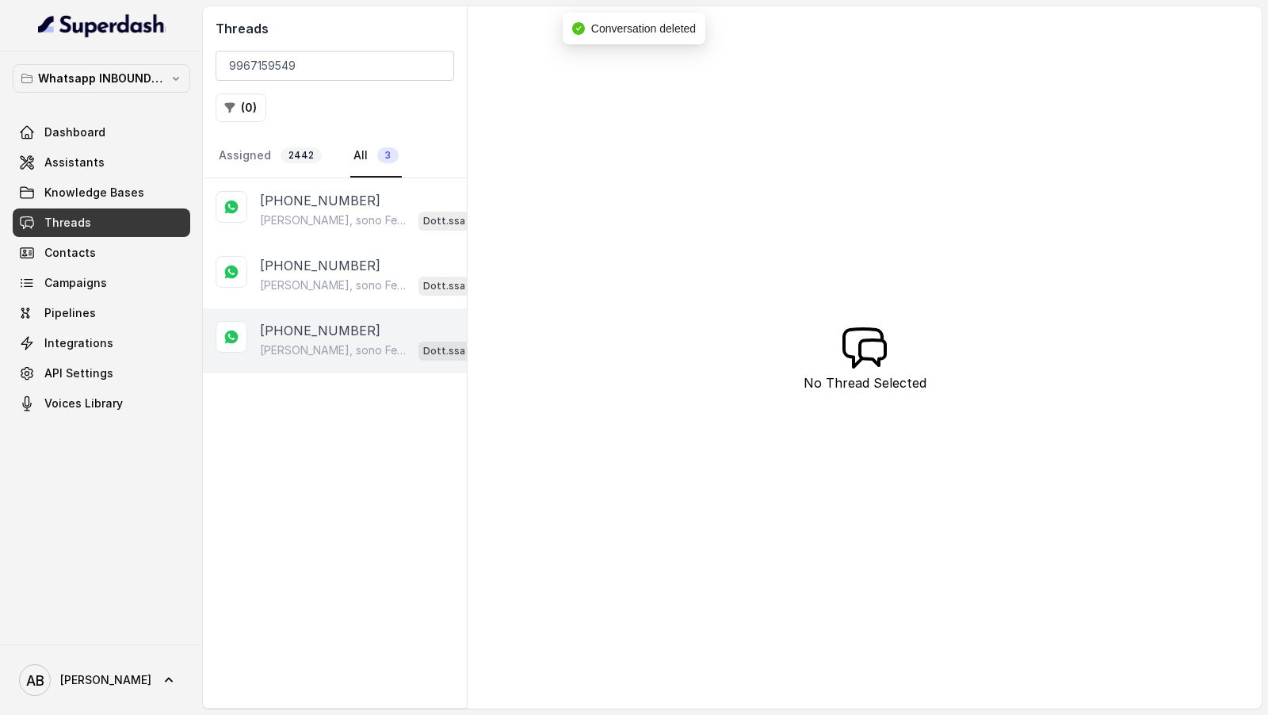
click at [338, 337] on div "+919967159549 Ciao Vivek, sono Federica del Metodo F.E.S.P.A, è un piacere cono…" at bounding box center [335, 442] width 264 height 529
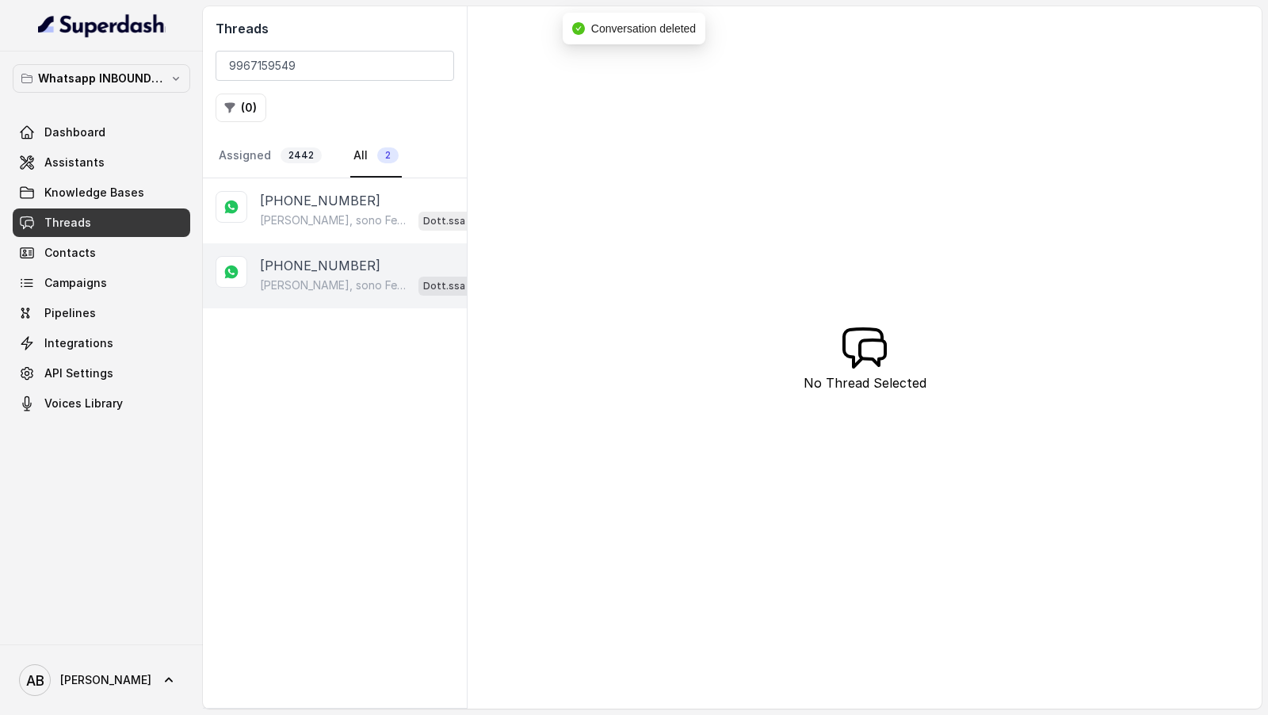
click at [364, 286] on p "Ciao Vivek, sono Federica del Metodo F.E.S.P.A, è un piacere conoscerti! 😄 Ho v…" at bounding box center [336, 285] width 152 height 16
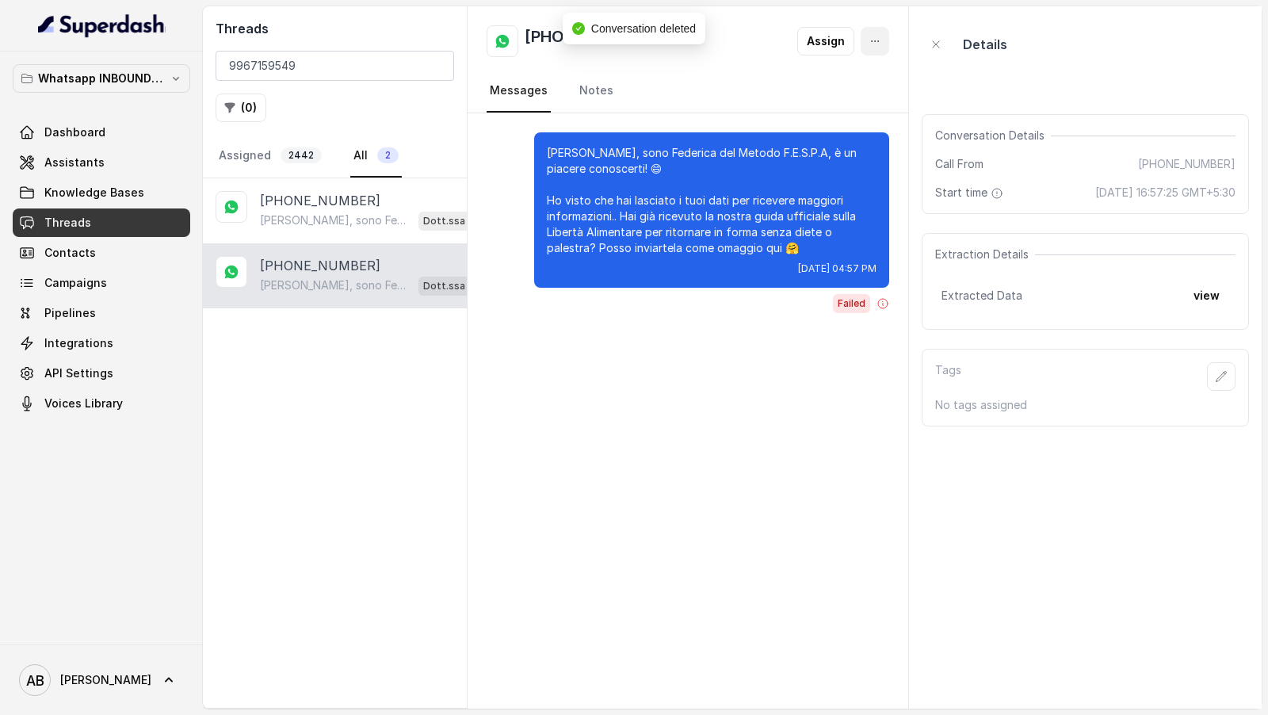
click at [874, 43] on icon "button" at bounding box center [875, 41] width 13 height 13
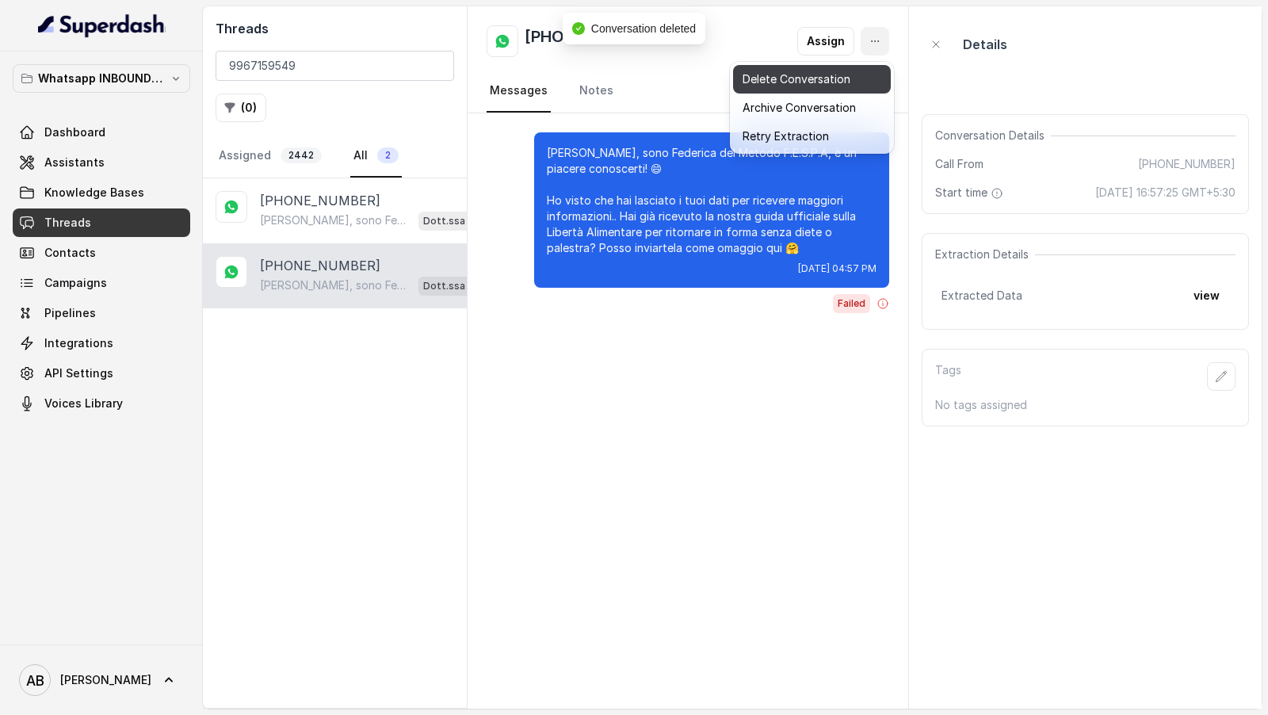
click at [850, 73] on button "Delete Conversation" at bounding box center [812, 79] width 158 height 29
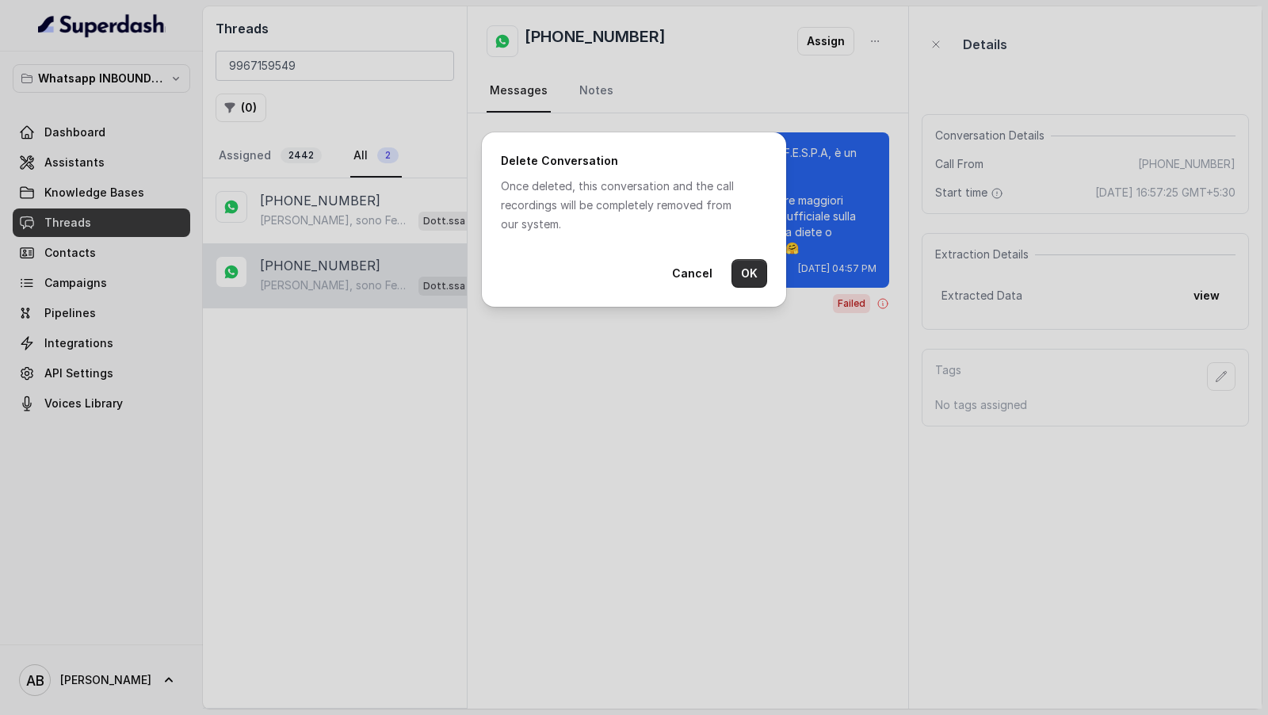
click at [759, 270] on button "OK" at bounding box center [750, 273] width 36 height 29
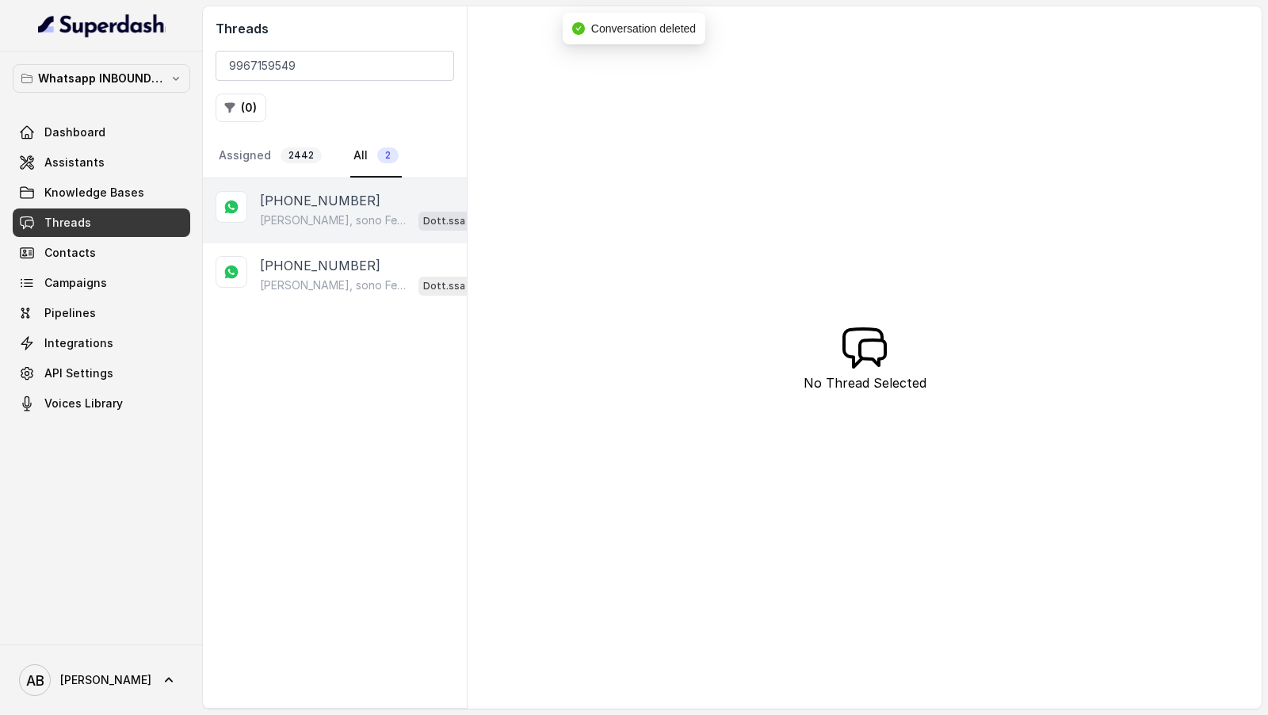
click at [384, 210] on div "Ciao Vivek, sono Federica del Metodo F.E.S.P.A, è un piacere conoscerti! 😄 Ho v…" at bounding box center [375, 220] width 231 height 21
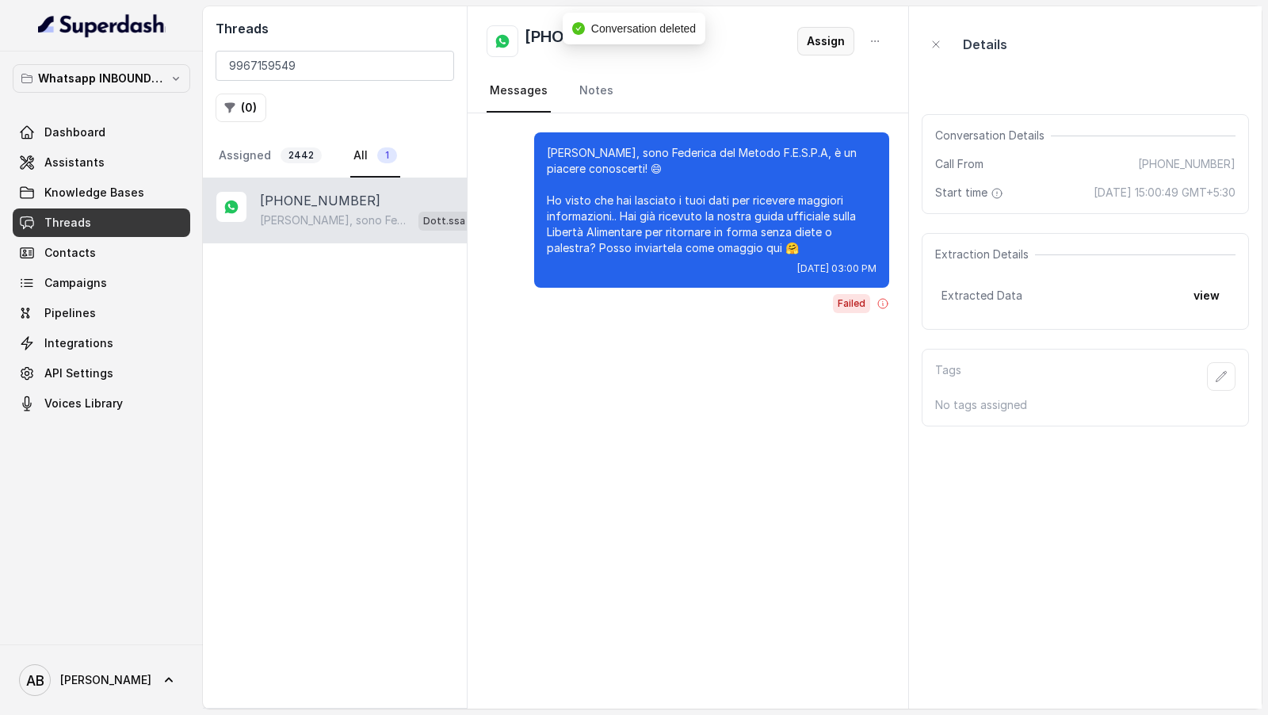
click at [854, 38] on button "Assign" at bounding box center [825, 41] width 57 height 29
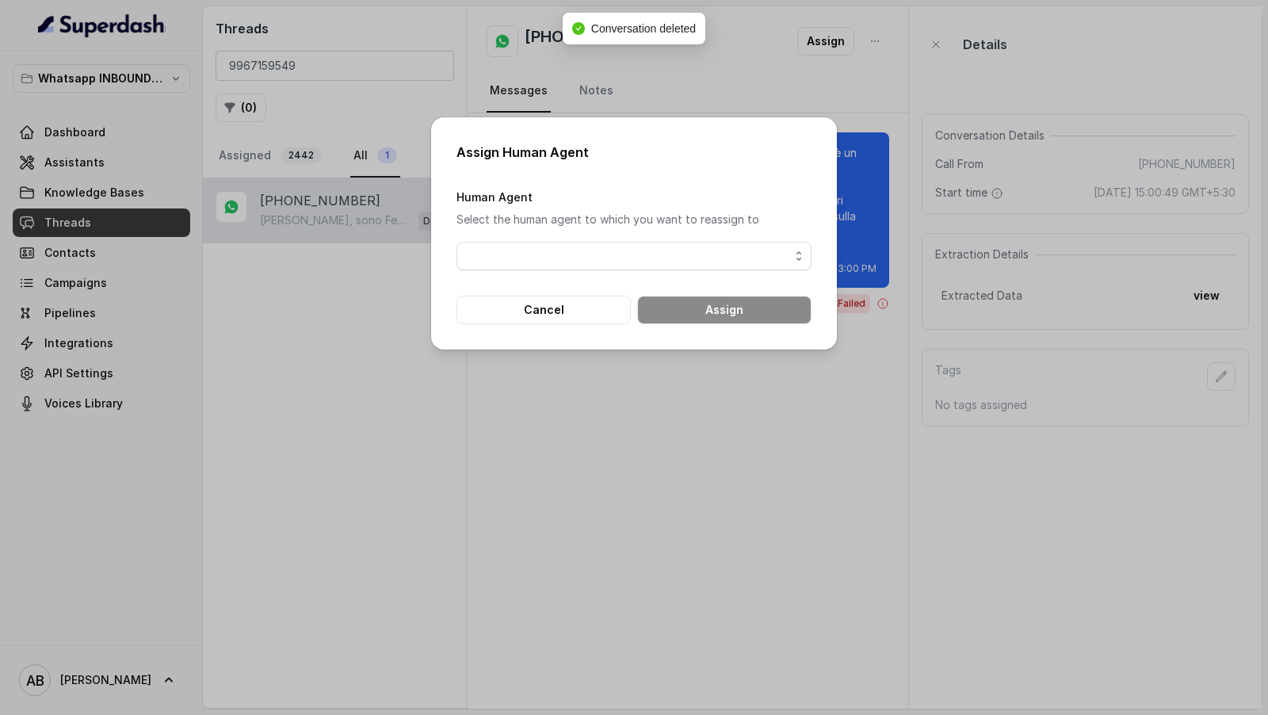
click at [887, 47] on div "Assign Human Agent Human Agent Select the human agent to which you want to reas…" at bounding box center [634, 357] width 1268 height 715
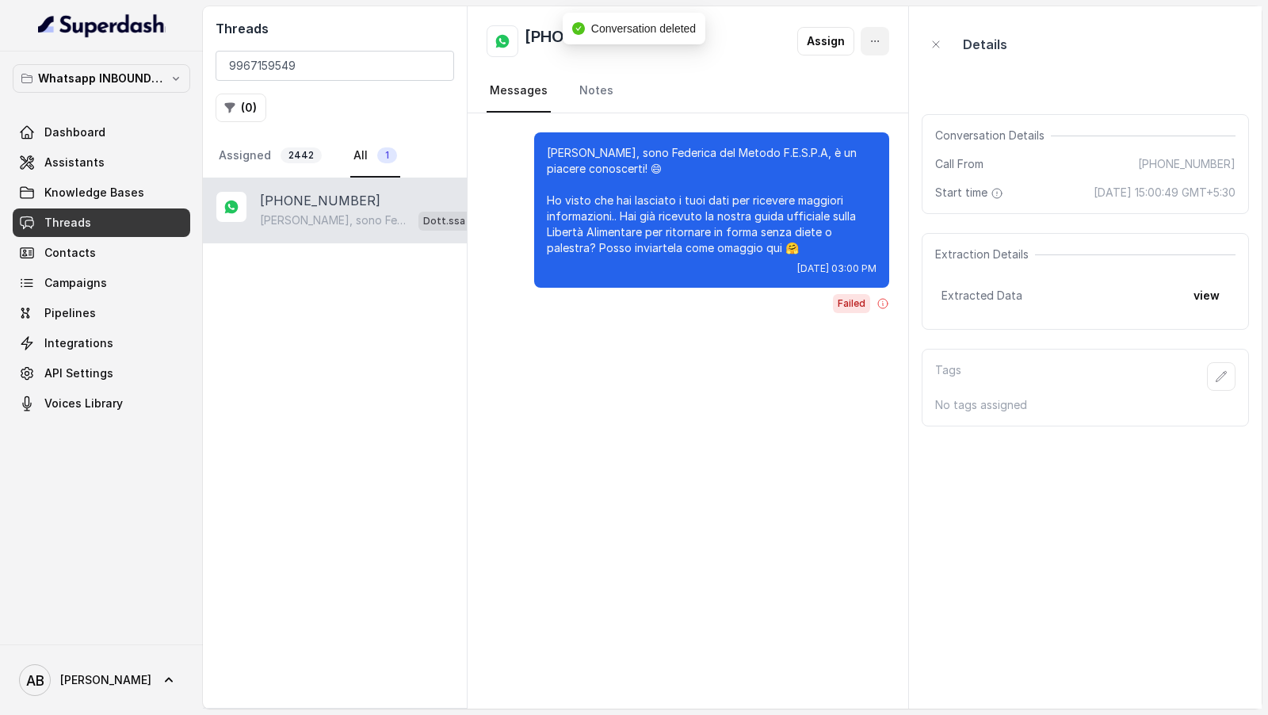
click at [885, 47] on button "button" at bounding box center [875, 41] width 29 height 29
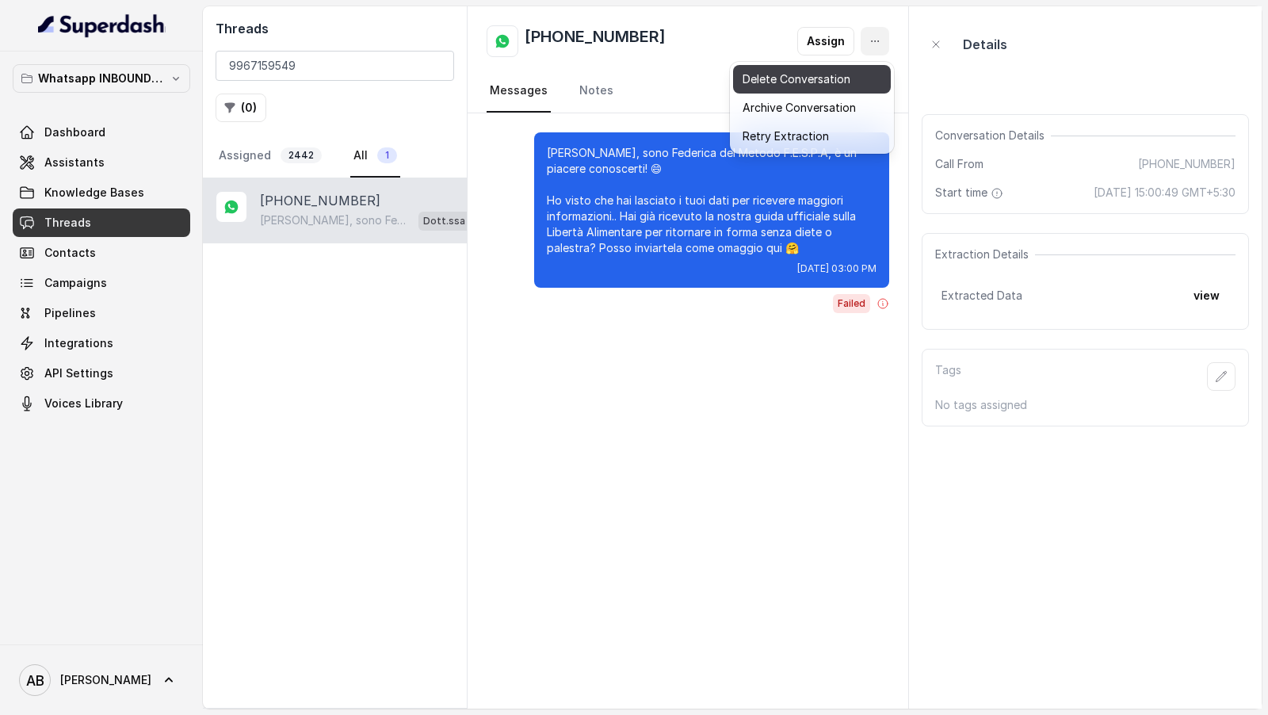
click at [843, 82] on button "Delete Conversation" at bounding box center [812, 79] width 158 height 29
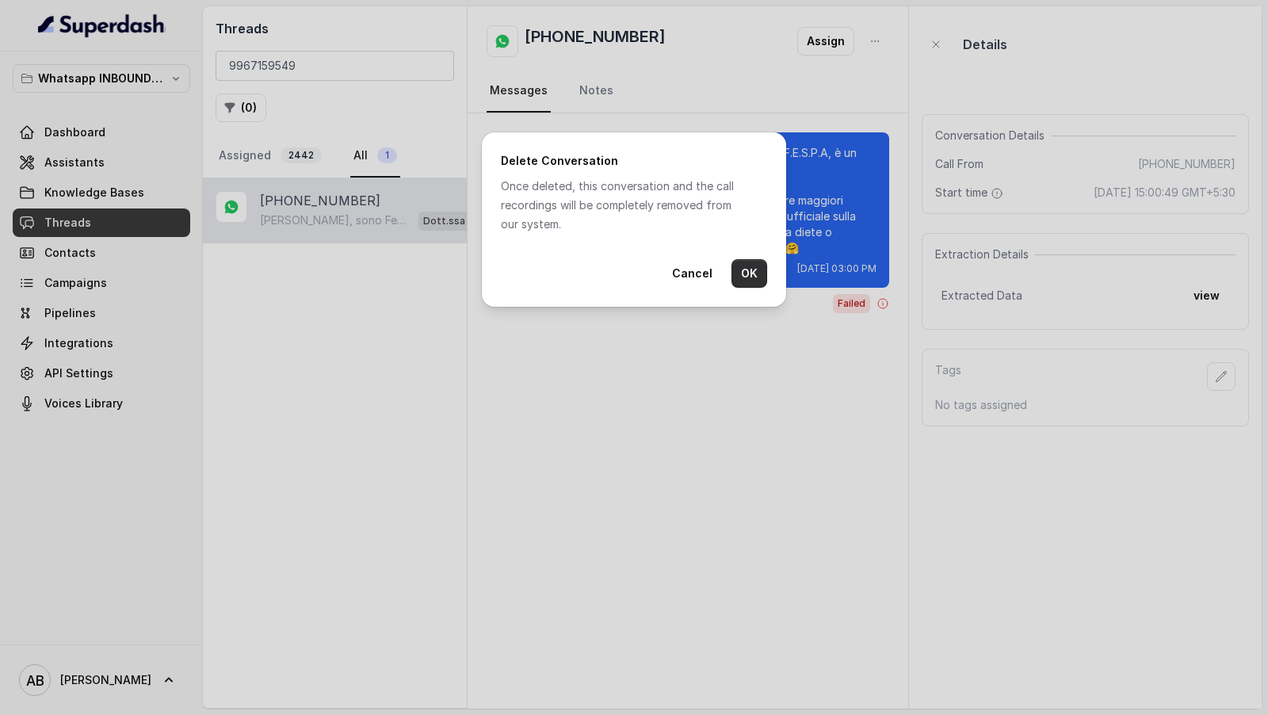
click at [751, 270] on button "OK" at bounding box center [750, 273] width 36 height 29
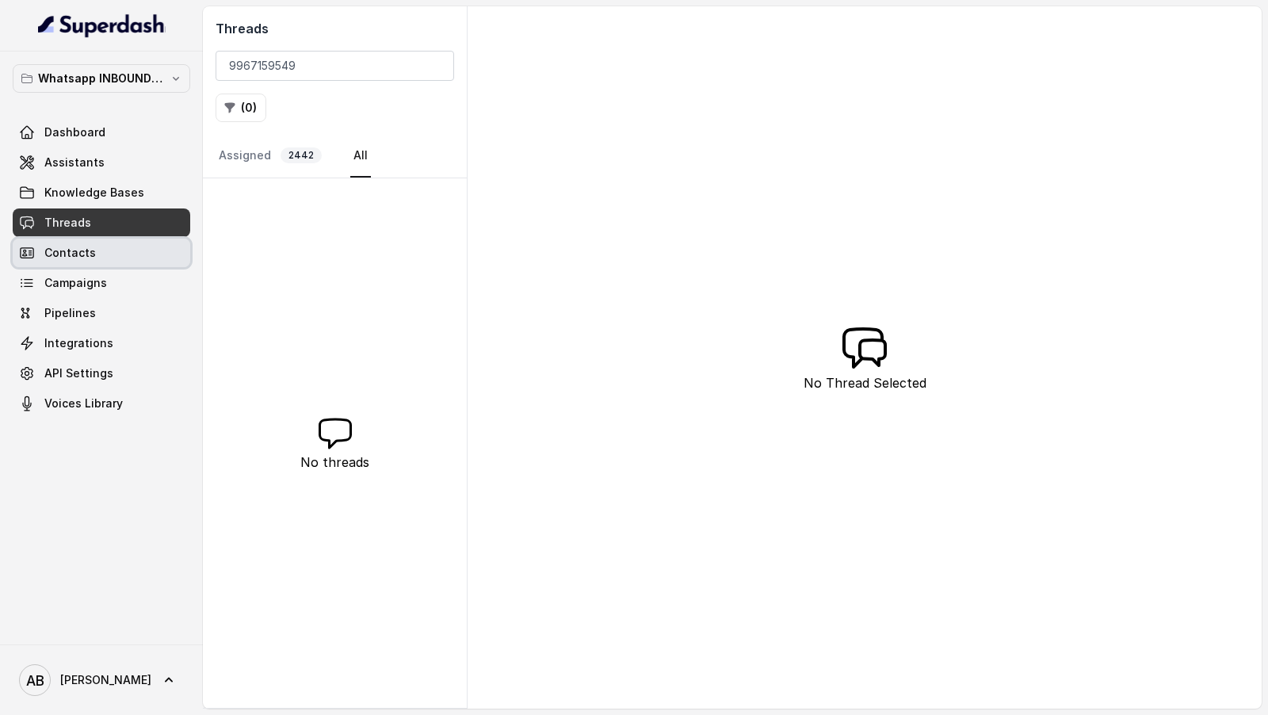
click at [112, 269] on link "Campaigns" at bounding box center [102, 283] width 178 height 29
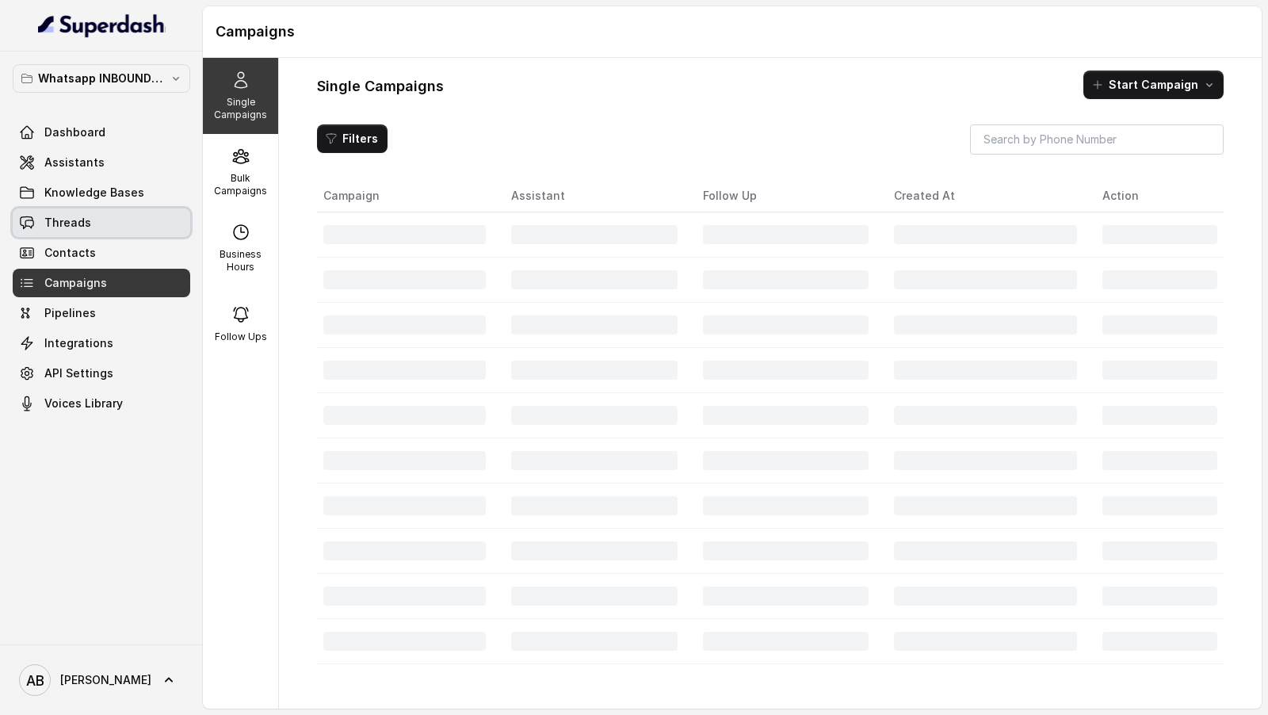
click at [155, 225] on link "Threads" at bounding box center [102, 222] width 178 height 29
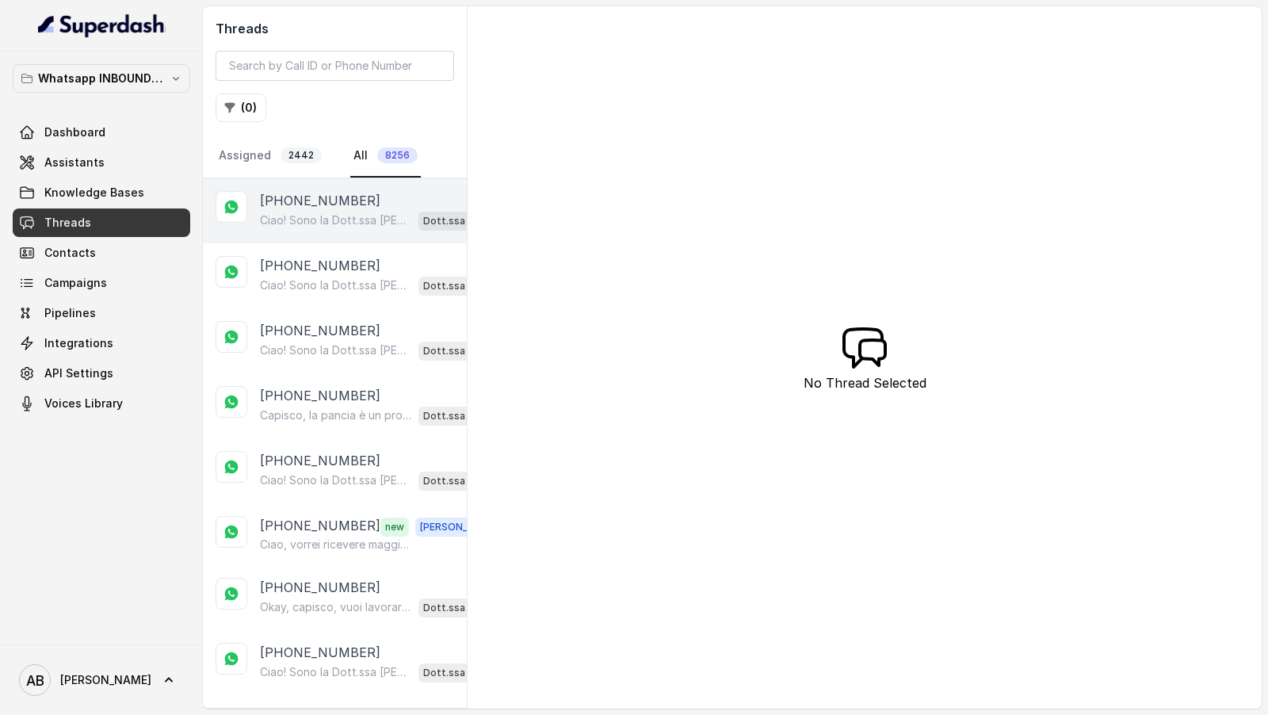
click at [376, 210] on div "Ciao! Sono la Dott.ssa Federica Saccone del Metodo F.E.S.P.A., piacere di conos…" at bounding box center [375, 220] width 231 height 21
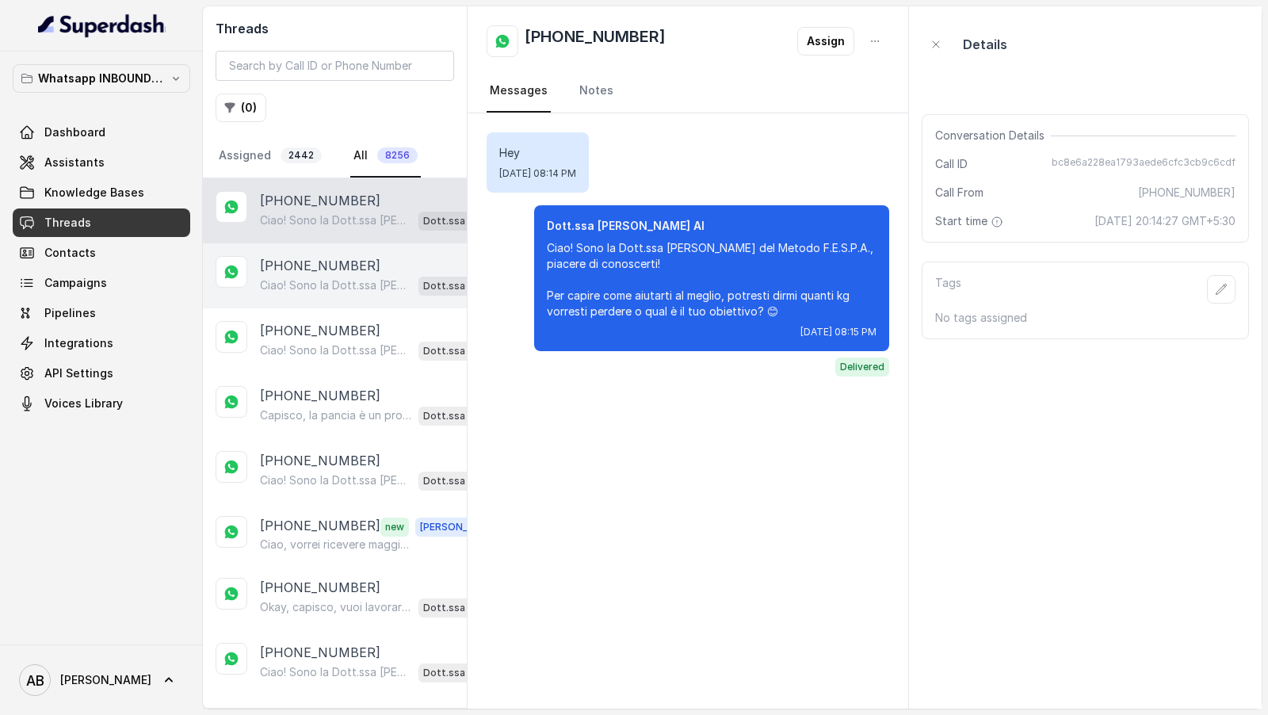
click at [373, 256] on div "[PHONE_NUMBER]" at bounding box center [375, 265] width 231 height 19
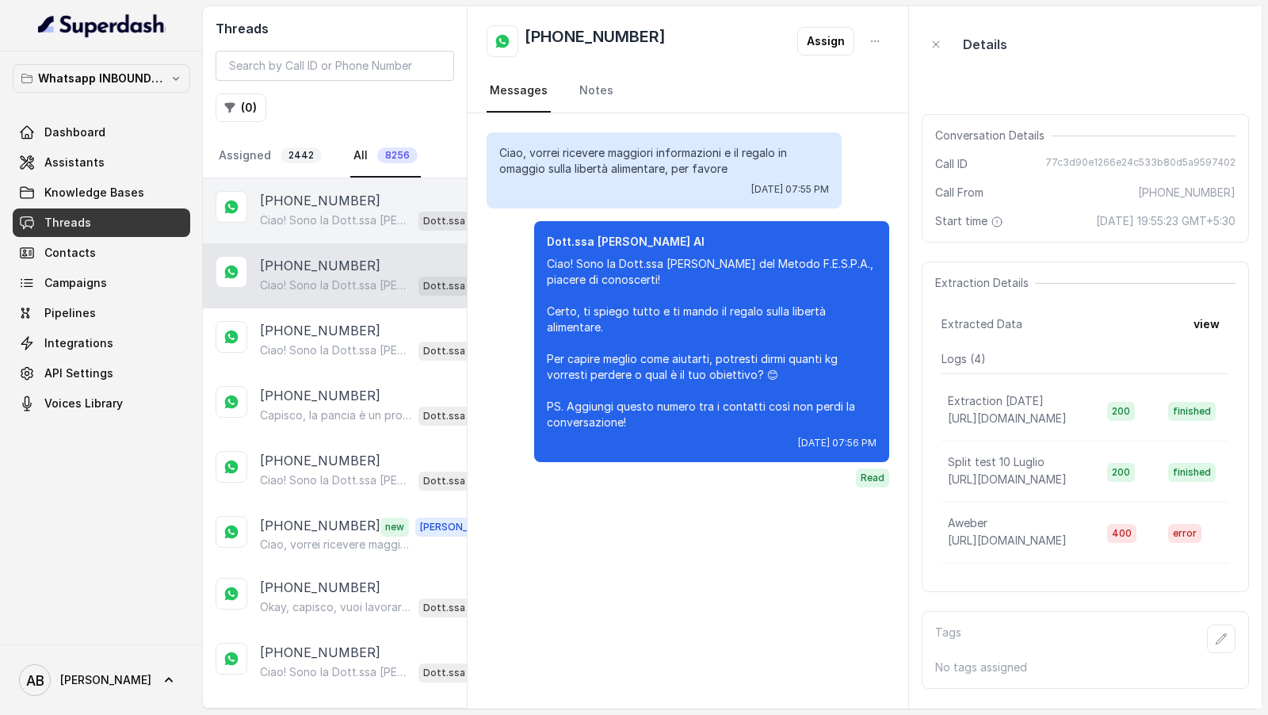
click at [386, 221] on p "Ciao! Sono la Dott.ssa [PERSON_NAME] del Metodo F.E.S.P.A., piacere di conoscer…" at bounding box center [336, 220] width 152 height 16
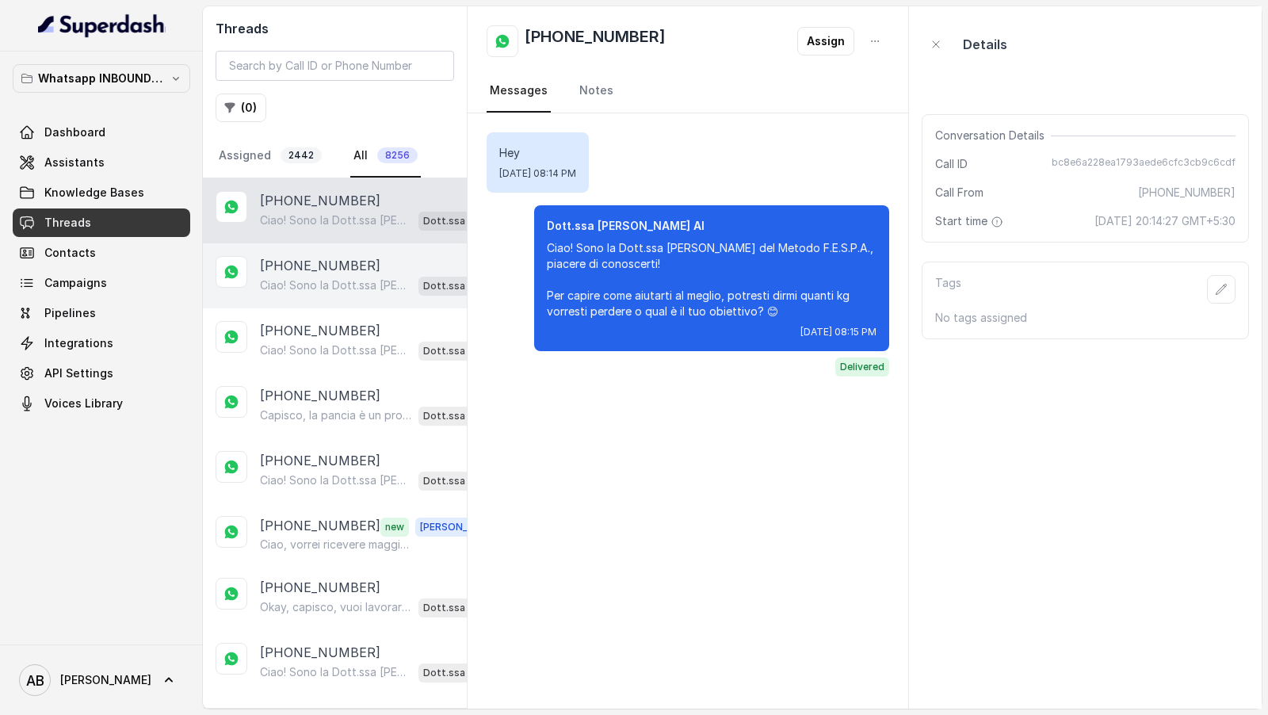
click at [304, 258] on p "[PHONE_NUMBER]" at bounding box center [320, 265] width 120 height 19
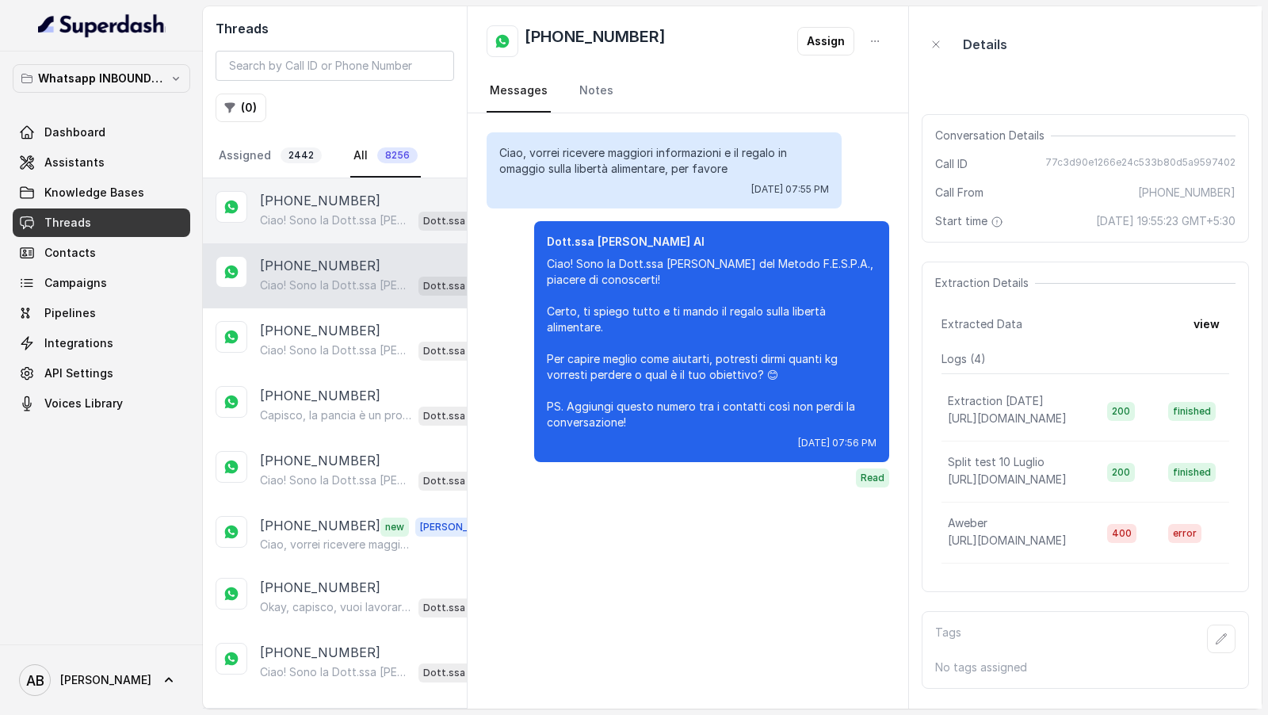
click at [324, 205] on p "[PHONE_NUMBER]" at bounding box center [320, 200] width 120 height 19
